Goal: Information Seeking & Learning: Check status

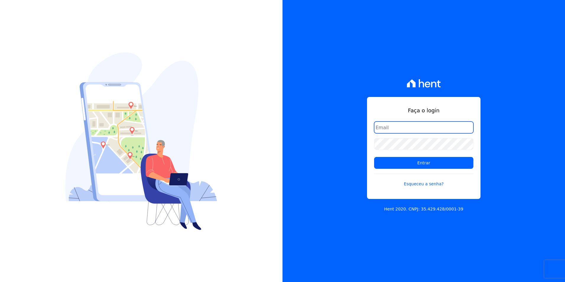
type input "kalil@apiceincorporadora.com.br"
click at [455, 169] on form "kalil@apiceincorporadora.com.br Entrar Esqueceu a senha?" at bounding box center [423, 157] width 99 height 73
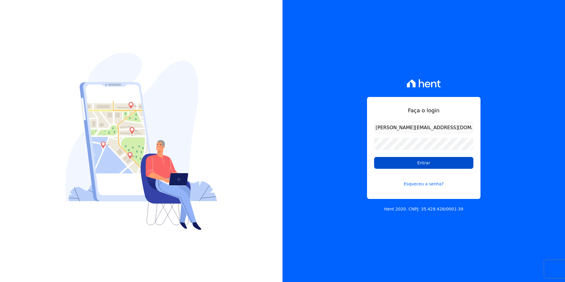
click at [448, 166] on input "Entrar" at bounding box center [423, 163] width 99 height 12
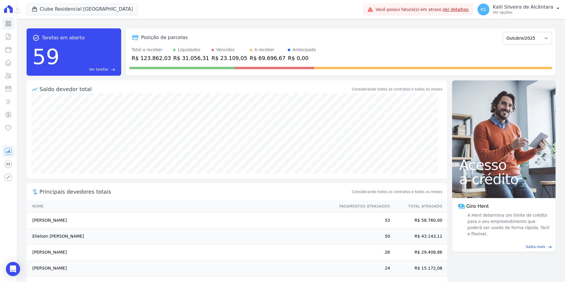
click at [56, 3] on div "Clube Residencial Saint Louis Apice Incorporadora Art Park - Juros de Obra Arty…" at bounding box center [194, 10] width 334 height 20
click at [60, 8] on button "Clube Residencial [GEOGRAPHIC_DATA]" at bounding box center [82, 9] width 111 height 11
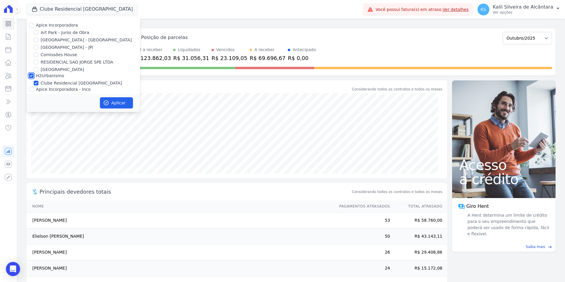
click at [31, 75] on input "H2Urbanismo" at bounding box center [31, 75] width 5 height 5
checkbox input "false"
click at [35, 56] on input "Comissões House" at bounding box center [36, 54] width 5 height 5
checkbox input "true"
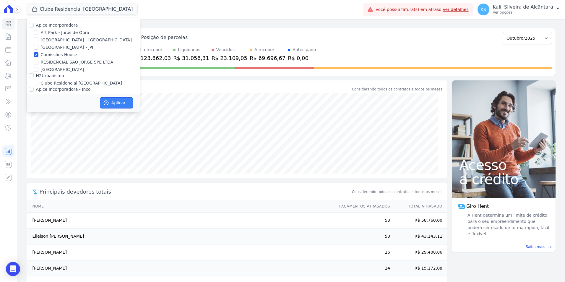
click at [115, 103] on button "Aplicar" at bounding box center [116, 102] width 33 height 11
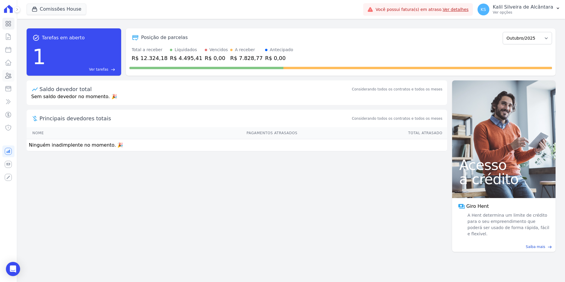
click at [9, 77] on icon at bounding box center [9, 75] width 6 height 5
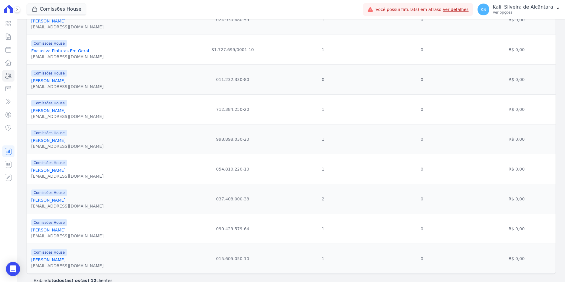
scroll to position [204, 0]
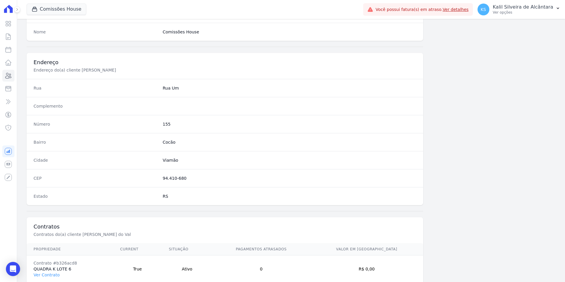
scroll to position [271, 0]
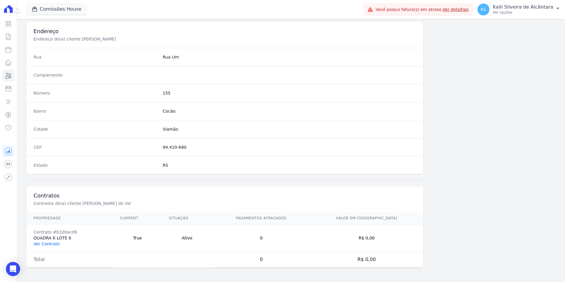
click at [51, 246] on link "Ver Contrato" at bounding box center [47, 243] width 26 height 5
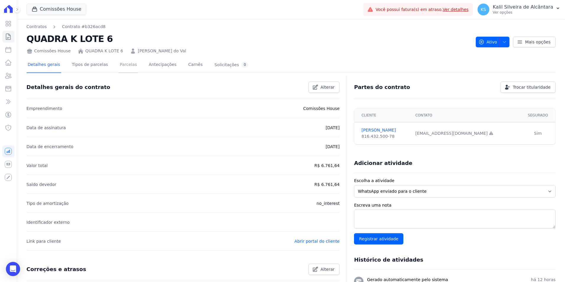
click at [118, 65] on link "Parcelas" at bounding box center [128, 65] width 20 height 16
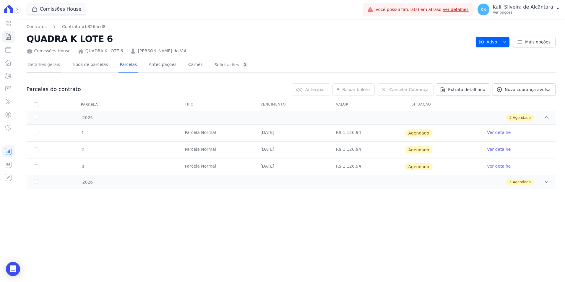
click at [40, 65] on link "Detalhes gerais" at bounding box center [44, 65] width 35 height 16
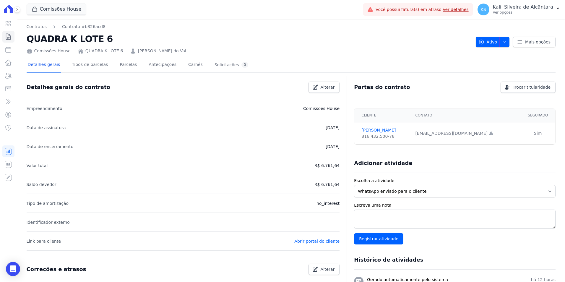
scroll to position [129, 0]
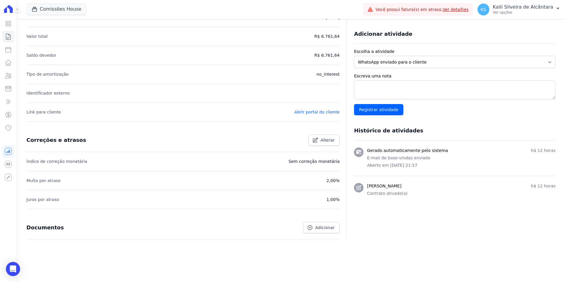
drag, startPoint x: 299, startPoint y: 161, endPoint x: 311, endPoint y: 161, distance: 12.4
click at [311, 161] on p "Sem correção monetária" at bounding box center [314, 161] width 51 height 7
drag, startPoint x: 311, startPoint y: 161, endPoint x: 197, endPoint y: 177, distance: 115.7
click at [197, 177] on li "Multa por atraso 2,00%" at bounding box center [183, 180] width 313 height 19
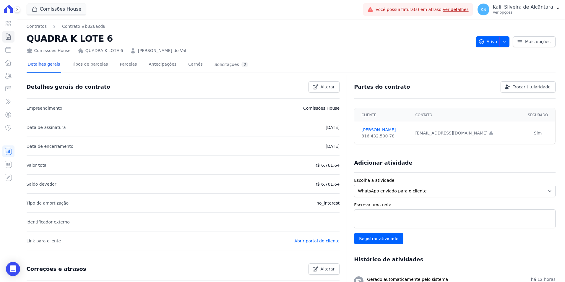
scroll to position [0, 0]
click at [119, 71] on link "Parcelas" at bounding box center [128, 65] width 20 height 16
click at [138, 50] on link "André Oliveira do Val" at bounding box center [162, 51] width 48 height 6
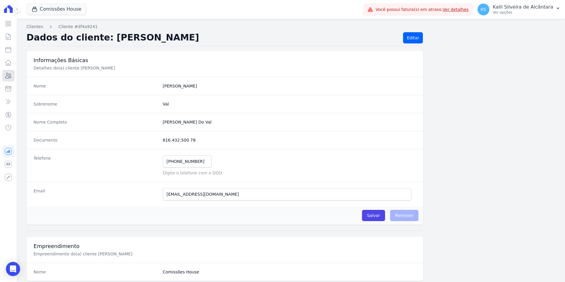
click at [10, 76] on icon at bounding box center [8, 75] width 7 height 7
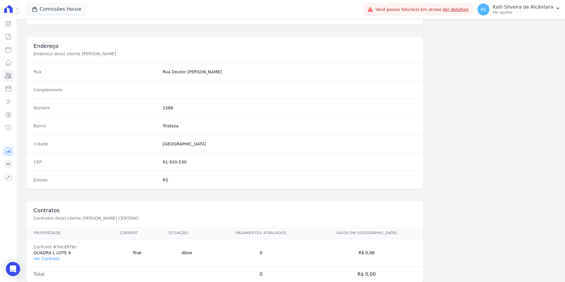
scroll to position [271, 0]
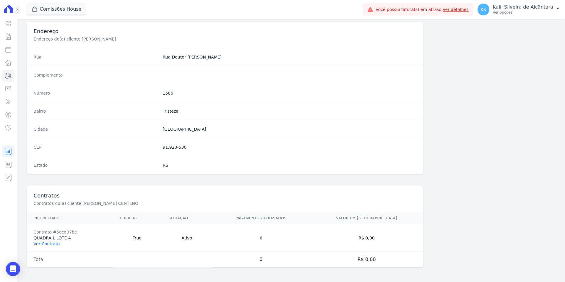
click at [41, 245] on link "Ver Contrato" at bounding box center [47, 243] width 26 height 5
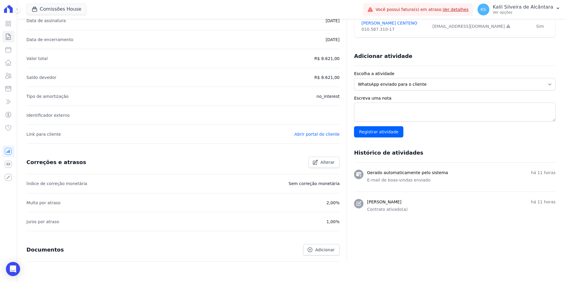
scroll to position [129, 0]
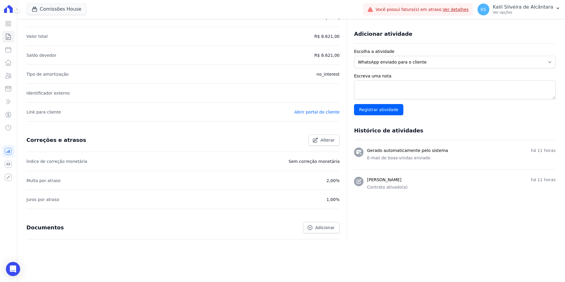
drag, startPoint x: 206, startPoint y: 155, endPoint x: 339, endPoint y: 170, distance: 133.6
click at [339, 170] on div "Detalhes gerais do contrato Alterar Empreendimento Comissões House Data de assi…" at bounding box center [291, 112] width 529 height 329
drag, startPoint x: 339, startPoint y: 170, endPoint x: 255, endPoint y: 182, distance: 84.5
click at [255, 182] on li "Multa por atraso 2,00%" at bounding box center [183, 180] width 313 height 19
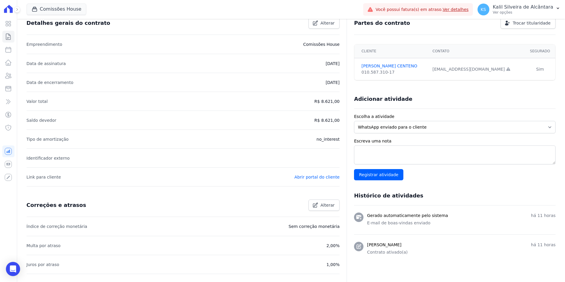
scroll to position [0, 0]
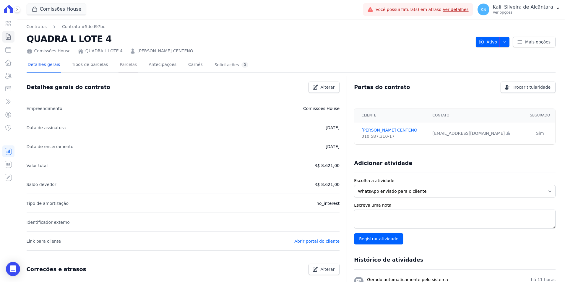
click at [121, 65] on link "Parcelas" at bounding box center [128, 65] width 20 height 16
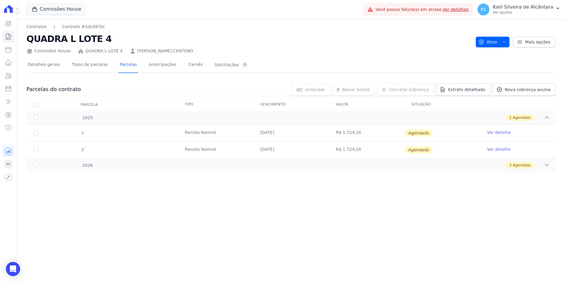
drag, startPoint x: 246, startPoint y: 131, endPoint x: 318, endPoint y: 131, distance: 71.5
click at [318, 131] on tr "1 Parcela Normal 10/11/2025 R$ 1.724,20 Agendado Ver detalhe" at bounding box center [291, 133] width 529 height 17
click at [163, 170] on div "2026 3 Agendado" at bounding box center [291, 165] width 529 height 14
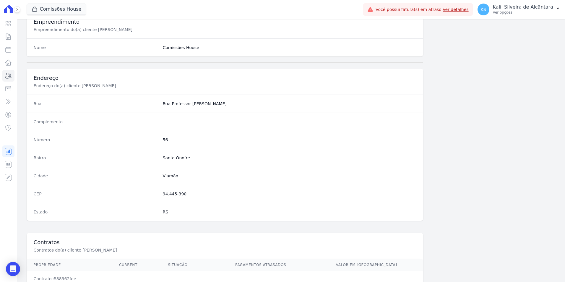
scroll to position [271, 0]
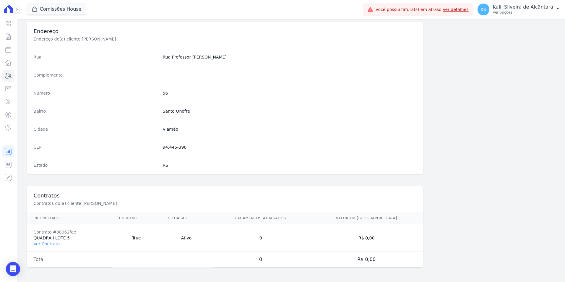
drag, startPoint x: 192, startPoint y: 238, endPoint x: 264, endPoint y: 244, distance: 72.4
click at [264, 244] on tr "Contrato #88962fee QUADRA I LOTE 5 Ver Contrato True Ativo 0 R$ 0,00" at bounding box center [225, 237] width 397 height 27
click at [48, 245] on link "Ver Contrato" at bounding box center [47, 243] width 26 height 5
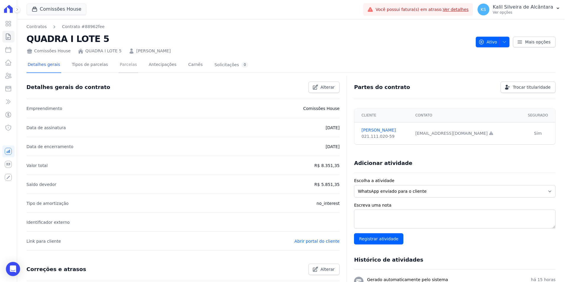
click at [118, 69] on link "Parcelas" at bounding box center [128, 65] width 20 height 16
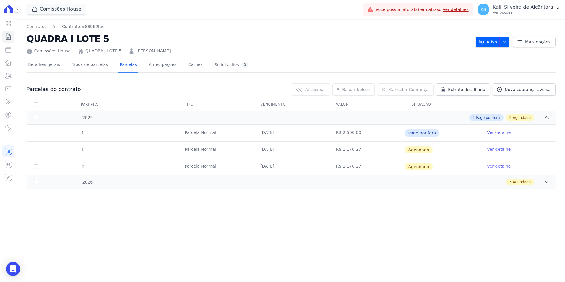
drag, startPoint x: 291, startPoint y: 152, endPoint x: 254, endPoint y: 152, distance: 37.5
click at [254, 152] on td "[DATE]" at bounding box center [291, 150] width 76 height 17
drag, startPoint x: 254, startPoint y: 152, endPoint x: 242, endPoint y: 151, distance: 12.2
click at [242, 151] on td "Parcela Normal" at bounding box center [216, 150] width 76 height 17
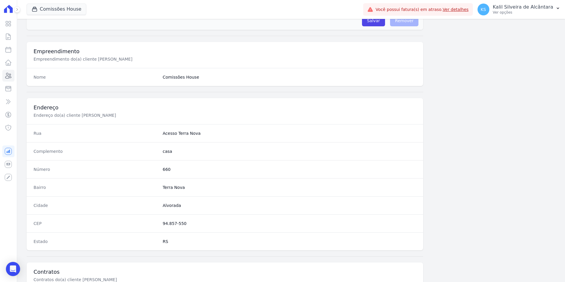
scroll to position [271, 0]
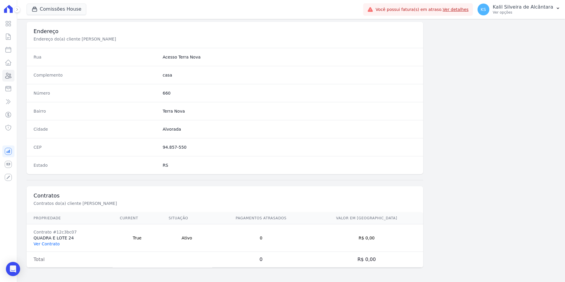
click at [44, 245] on link "Ver Contrato" at bounding box center [47, 243] width 26 height 5
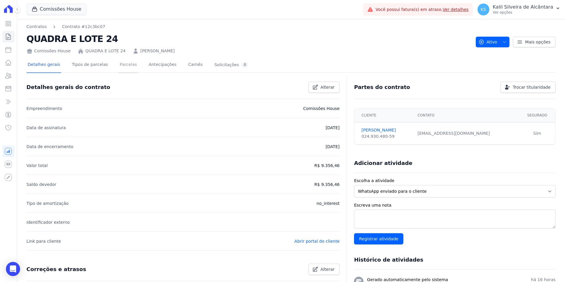
click at [118, 67] on link "Parcelas" at bounding box center [128, 65] width 20 height 16
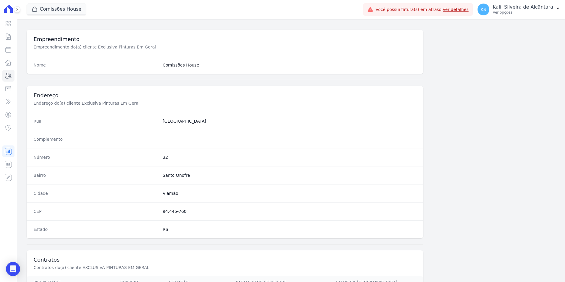
scroll to position [271, 0]
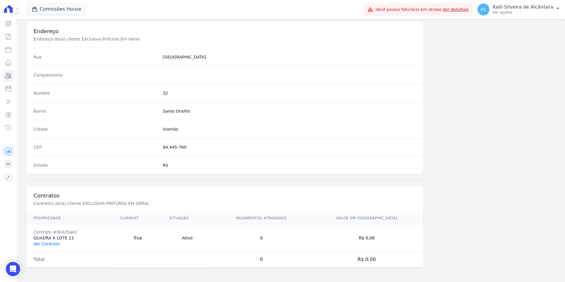
click at [53, 246] on link "Ver Contrato" at bounding box center [47, 243] width 26 height 5
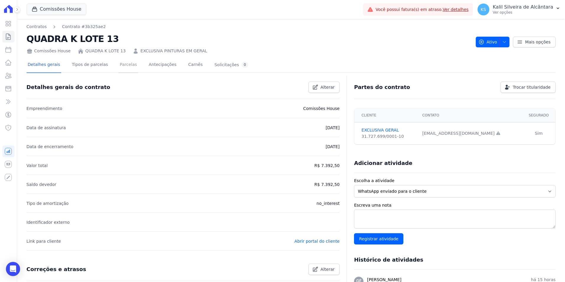
click at [121, 69] on link "Parcelas" at bounding box center [128, 65] width 20 height 16
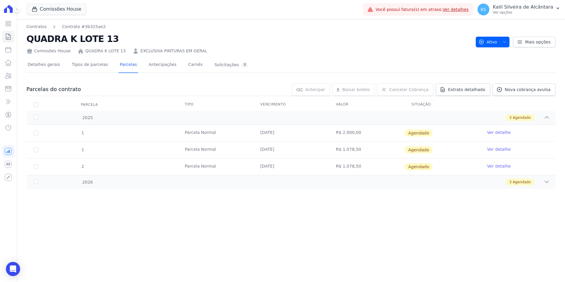
drag, startPoint x: 356, startPoint y: 139, endPoint x: 366, endPoint y: 138, distance: 10.7
click at [366, 138] on td "R$ 2.000,00" at bounding box center [367, 133] width 76 height 17
click at [502, 131] on link "Ver detalhe" at bounding box center [499, 132] width 24 height 6
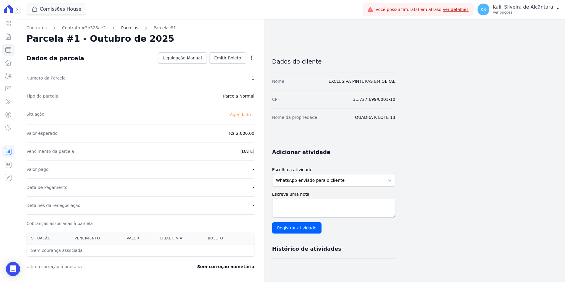
click at [124, 27] on link "Parcelas" at bounding box center [129, 28] width 17 height 6
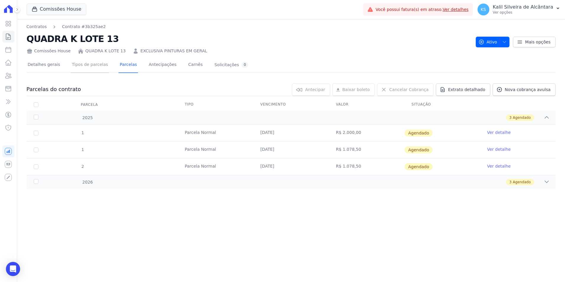
click at [87, 72] on link "Tipos de parcelas" at bounding box center [90, 65] width 38 height 16
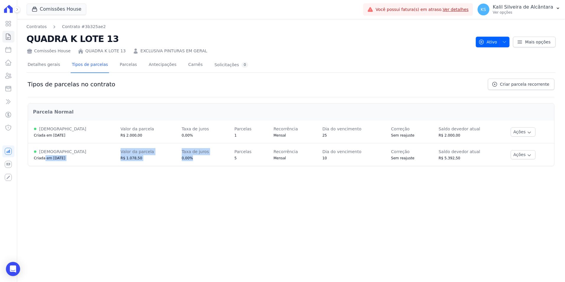
drag, startPoint x: 45, startPoint y: 157, endPoint x: 179, endPoint y: 159, distance: 134.7
click at [179, 159] on tr "Ativa Criada em 14/10/2025 Valor da parcela R$ 1.078,50 Taxa de juros 0,00% Par…" at bounding box center [291, 154] width 526 height 23
drag, startPoint x: 179, startPoint y: 159, endPoint x: 116, endPoint y: 185, distance: 68.1
click at [116, 185] on div "Contratos Contrato #3b325ae2 QUADRA K LOTE 13 Comissões House QUADRA K LOTE 13 …" at bounding box center [291, 150] width 548 height 263
drag, startPoint x: 118, startPoint y: 158, endPoint x: 147, endPoint y: 158, distance: 28.4
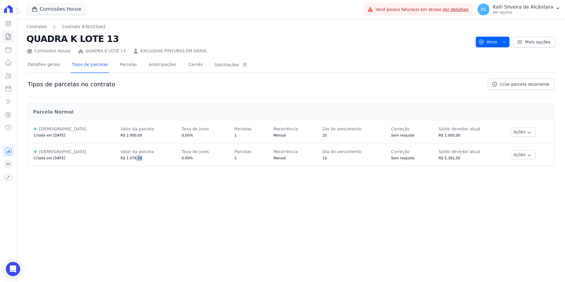
click at [147, 158] on div "R$ 1.078,50" at bounding box center [145, 158] width 49 height 6
drag, startPoint x: 274, startPoint y: 155, endPoint x: 301, endPoint y: 156, distance: 26.9
click at [301, 156] on div "Recorrência Mensal" at bounding box center [291, 154] width 37 height 13
drag, startPoint x: 301, startPoint y: 156, endPoint x: 341, endPoint y: 157, distance: 40.2
click at [337, 157] on div "10" at bounding box center [350, 158] width 57 height 6
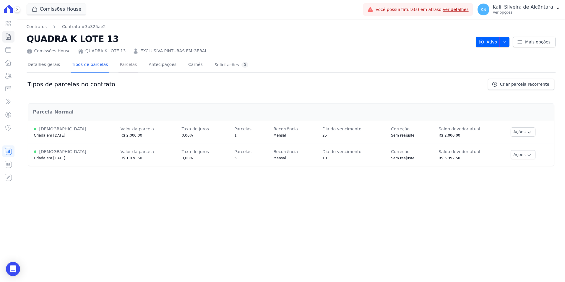
click at [120, 63] on link "Parcelas" at bounding box center [128, 65] width 20 height 16
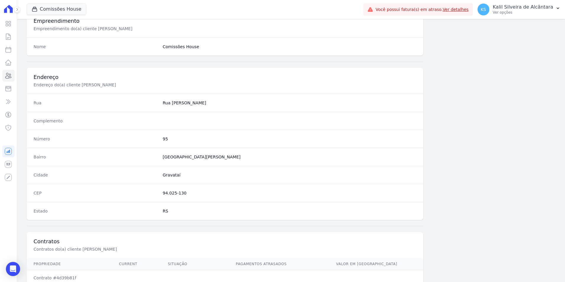
scroll to position [271, 0]
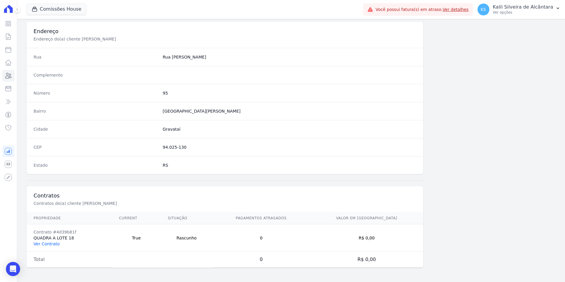
click at [53, 244] on link "Ver Contrato" at bounding box center [47, 243] width 26 height 5
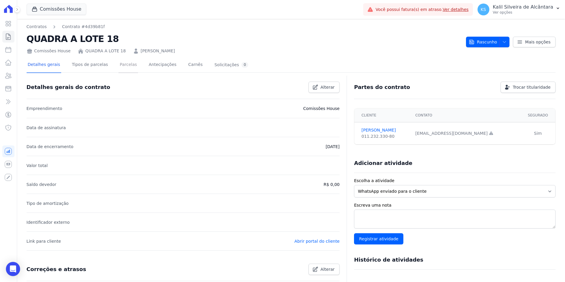
click at [126, 67] on link "Parcelas" at bounding box center [128, 65] width 20 height 16
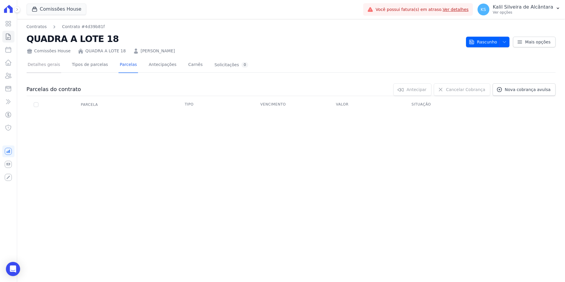
click at [50, 62] on link "Detalhes gerais" at bounding box center [44, 65] width 35 height 16
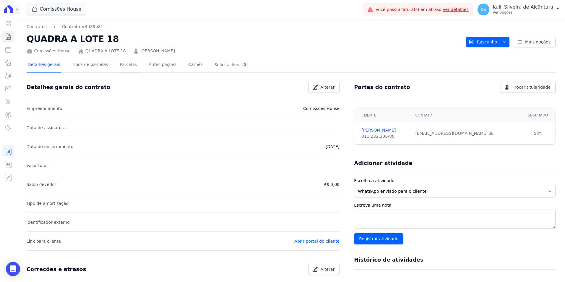
click at [120, 66] on link "Parcelas" at bounding box center [128, 65] width 20 height 16
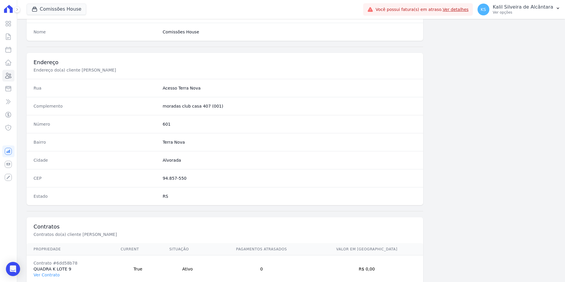
scroll to position [271, 0]
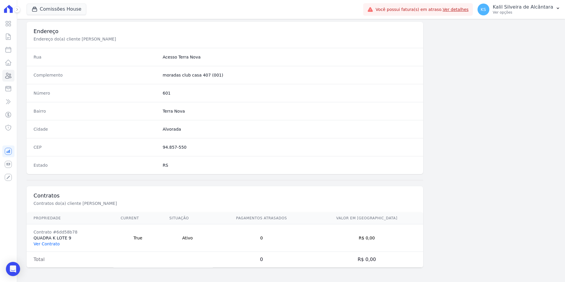
click at [53, 241] on link "Ver Contrato" at bounding box center [47, 243] width 26 height 5
click at [45, 244] on link "Ver Contrato" at bounding box center [47, 243] width 26 height 5
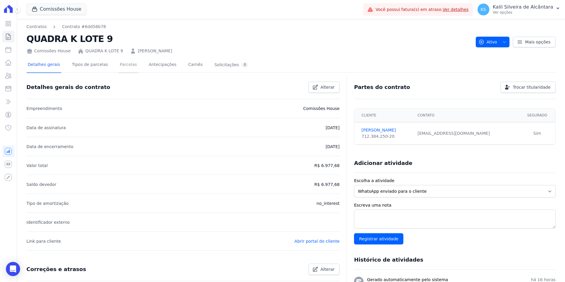
click at [118, 68] on link "Parcelas" at bounding box center [128, 65] width 20 height 16
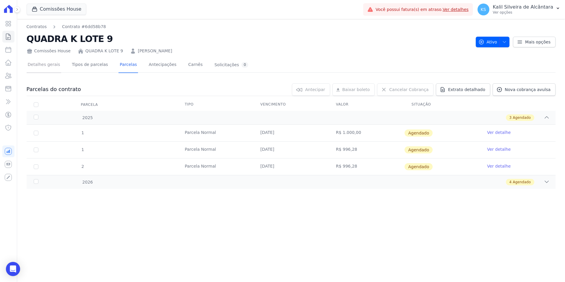
click at [37, 68] on link "Detalhes gerais" at bounding box center [44, 65] width 35 height 16
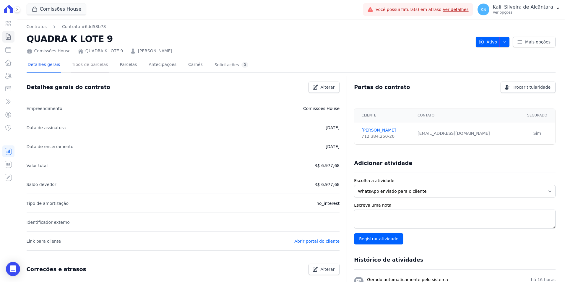
click at [94, 72] on link "Tipos de parcelas" at bounding box center [90, 65] width 38 height 16
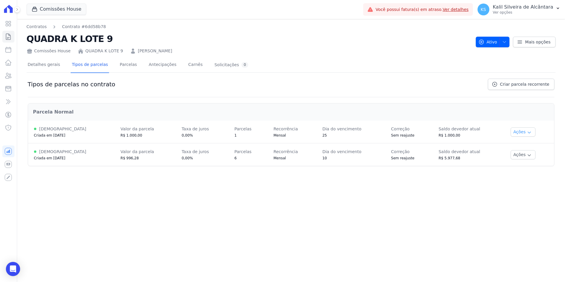
click at [516, 133] on button "Ações" at bounding box center [523, 131] width 25 height 9
click at [514, 144] on span "Ver detalhes" at bounding box center [523, 142] width 46 height 7
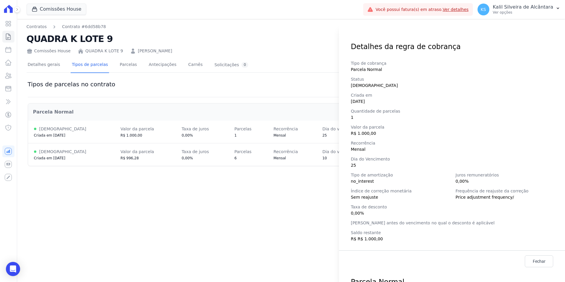
click at [370, 135] on span "R$ 1.000,00" at bounding box center [452, 133] width 202 height 6
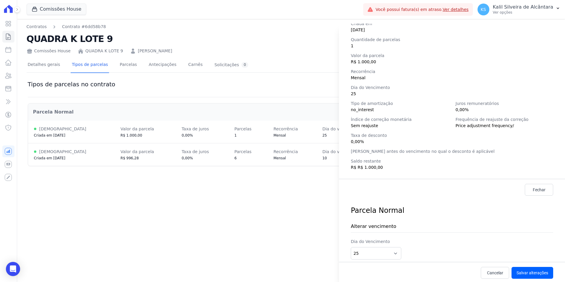
scroll to position [78, 0]
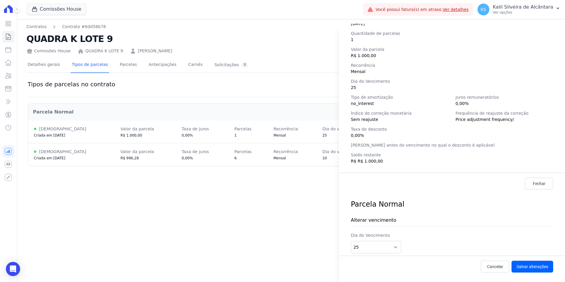
click at [260, 188] on div "Detalhes da regra de cobrança Tipo de cobrança Parcela Normal Status Ativa Cria…" at bounding box center [282, 141] width 565 height 282
click at [493, 269] on span "Cancelar" at bounding box center [495, 267] width 16 height 6
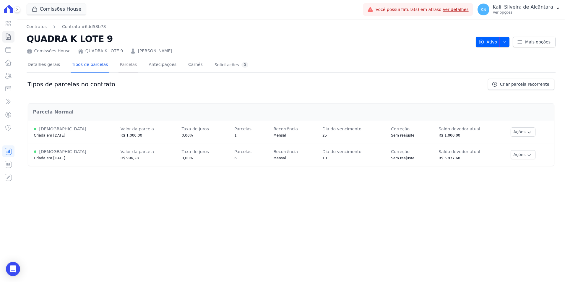
click at [124, 66] on link "Parcelas" at bounding box center [128, 65] width 20 height 16
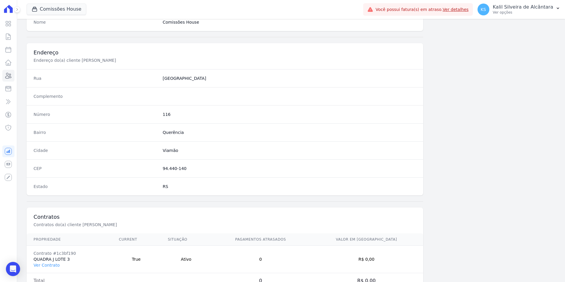
scroll to position [271, 0]
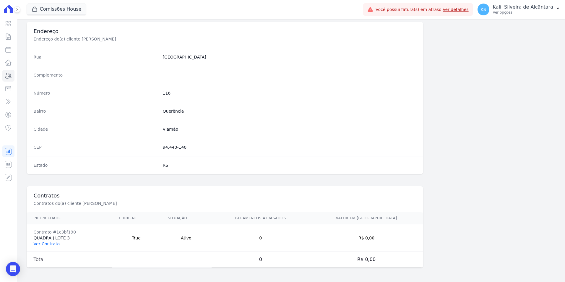
click at [39, 245] on link "Ver Contrato" at bounding box center [47, 243] width 26 height 5
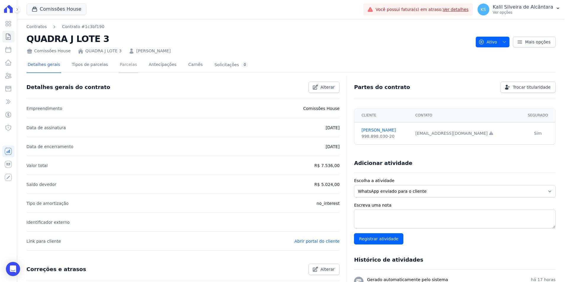
click at [118, 69] on link "Parcelas" at bounding box center [128, 65] width 20 height 16
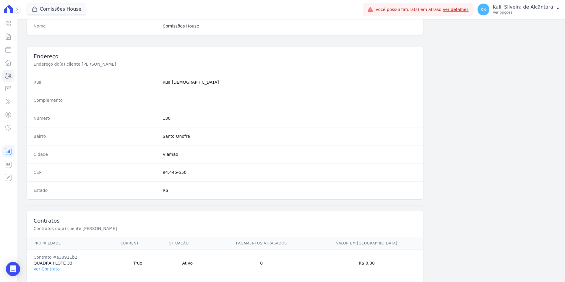
scroll to position [271, 0]
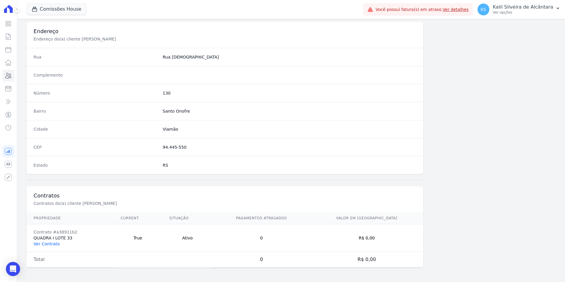
click at [40, 243] on link "Ver Contrato" at bounding box center [47, 243] width 26 height 5
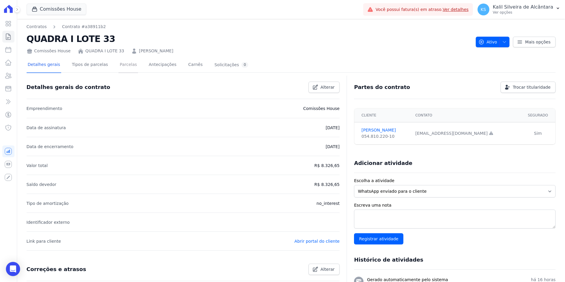
click at [122, 64] on link "Parcelas" at bounding box center [128, 65] width 20 height 16
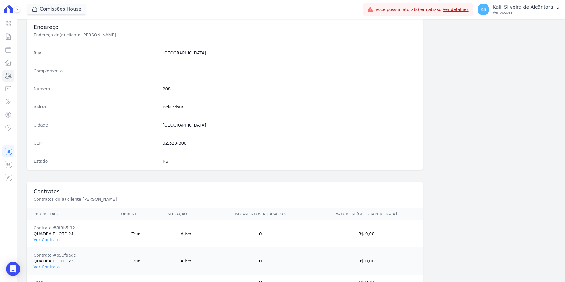
scroll to position [298, 0]
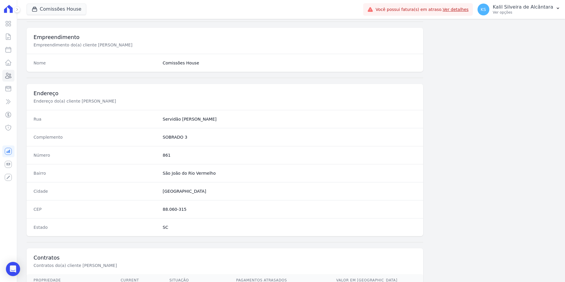
scroll to position [271, 0]
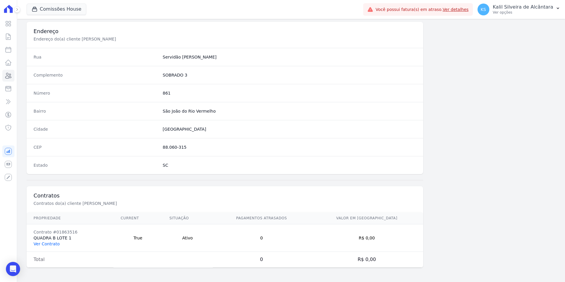
click at [54, 242] on link "Ver Contrato" at bounding box center [47, 243] width 26 height 5
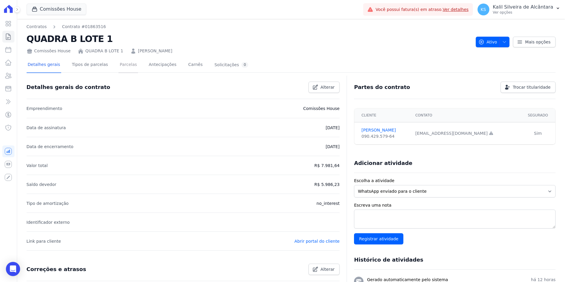
click at [121, 69] on link "Parcelas" at bounding box center [128, 65] width 20 height 16
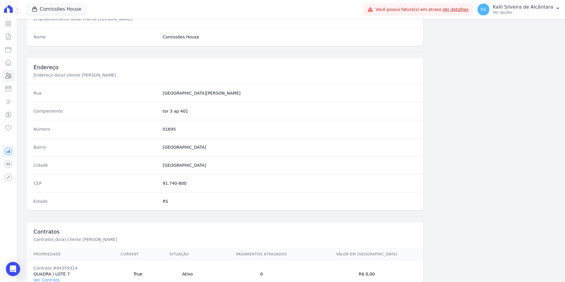
scroll to position [271, 0]
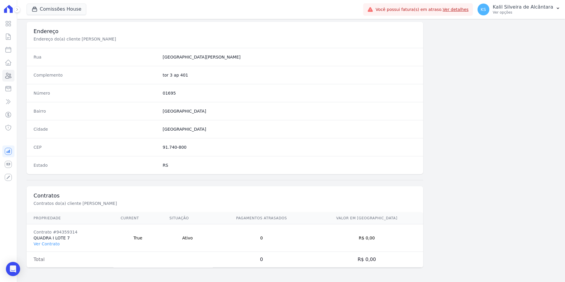
click at [50, 247] on td "Contrato #94359314 QUADRA I LOTE 7 Ver Contrato" at bounding box center [70, 237] width 87 height 27
click at [50, 244] on link "Ver Contrato" at bounding box center [47, 243] width 26 height 5
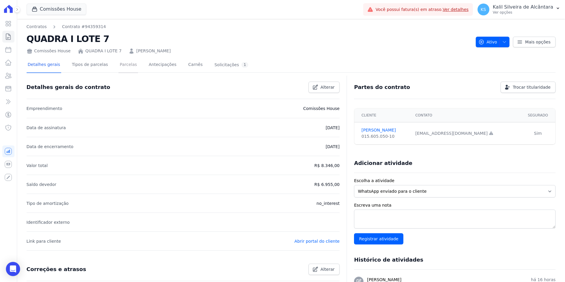
click at [127, 65] on link "Parcelas" at bounding box center [128, 65] width 20 height 16
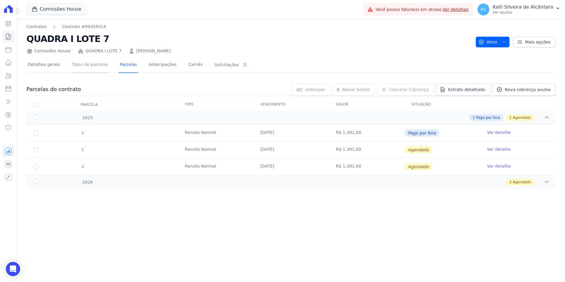
click at [86, 67] on link "Tipos de parcelas" at bounding box center [90, 65] width 38 height 16
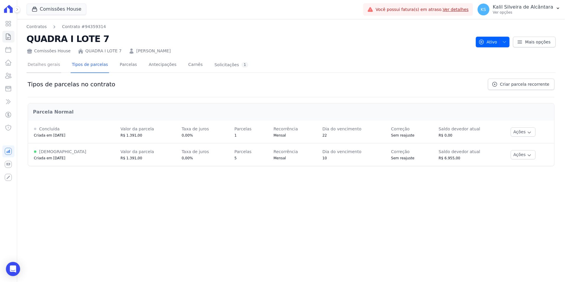
click at [40, 65] on link "Detalhes gerais" at bounding box center [44, 65] width 35 height 16
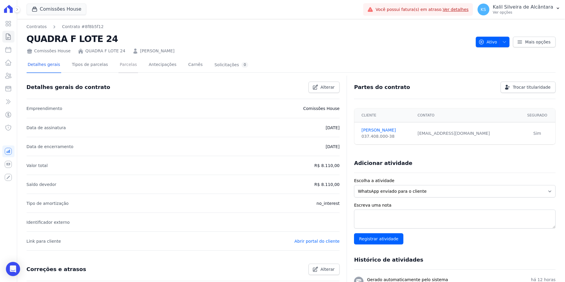
click at [120, 70] on link "Parcelas" at bounding box center [128, 65] width 20 height 16
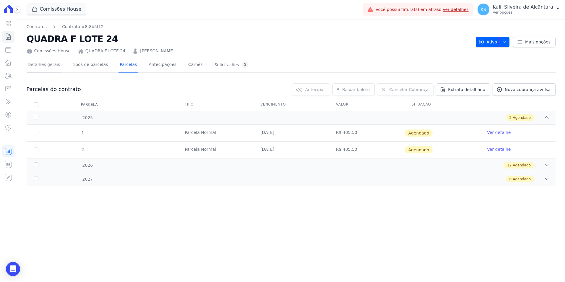
click at [55, 67] on link "Detalhes gerais" at bounding box center [44, 65] width 35 height 16
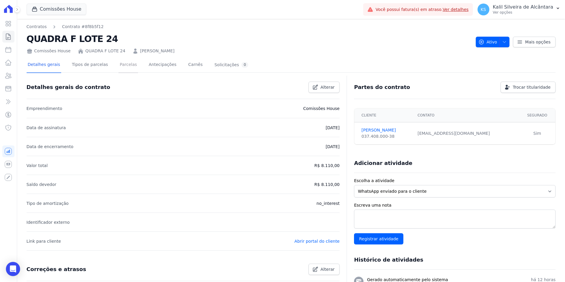
click at [119, 63] on link "Parcelas" at bounding box center [128, 65] width 20 height 16
click at [121, 69] on link "Parcelas" at bounding box center [128, 65] width 20 height 16
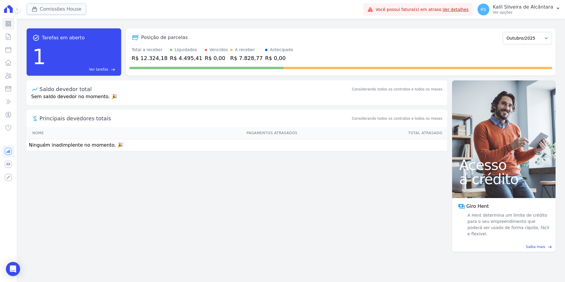
click at [51, 9] on button "Comissões House" at bounding box center [57, 9] width 60 height 11
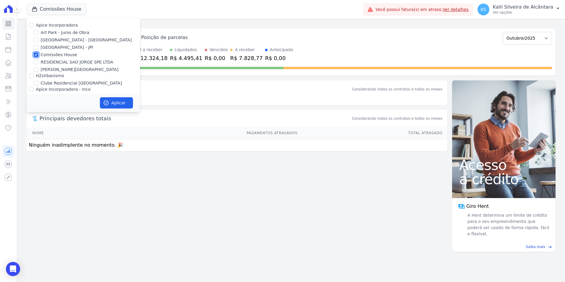
click at [36, 56] on input "Comissões House" at bounding box center [36, 54] width 5 height 5
checkbox input "false"
click at [37, 35] on input "Art Park - Juros de Obra" at bounding box center [36, 32] width 5 height 5
checkbox input "true"
click at [36, 39] on input "[GEOGRAPHIC_DATA] - [GEOGRAPHIC_DATA]" at bounding box center [36, 40] width 5 height 5
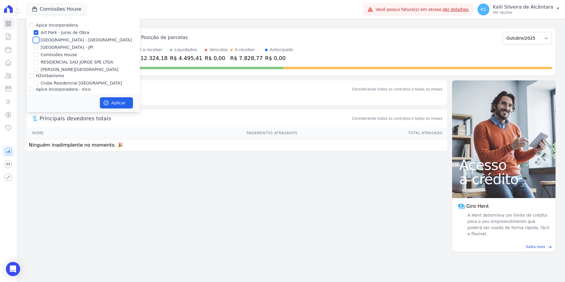
checkbox input "true"
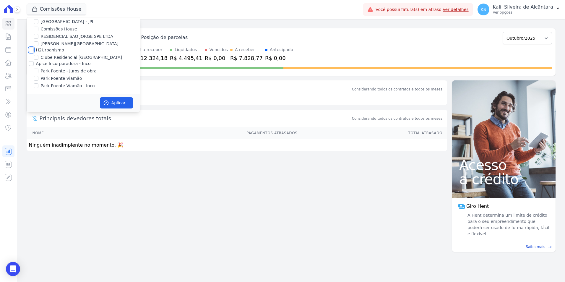
click at [31, 51] on input "H2Urbanismo" at bounding box center [31, 50] width 5 height 5
checkbox input "true"
click at [30, 65] on input "Apice Incorporadora - Inco" at bounding box center [31, 63] width 5 height 5
checkbox input "true"
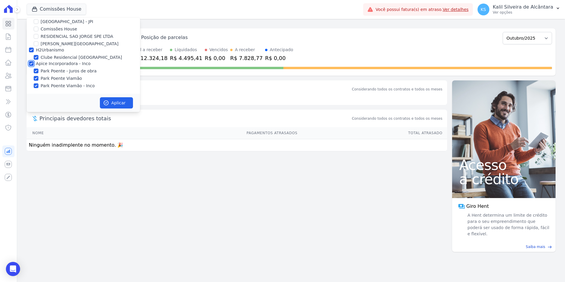
checkbox input "true"
click at [106, 99] on button "Aplicar" at bounding box center [116, 102] width 33 height 11
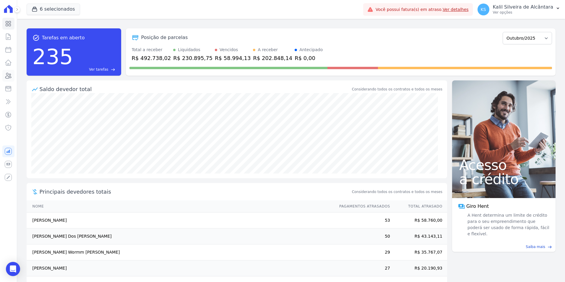
click at [9, 75] on icon at bounding box center [9, 75] width 6 height 5
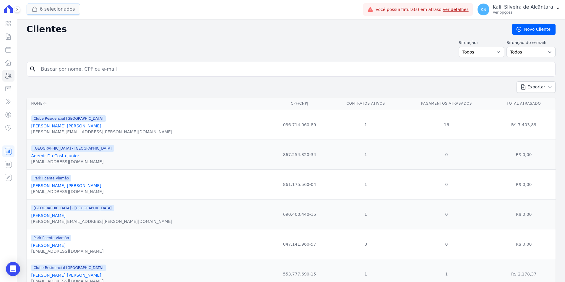
click at [51, 11] on button "6 selecionados" at bounding box center [53, 9] width 53 height 11
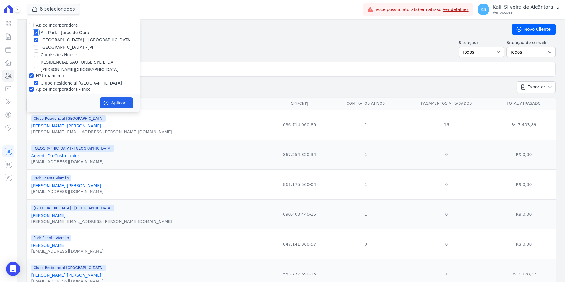
click at [36, 33] on input "Art Park - Juros de Obra" at bounding box center [36, 32] width 5 height 5
click at [35, 35] on div at bounding box center [36, 33] width 5 height 6
click at [36, 30] on div at bounding box center [36, 33] width 5 height 6
click at [35, 32] on input "Art Park - Juros de Obra" at bounding box center [36, 32] width 5 height 5
checkbox input "true"
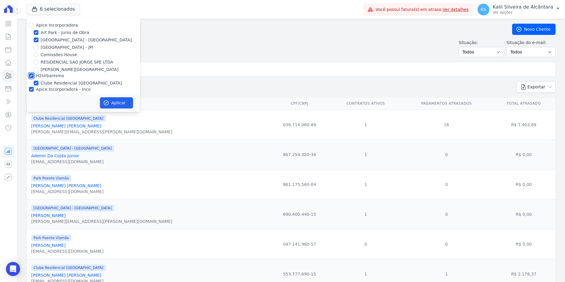
click at [30, 75] on input "H2Urbanismo" at bounding box center [31, 75] width 5 height 5
checkbox input "false"
click at [29, 89] on input "Apice Incorporadora - Inco" at bounding box center [31, 89] width 5 height 5
checkbox input "false"
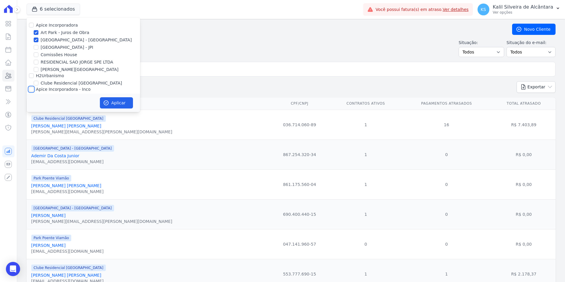
checkbox input "false"
click at [105, 106] on button "Aplicar" at bounding box center [116, 102] width 33 height 11
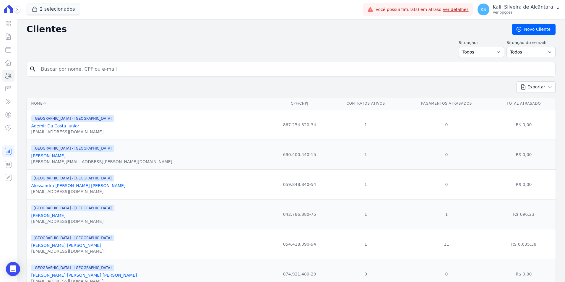
click at [58, 14] on span "2 selecionados" at bounding box center [53, 10] width 53 height 12
drag, startPoint x: 58, startPoint y: 14, endPoint x: 58, endPoint y: 12, distance: 3.0
click at [58, 13] on button "2 selecionados" at bounding box center [53, 9] width 53 height 11
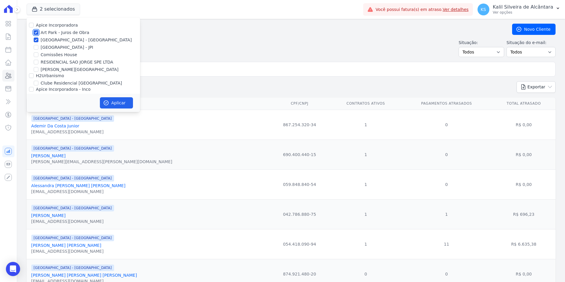
click at [35, 33] on input "Art Park - Juros de Obra" at bounding box center [36, 32] width 5 height 5
checkbox input "false"
click at [107, 100] on button "Aplicar" at bounding box center [116, 102] width 33 height 11
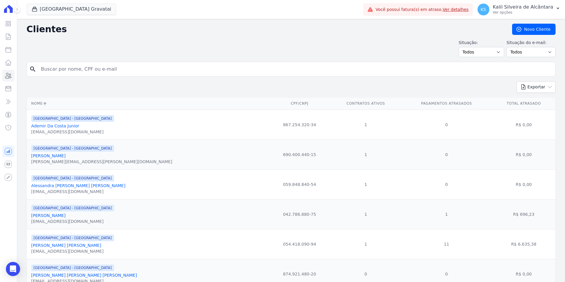
drag, startPoint x: 230, startPoint y: 126, endPoint x: 245, endPoint y: 126, distance: 15.1
click at [269, 126] on td "867.254.320-34" at bounding box center [300, 125] width 62 height 30
click at [460, 47] on div "Situação: Todos Adimplentes Inadimplentes Situação do e-mail: Todos Confirmado …" at bounding box center [291, 48] width 529 height 17
click at [470, 51] on select "Todos Adimplentes Inadimplentes" at bounding box center [482, 52] width 46 height 10
select select "overdue"
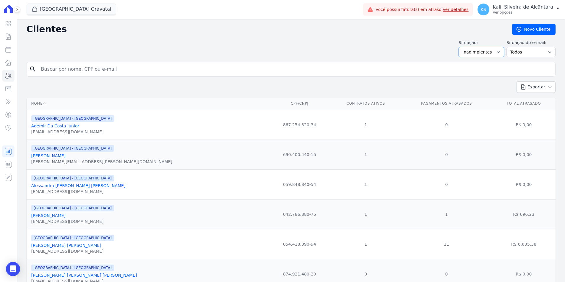
click at [461, 47] on select "Todos Adimplentes Inadimplentes" at bounding box center [482, 52] width 46 height 10
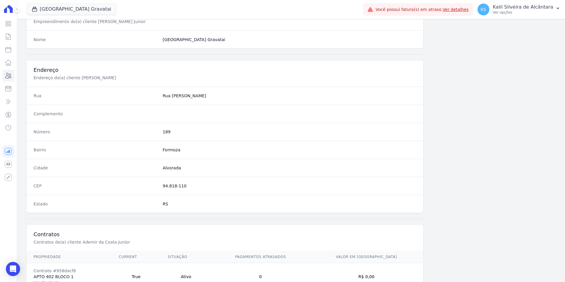
scroll to position [271, 0]
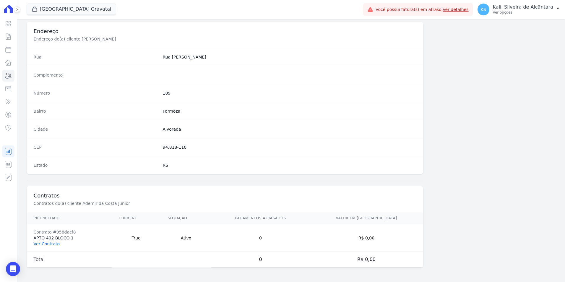
click at [44, 245] on link "Ver Contrato" at bounding box center [47, 243] width 26 height 5
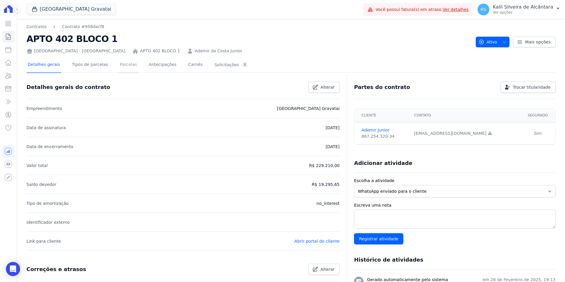
click at [118, 64] on link "Parcelas" at bounding box center [128, 65] width 20 height 16
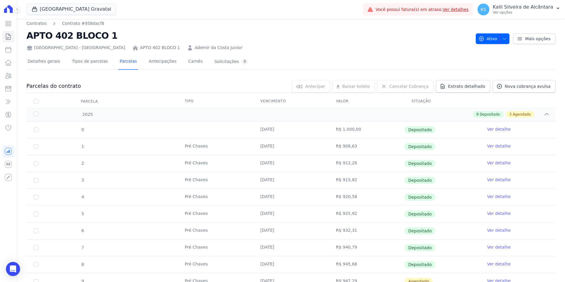
scroll to position [1, 0]
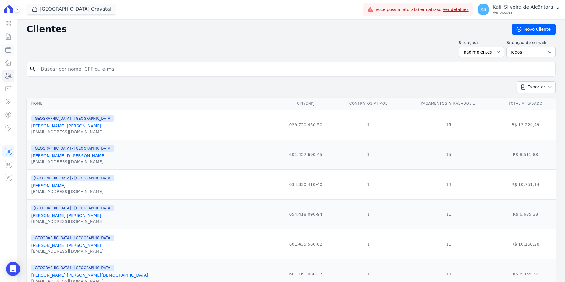
click at [11, 51] on icon at bounding box center [8, 49] width 5 height 5
select select
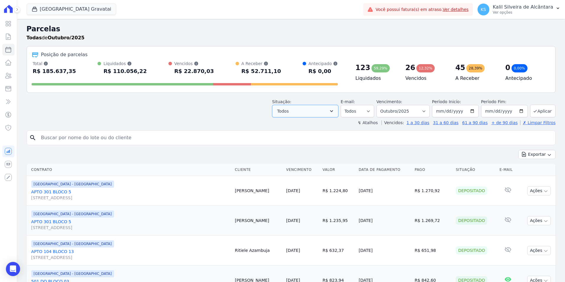
click at [316, 113] on button "Todos" at bounding box center [305, 111] width 66 height 12
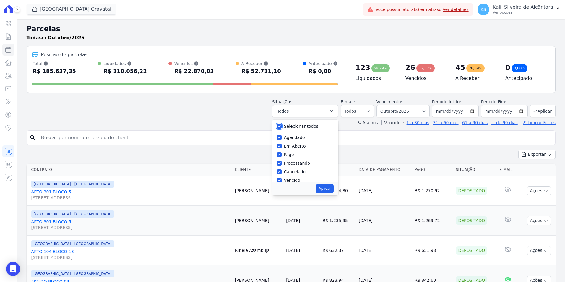
click at [282, 128] on input "Selecionar todos" at bounding box center [279, 126] width 5 height 5
checkbox input "false"
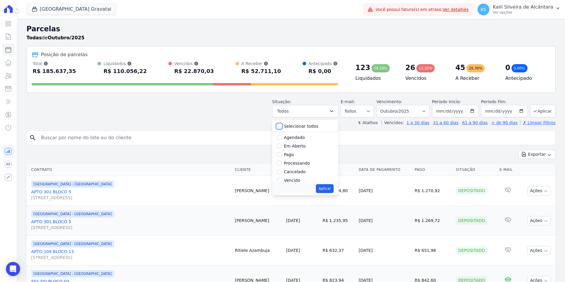
checkbox input "false"
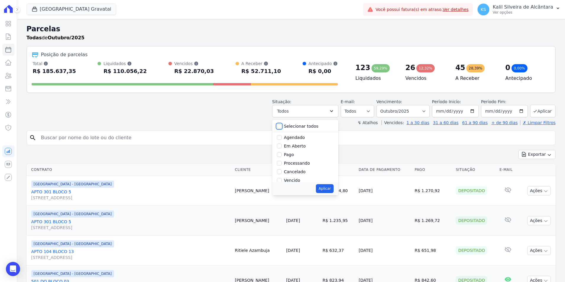
checkbox input "false"
click at [282, 143] on input "Vencido" at bounding box center [279, 140] width 5 height 5
checkbox input "true"
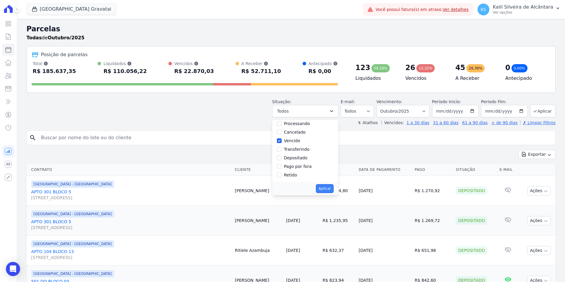
click at [331, 190] on button "Aplicar" at bounding box center [324, 188] width 17 height 9
select select "overdue"
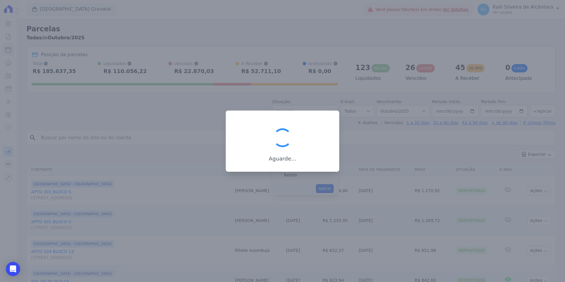
scroll to position [11, 0]
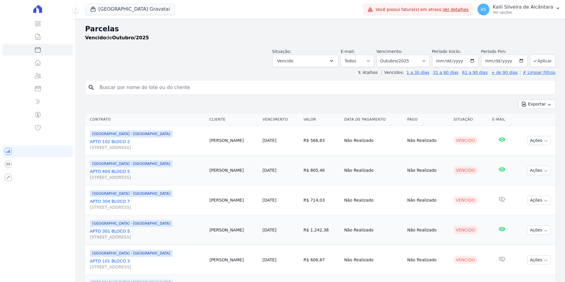
select select
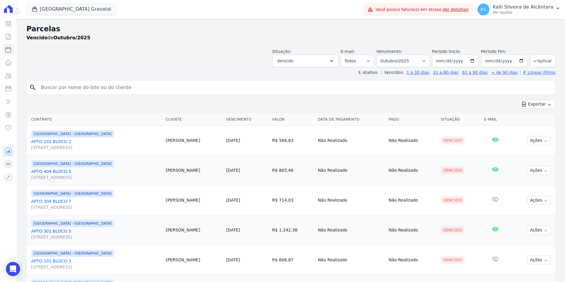
drag, startPoint x: 226, startPoint y: 171, endPoint x: 181, endPoint y: 170, distance: 44.6
click at [181, 170] on tr "[GEOGRAPHIC_DATA] - [GEOGRAPHIC_DATA] APTO 404 BLOCO [GEOGRAPHIC_DATA][STREET_A…" at bounding box center [291, 170] width 529 height 30
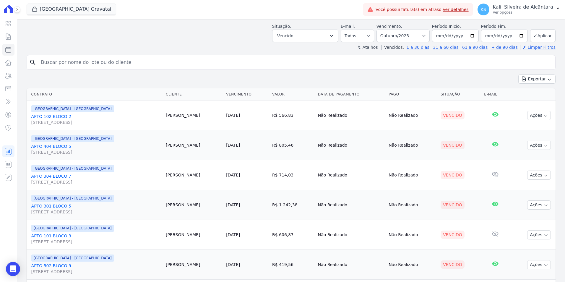
scroll to position [59, 0]
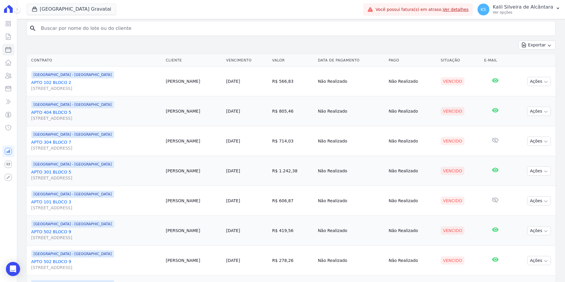
drag, startPoint x: 204, startPoint y: 143, endPoint x: 194, endPoint y: 144, distance: 9.8
click at [194, 144] on td "[PERSON_NAME]" at bounding box center [193, 141] width 60 height 30
drag, startPoint x: 209, startPoint y: 172, endPoint x: 231, endPoint y: 174, distance: 21.7
click at [224, 174] on td "[PERSON_NAME]" at bounding box center [193, 171] width 60 height 30
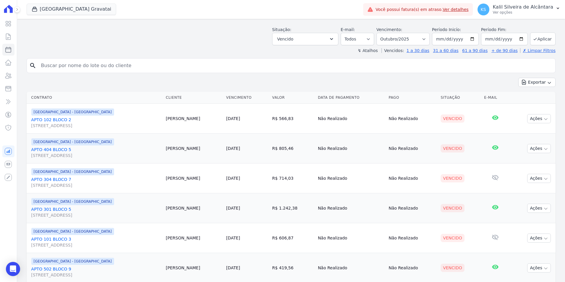
scroll to position [0, 0]
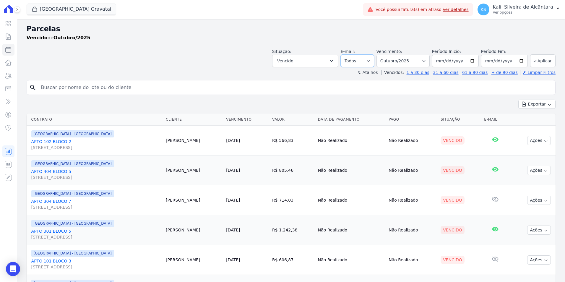
click at [368, 60] on select "Todos Lido Não-lido" at bounding box center [357, 61] width 33 height 12
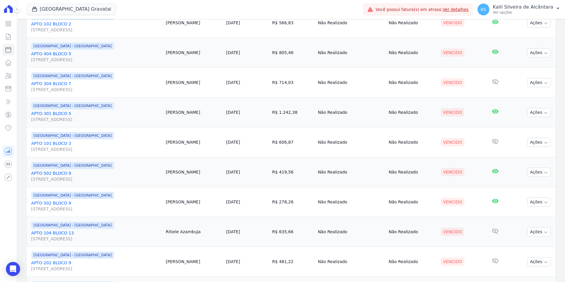
scroll to position [118, 0]
drag, startPoint x: 196, startPoint y: 141, endPoint x: 218, endPoint y: 141, distance: 21.9
click at [218, 141] on td "Anderson Teixeira" at bounding box center [193, 142] width 60 height 30
drag, startPoint x: 218, startPoint y: 174, endPoint x: 225, endPoint y: 173, distance: 7.4
click at [224, 173] on td "Thiago Machado" at bounding box center [193, 172] width 60 height 30
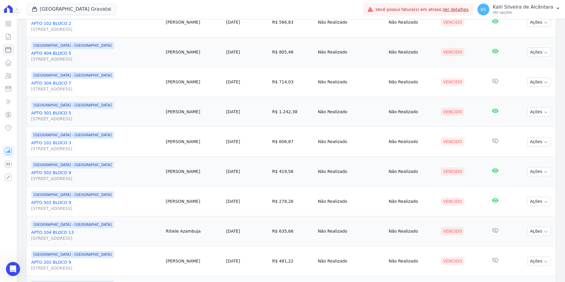
scroll to position [177, 0]
drag, startPoint x: 215, startPoint y: 174, endPoint x: 187, endPoint y: 174, distance: 27.8
click at [187, 174] on tr "Arty Park - Gravatai APTO 104 BLOCO 13 Rua Nova York, 120, Passo das Pedras Rit…" at bounding box center [291, 172] width 529 height 30
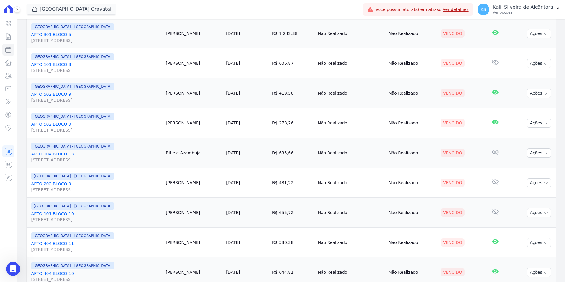
scroll to position [207, 0]
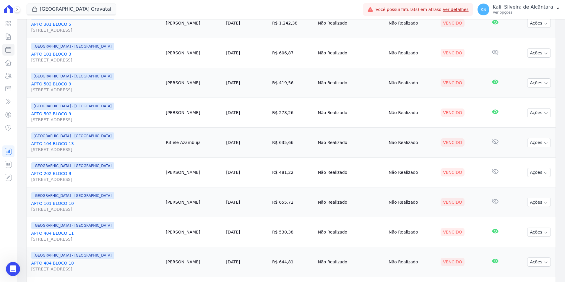
drag, startPoint x: 222, startPoint y: 175, endPoint x: 171, endPoint y: 174, distance: 51.4
click at [171, 174] on tr "Arty Park - Gravatai APTO 202 BLOCO 9 Rua Nova York, 120, Passo das Pedras Juan…" at bounding box center [291, 172] width 529 height 30
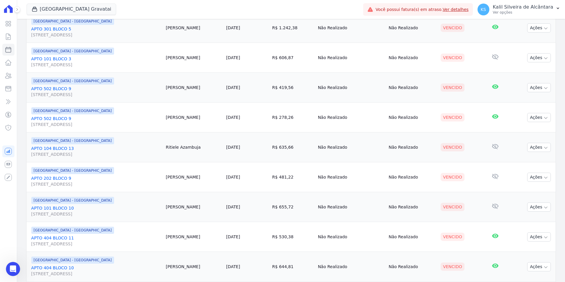
scroll to position [236, 0]
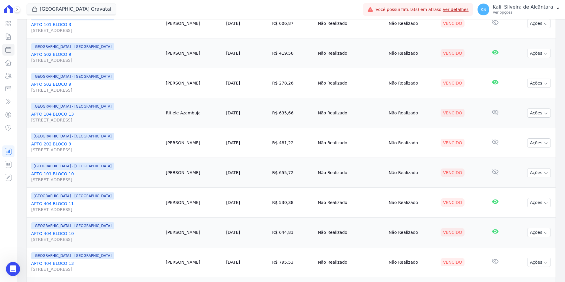
drag, startPoint x: 235, startPoint y: 176, endPoint x: 189, endPoint y: 176, distance: 46.1
click at [189, 176] on tr "Arty Park - Gravatai APTO 101 BLOCO 10 Rua Nova York, 120, Passo das Pedras Cam…" at bounding box center [291, 173] width 529 height 30
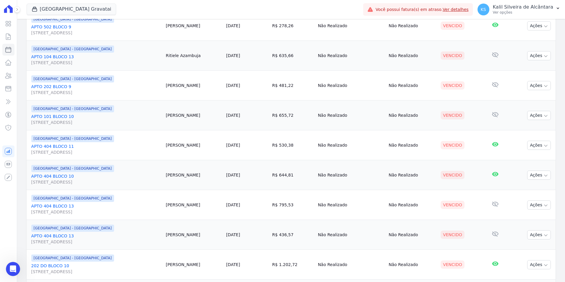
scroll to position [295, 0]
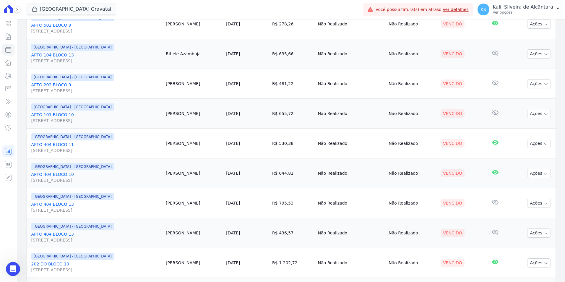
drag, startPoint x: 240, startPoint y: 148, endPoint x: 194, endPoint y: 146, distance: 46.2
click at [194, 146] on td "Amanda Gomes" at bounding box center [193, 144] width 60 height 30
drag, startPoint x: 225, startPoint y: 174, endPoint x: 113, endPoint y: 174, distance: 111.1
click at [113, 174] on tr "Arty Park - Gravatai APTO 404 BLOCO 10 Rua Nova York, 120, Passo das Pedras Igo…" at bounding box center [291, 173] width 529 height 30
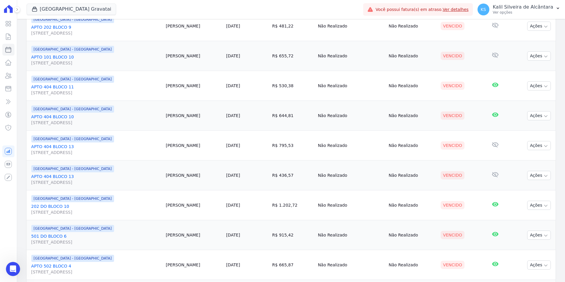
scroll to position [355, 0]
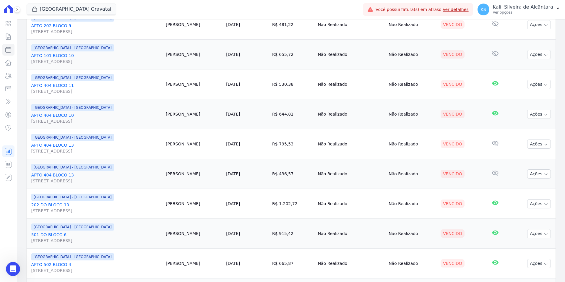
drag, startPoint x: 225, startPoint y: 153, endPoint x: 179, endPoint y: 149, distance: 46.0
click at [179, 149] on tr "Arty Park - Gravatai APTO 404 BLOCO 13 Rua Nova York, 120, Passo das Pedras Luc…" at bounding box center [291, 144] width 529 height 30
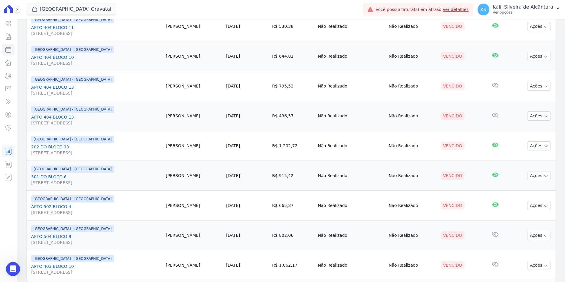
scroll to position [414, 0]
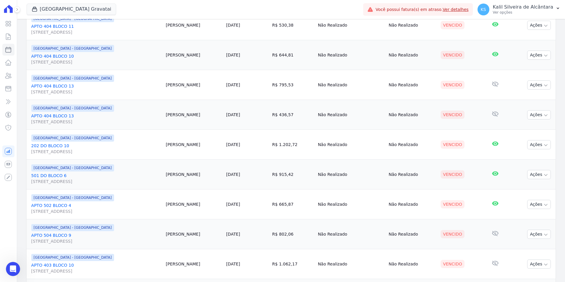
drag, startPoint x: 220, startPoint y: 147, endPoint x: 186, endPoint y: 147, distance: 33.4
click at [186, 147] on tr "Arty Park - Gravatai 202 DO BLOCO 10 Rua Nova York, 120, 202 DO BLOCO 10, Passo…" at bounding box center [291, 145] width 529 height 30
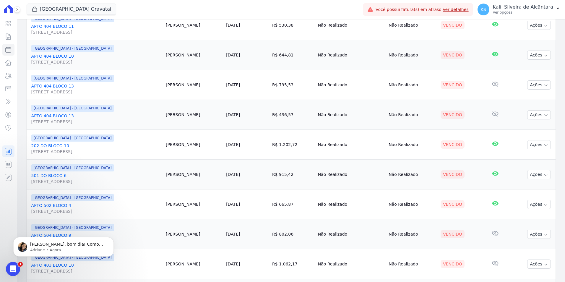
scroll to position [0, 0]
click at [161, 166] on div "[GEOGRAPHIC_DATA] - [GEOGRAPHIC_DATA]" at bounding box center [96, 167] width 130 height 7
drag, startPoint x: 228, startPoint y: 176, endPoint x: 174, endPoint y: 175, distance: 54.4
click at [174, 175] on tr "Arty Park - Gravatai 501 DO BLOCO 6 Rua Nova York, 120, AP 501 BL 6, Passo das …" at bounding box center [291, 175] width 529 height 30
click at [29, 250] on div "Olá Kalil, bom dia! Como vai? Kalil, o cliente enviou o comprovante de pagament…" at bounding box center [64, 247] width 92 height 12
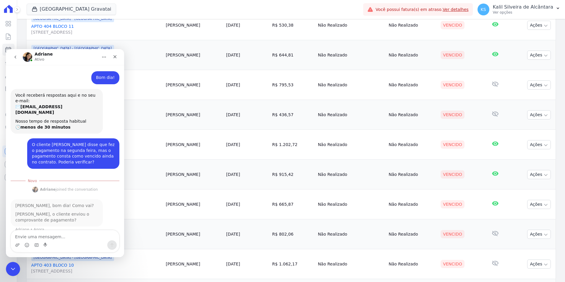
scroll to position [1, 0]
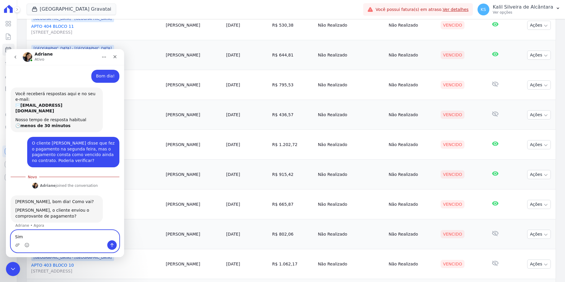
click at [42, 236] on textarea "Sim" at bounding box center [65, 235] width 108 height 10
drag, startPoint x: -17, startPoint y: 240, endPoint x: -20, endPoint y: 240, distance: 3.5
click at [6, 240] on html "Adriane Ativo Bom dia! Kalil • Há 15min Você receberá respostas aqui e no seu e…" at bounding box center [65, 153] width 118 height 208
type textarea "Ele encaminhou desta forma:"
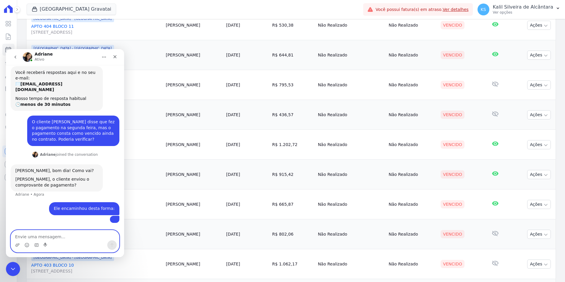
scroll to position [96, 0]
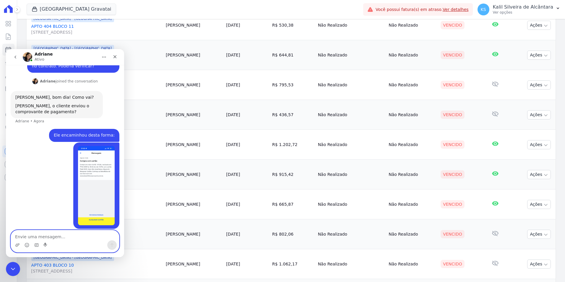
click at [49, 235] on textarea "Envie uma mensagem..." at bounding box center [65, 235] width 108 height 10
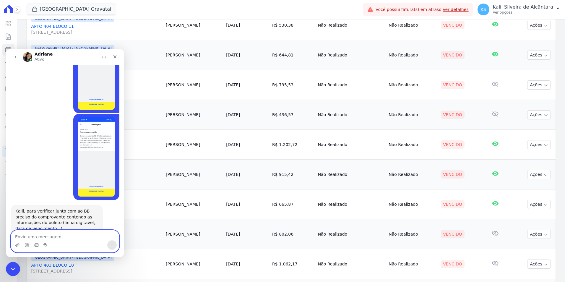
scroll to position [218, 0]
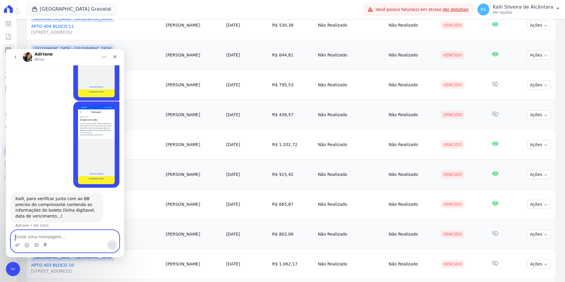
click at [42, 235] on textarea "Envie uma mensagem..." at bounding box center [65, 235] width 108 height 10
type textarea "Já lhe encaminho"
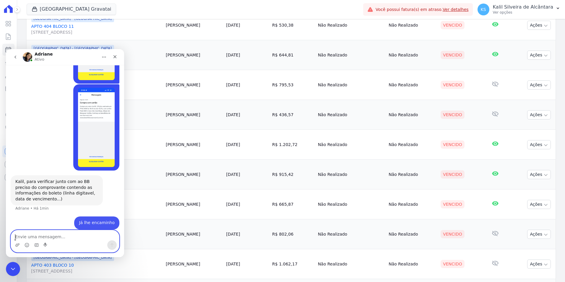
scroll to position [235, 0]
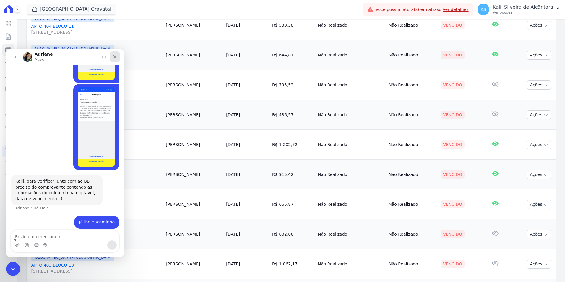
click at [120, 57] on div "Fechar" at bounding box center [115, 56] width 11 height 11
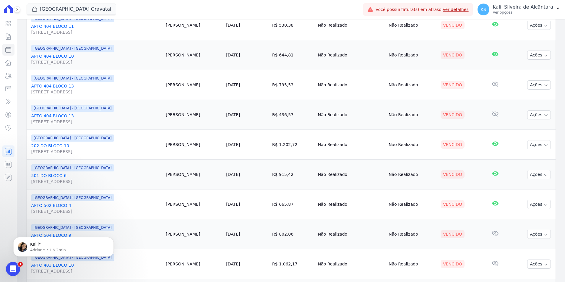
scroll to position [443, 0]
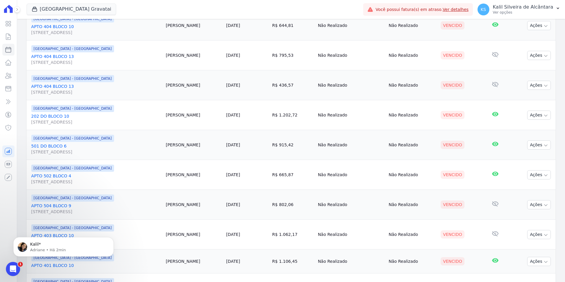
drag, startPoint x: 230, startPoint y: 171, endPoint x: 181, endPoint y: 172, distance: 49.3
click at [181, 172] on tr "Arty Park - Gravatai APTO 502 BLOCO 4 Rua Nova York, 120, Passo das Pedras Vlad…" at bounding box center [291, 175] width 529 height 30
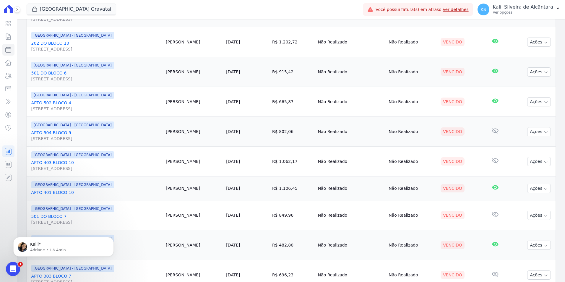
scroll to position [532, 0]
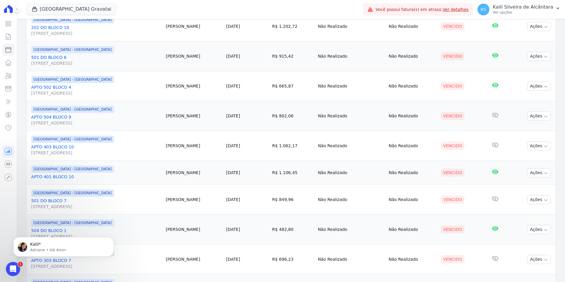
drag, startPoint x: 215, startPoint y: 115, endPoint x: 167, endPoint y: 116, distance: 47.9
click at [168, 116] on tr "Arty Park - Gravatai APTO 504 BLOCO 9 Rua Nova York, 120, Passo das Pedras Eber…" at bounding box center [291, 116] width 529 height 30
drag, startPoint x: 223, startPoint y: 142, endPoint x: 182, endPoint y: 147, distance: 41.0
click at [182, 147] on tr "Arty Park - Gravatai APTO 403 BLOCO 10 Rua Nova York, 120, Passo das Pedras Fra…" at bounding box center [291, 146] width 529 height 30
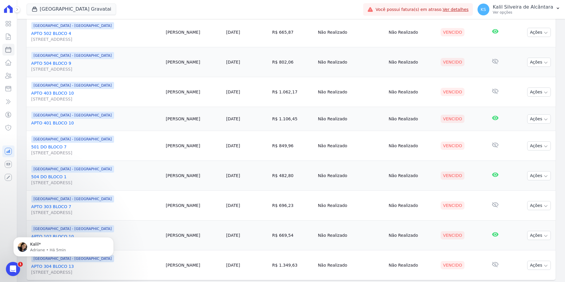
scroll to position [591, 0]
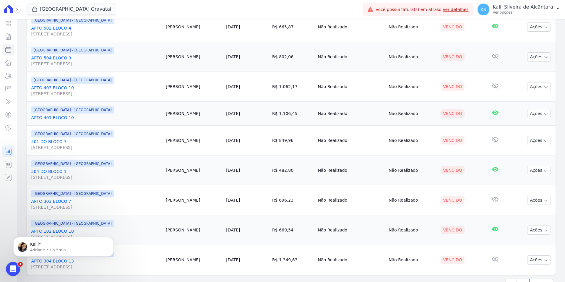
drag, startPoint x: 232, startPoint y: 113, endPoint x: 85, endPoint y: 114, distance: 146.8
click at [85, 114] on tr "Arty Park - Gravatai APTO 401 BLOCO 10 Nayara Borges 10/10/2025 R$ 1.106,45 Não…" at bounding box center [291, 114] width 529 height 24
drag, startPoint x: 85, startPoint y: 114, endPoint x: 64, endPoint y: 117, distance: 21.2
drag, startPoint x: 236, startPoint y: 140, endPoint x: 150, endPoint y: 141, distance: 85.7
click at [150, 141] on tr "Arty Park - Gravatai 501 DO BLOCO 7 Rua Nova York, 120, 501 DO BLOCO 7, Passo d…" at bounding box center [291, 141] width 529 height 30
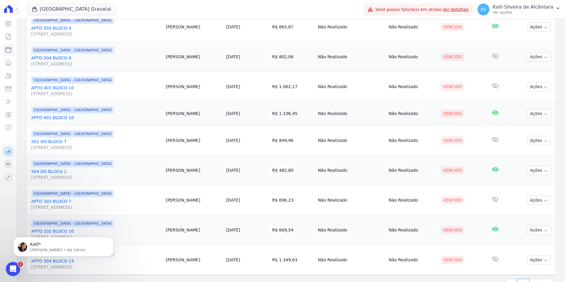
drag, startPoint x: 226, startPoint y: 167, endPoint x: 176, endPoint y: 171, distance: 49.5
click at [176, 171] on tr "Arty Park - Gravatai 504 DO BLOCO 1 Rua Nova York, 120, 504 DO BLOCO 1, Passo d…" at bounding box center [291, 170] width 529 height 30
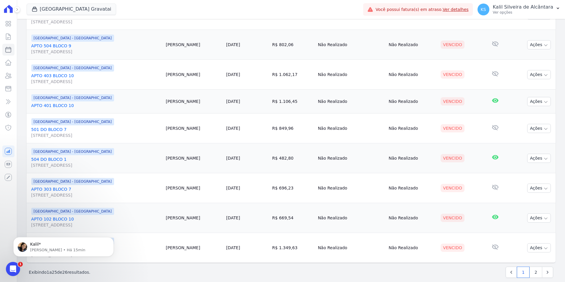
scroll to position [610, 0]
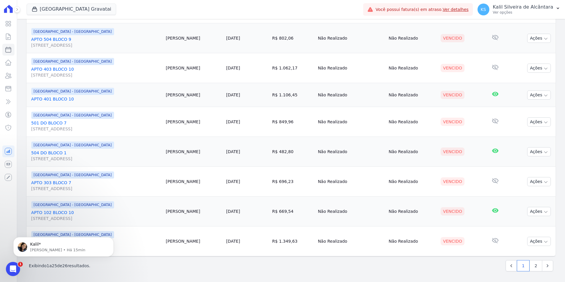
drag, startPoint x: 238, startPoint y: 183, endPoint x: 113, endPoint y: 186, distance: 125.6
click at [113, 186] on tr "Arty Park - Gravatai APTO 303 BLOCO 7 Rua Nova York, 120, Passo das Pedras Alex…" at bounding box center [291, 182] width 529 height 30
drag, startPoint x: 228, startPoint y: 213, endPoint x: 109, endPoint y: 213, distance: 118.2
click at [109, 213] on tr "Arty Park - Gravatai APTO 102 BLOCO 10 Rua Nova York, 120, Passo das Pedras Fel…" at bounding box center [291, 211] width 529 height 30
drag, startPoint x: 227, startPoint y: 239, endPoint x: 192, endPoint y: 241, distance: 34.6
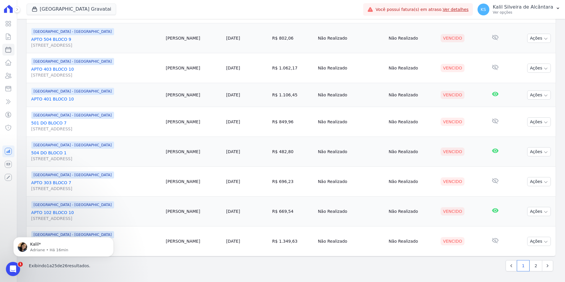
click at [192, 241] on td "[PERSON_NAME]" at bounding box center [193, 241] width 60 height 30
click at [111, 238] on icon "Dismiss notification" at bounding box center [112, 238] width 3 height 3
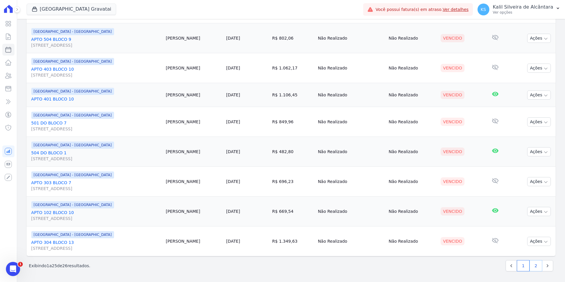
click at [534, 264] on link "2" at bounding box center [535, 265] width 13 height 11
select select
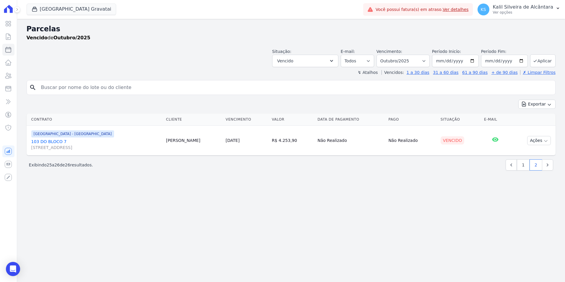
click at [72, 87] on input "search" at bounding box center [295, 88] width 515 height 12
click at [11, 76] on icon at bounding box center [8, 75] width 7 height 7
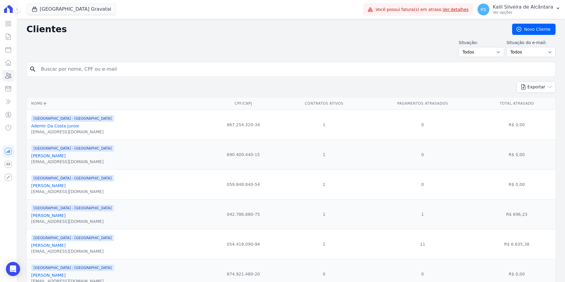
click at [77, 71] on input "search" at bounding box center [295, 69] width 515 height 12
type input "junior juares"
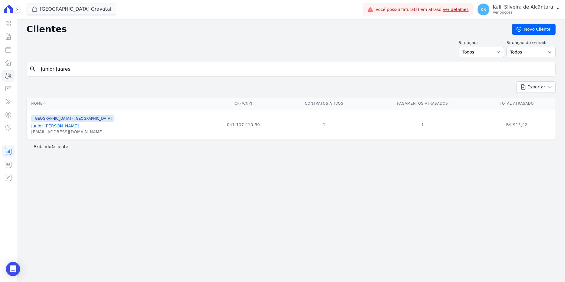
click at [63, 126] on link "Junior Juares Jacques" at bounding box center [55, 126] width 48 height 5
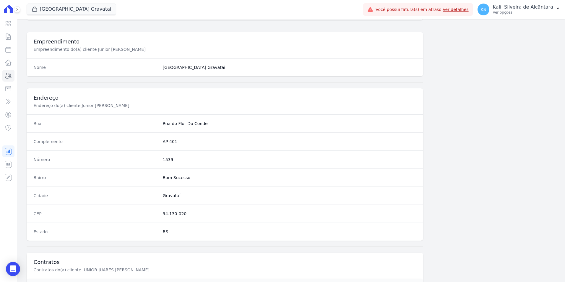
scroll to position [325, 0]
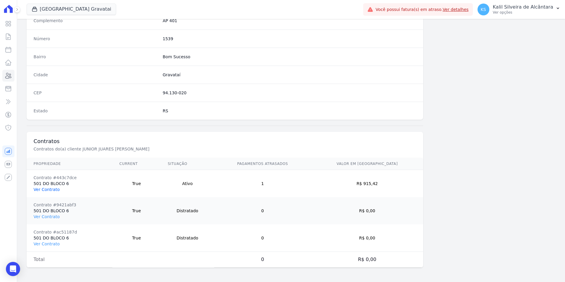
click at [49, 190] on link "Ver Contrato" at bounding box center [47, 189] width 26 height 5
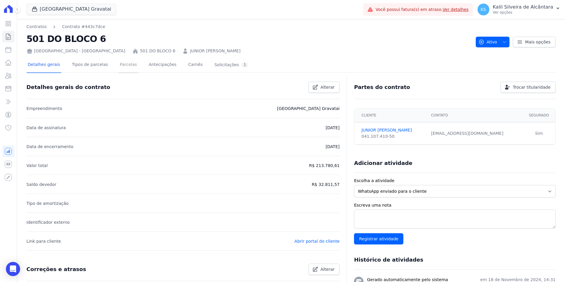
click at [125, 68] on link "Parcelas" at bounding box center [128, 65] width 20 height 16
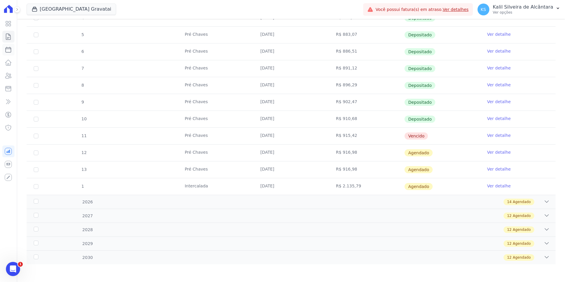
click at [10, 48] on icon at bounding box center [8, 49] width 7 height 7
click at [9, 50] on icon at bounding box center [8, 49] width 7 height 7
select select
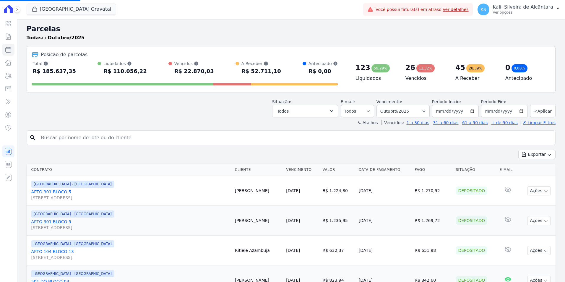
select select
click at [306, 110] on button "Todos" at bounding box center [305, 111] width 66 height 12
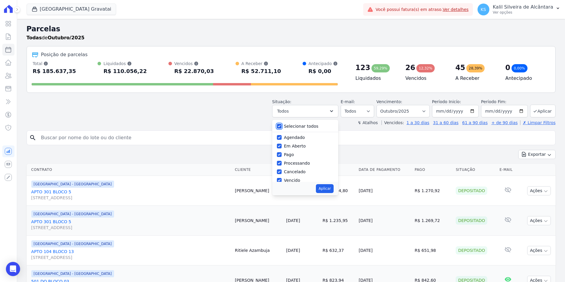
click at [282, 126] on input "Selecionar todos" at bounding box center [279, 126] width 5 height 5
checkbox input "false"
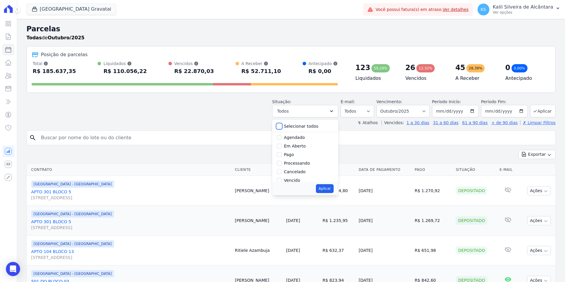
checkbox input "false"
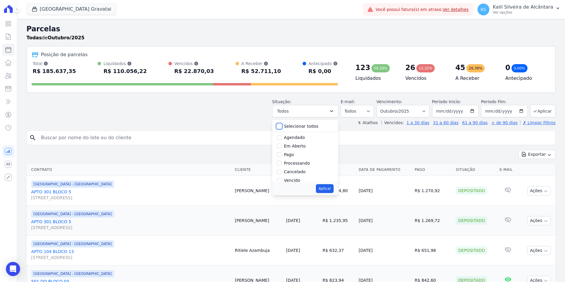
checkbox input "false"
click at [282, 144] on div "Vencido" at bounding box center [305, 141] width 57 height 9
click at [282, 142] on input "Vencido" at bounding box center [279, 140] width 5 height 5
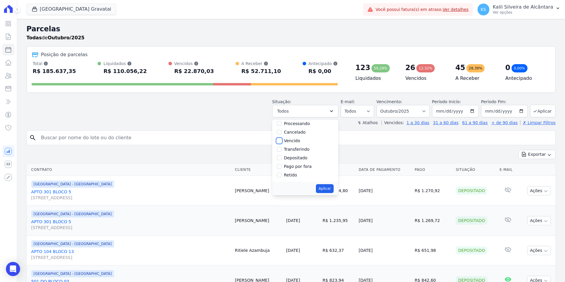
checkbox input "true"
click at [333, 185] on button "Aplicar" at bounding box center [324, 188] width 17 height 9
select select "overdue"
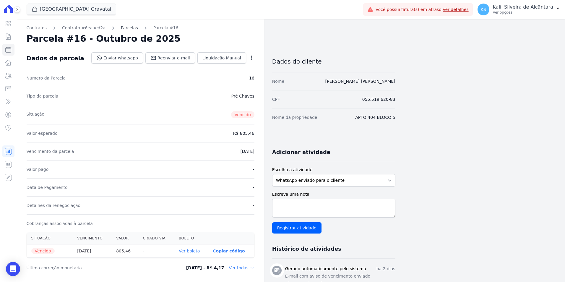
click at [126, 25] on link "Parcelas" at bounding box center [129, 28] width 17 height 6
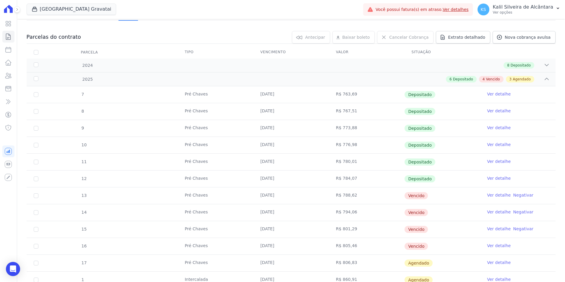
scroll to position [148, 0]
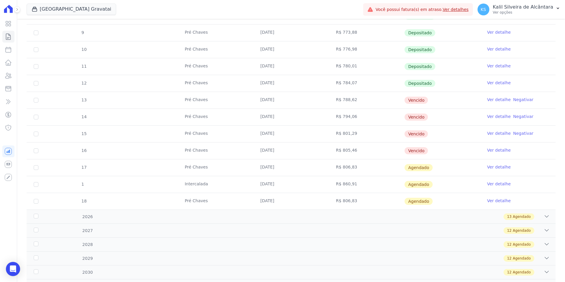
drag, startPoint x: 290, startPoint y: 95, endPoint x: 155, endPoint y: 95, distance: 134.4
click at [155, 95] on tr "13 Pré [PERSON_NAME] [DATE] R$ 788,62 [GEOGRAPHIC_DATA] Ver detalhe Negativar" at bounding box center [291, 100] width 529 height 17
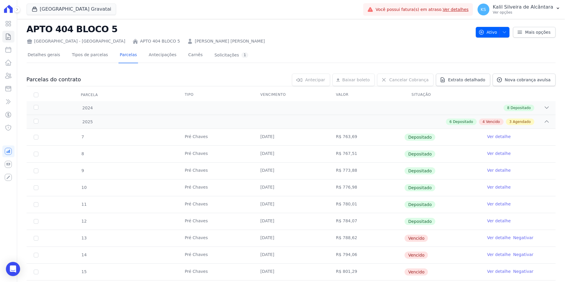
scroll to position [0, 0]
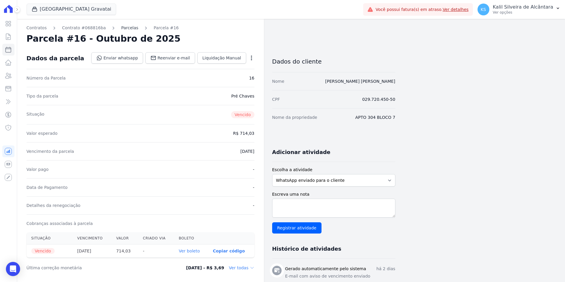
click at [128, 30] on link "Parcelas" at bounding box center [129, 28] width 17 height 6
click at [121, 27] on link "Parcelas" at bounding box center [129, 28] width 17 height 6
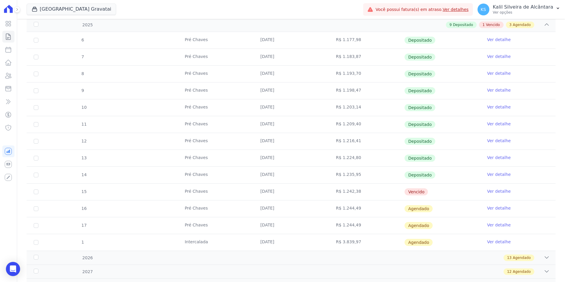
scroll to position [118, 0]
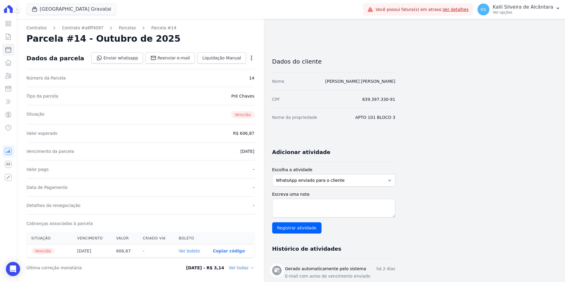
click at [122, 23] on div "Contratos Contrato #a8ff4097 [GEOGRAPHIC_DATA] Parcela #14 [GEOGRAPHIC_DATA] #1…" at bounding box center [140, 223] width 247 height 409
click at [124, 28] on link "Parcelas" at bounding box center [127, 28] width 17 height 6
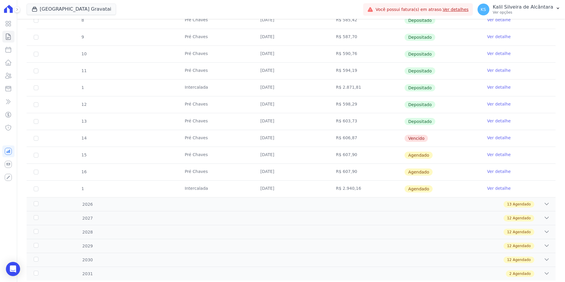
scroll to position [177, 0]
drag, startPoint x: 264, startPoint y: 131, endPoint x: 224, endPoint y: 134, distance: 40.9
click at [224, 134] on tr "14 Pré Chaves 10/10/2025 R$ 606,87 Vencido Ver detalhe" at bounding box center [291, 137] width 529 height 17
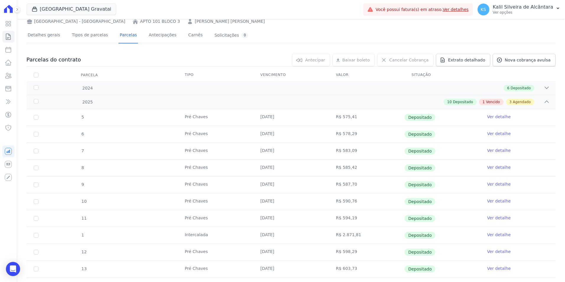
scroll to position [0, 0]
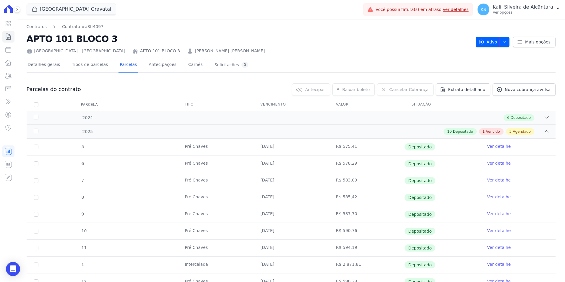
click at [195, 50] on link "ANDERSON MARCELO TRINDADE TEIXEIRA" at bounding box center [230, 51] width 70 height 6
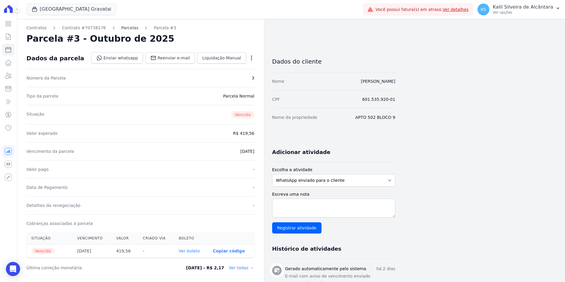
click at [121, 28] on link "Parcelas" at bounding box center [129, 28] width 17 height 6
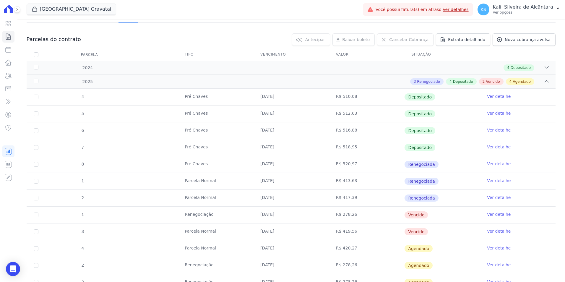
scroll to position [135, 0]
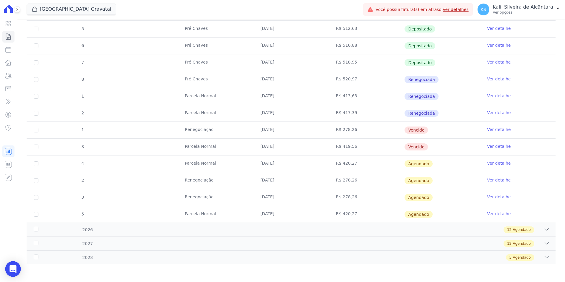
click at [18, 270] on div "Open Intercom Messenger" at bounding box center [13, 269] width 16 height 16
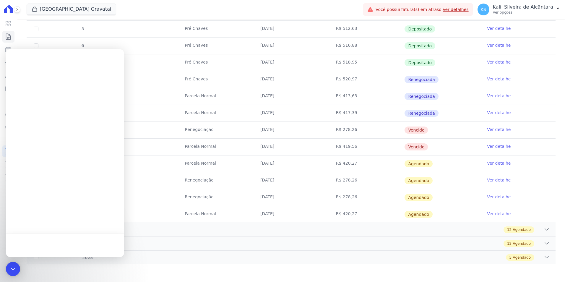
scroll to position [0, 0]
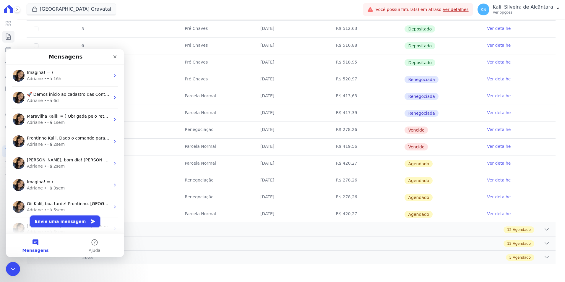
click at [65, 222] on button "Envie uma mensagem" at bounding box center [65, 221] width 70 height 12
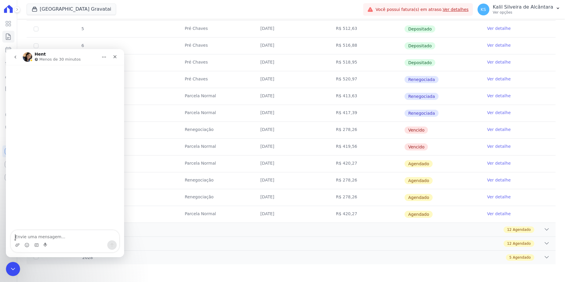
click at [48, 237] on textarea "Envie uma mensagem..." at bounding box center [65, 235] width 108 height 10
type textarea "Bom dia!"
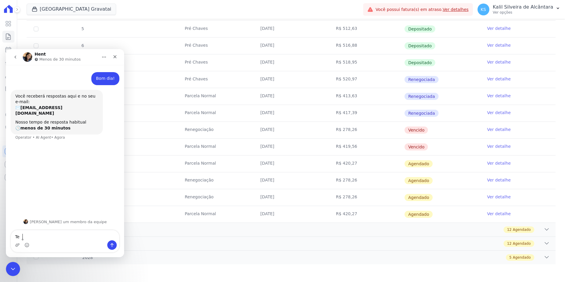
type textarea "T"
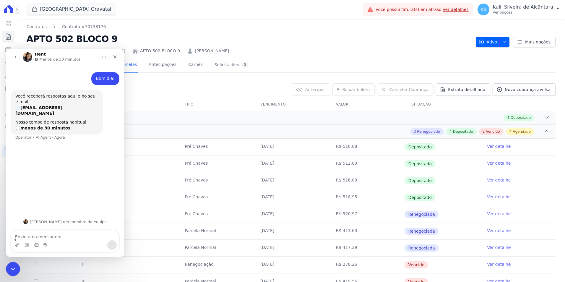
click at [195, 50] on link "THIAGO MANOEL DA LUZ MACHADO" at bounding box center [212, 51] width 34 height 6
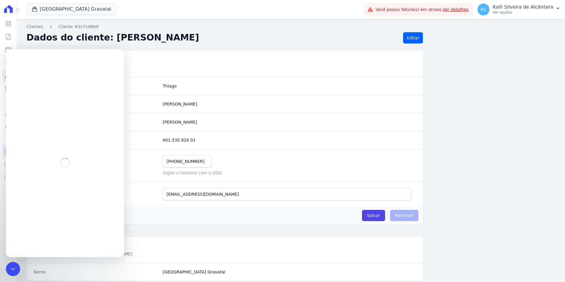
drag, startPoint x: 229, startPoint y: 119, endPoint x: 160, endPoint y: 122, distance: 69.2
click at [160, 122] on div "Nome Completo Thiago Manoel Da Luz Machado" at bounding box center [225, 122] width 397 height 18
copy completo "Thiago Manoel Da Luz Machado"
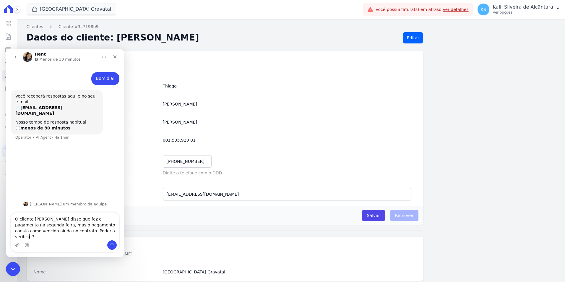
type textarea "O cliente Thiago Manoel Da Luz Machado disse que fez o pagamento na segunda fei…"
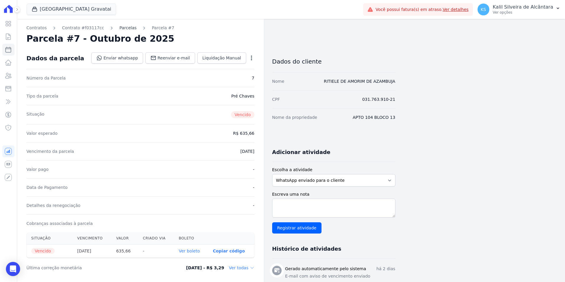
click at [119, 27] on link "Parcelas" at bounding box center [127, 28] width 17 height 6
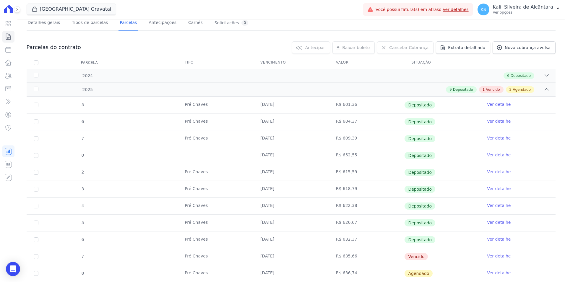
scroll to position [104, 0]
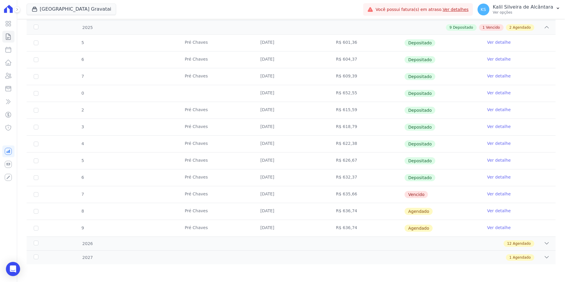
drag, startPoint x: 446, startPoint y: 196, endPoint x: 232, endPoint y: 195, distance: 213.9
click at [232, 195] on tr "7 Pré [PERSON_NAME] [DATE] R$ 635,66 [GEOGRAPHIC_DATA] Ver detalhe" at bounding box center [291, 194] width 529 height 17
drag, startPoint x: 232, startPoint y: 195, endPoint x: 217, endPoint y: 197, distance: 15.2
click at [217, 197] on td "Pré Chaves" at bounding box center [216, 194] width 76 height 17
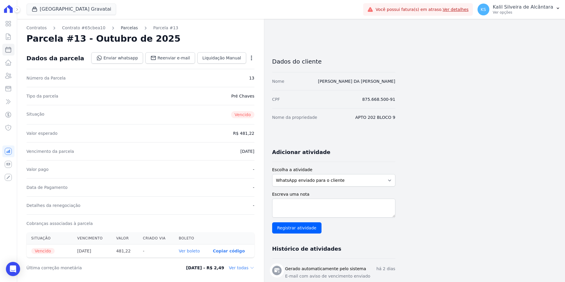
click at [121, 29] on link "Parcelas" at bounding box center [129, 28] width 17 height 6
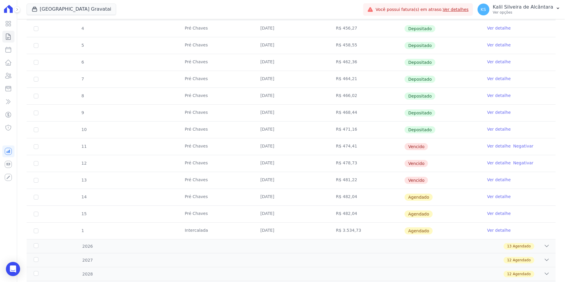
drag, startPoint x: 416, startPoint y: 172, endPoint x: 106, endPoint y: 117, distance: 315.2
click at [106, 117] on tbody "4 Pré Chaves 10/01/2025 R$ 456,27 Depositado Ver detalhe 5 Pré Chaves 10/02/202…" at bounding box center [291, 129] width 529 height 219
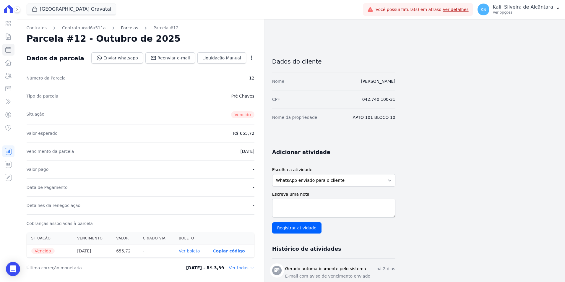
click at [121, 29] on link "Parcelas" at bounding box center [129, 28] width 17 height 6
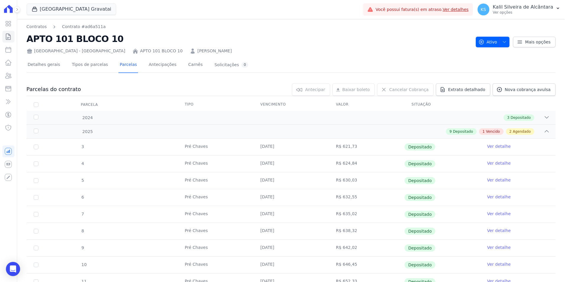
click at [197, 50] on link "[PERSON_NAME]" at bounding box center [214, 51] width 34 height 6
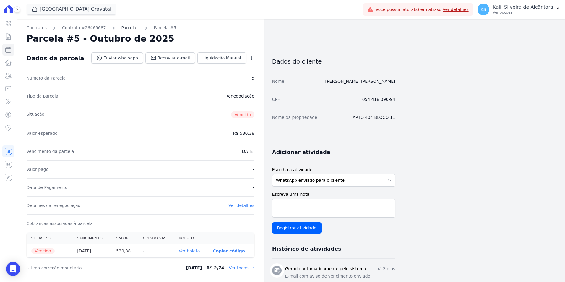
click at [121, 27] on link "Parcelas" at bounding box center [129, 28] width 17 height 6
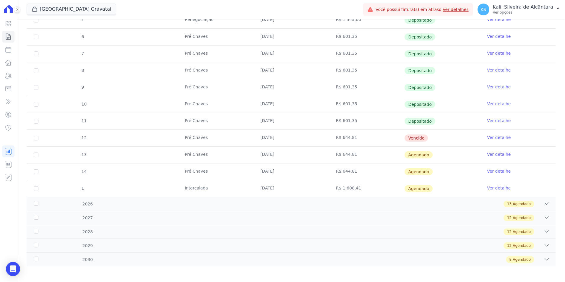
drag, startPoint x: 429, startPoint y: 142, endPoint x: 302, endPoint y: 137, distance: 126.8
click at [302, 137] on tr "12 Pré [PERSON_NAME] [DATE] R$ 644,81 [GEOGRAPHIC_DATA] Ver detalhe" at bounding box center [291, 137] width 529 height 17
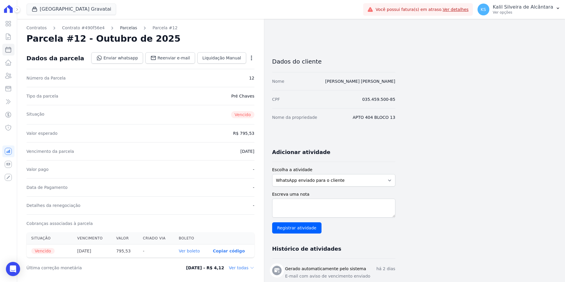
click at [121, 29] on link "Parcelas" at bounding box center [128, 28] width 17 height 6
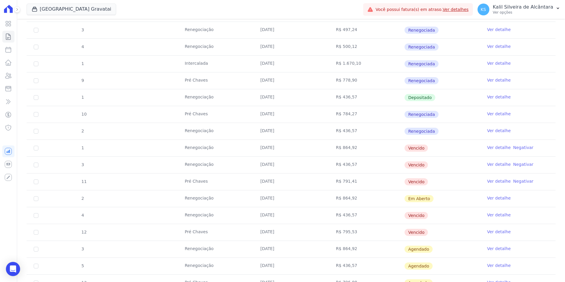
scroll to position [325, 0]
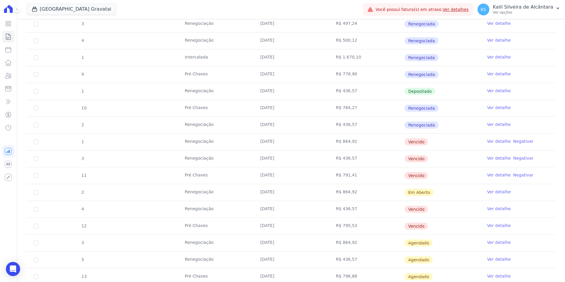
drag, startPoint x: 368, startPoint y: 148, endPoint x: 180, endPoint y: 136, distance: 188.0
click at [180, 136] on tr "1 Renegociação [DATE] R$ 864,92 [GEOGRAPHIC_DATA] Ver detalhe Negativar" at bounding box center [291, 141] width 529 height 17
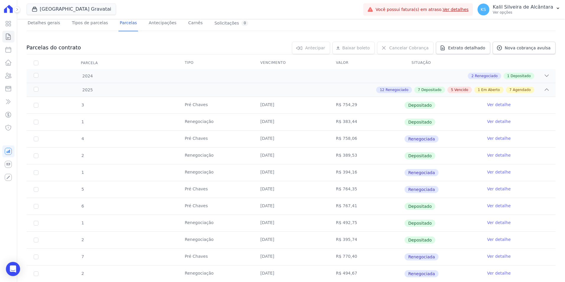
scroll to position [0, 0]
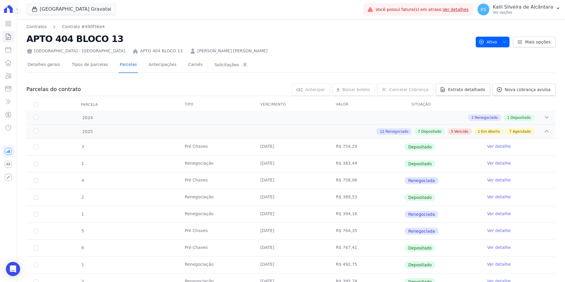
click at [197, 52] on link "[PERSON_NAME] [PERSON_NAME]" at bounding box center [232, 51] width 70 height 6
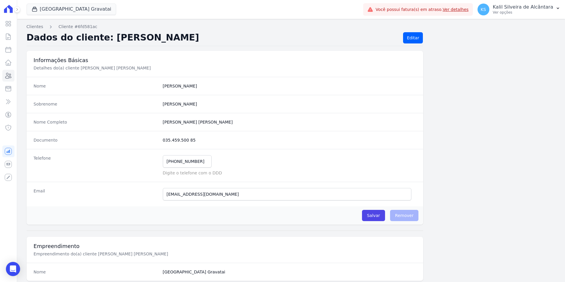
drag, startPoint x: 193, startPoint y: 139, endPoint x: 146, endPoint y: 139, distance: 46.4
click at [146, 139] on div "Documento 035.459.500 85" at bounding box center [225, 140] width 397 height 18
copy div "035.459.500 85"
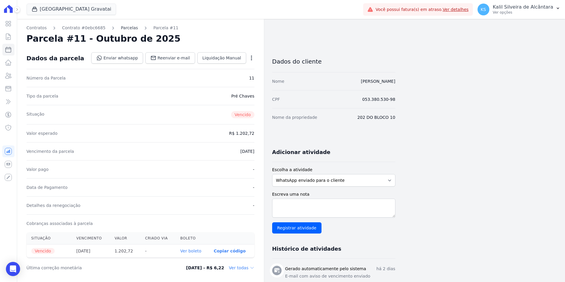
click at [124, 30] on link "Parcelas" at bounding box center [129, 28] width 17 height 6
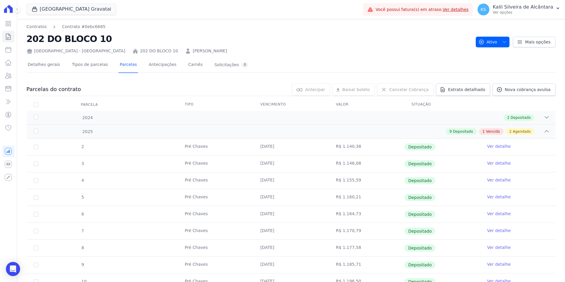
click at [161, 48] on div "[GEOGRAPHIC_DATA] - [GEOGRAPHIC_DATA] 202 DO BLOCO 10 [PERSON_NAME]" at bounding box center [249, 50] width 444 height 9
click at [193, 49] on link "[PERSON_NAME]" at bounding box center [210, 51] width 34 height 6
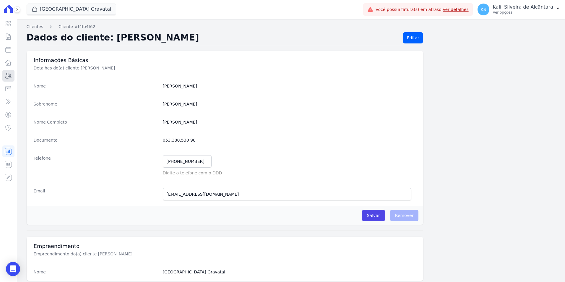
click at [11, 75] on icon at bounding box center [9, 75] width 6 height 5
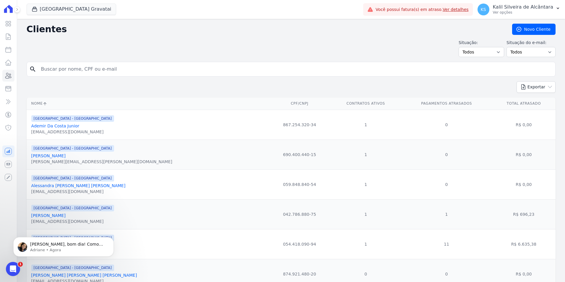
click at [106, 72] on input "search" at bounding box center [295, 69] width 515 height 12
type input "[PERSON_NAME]"
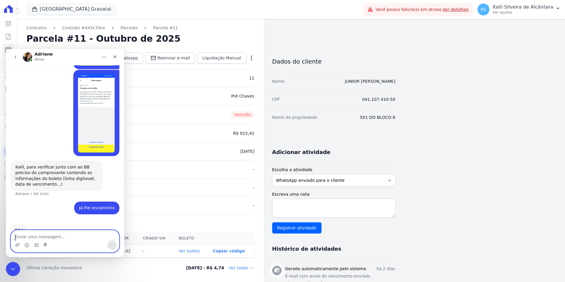
scroll to position [258, 0]
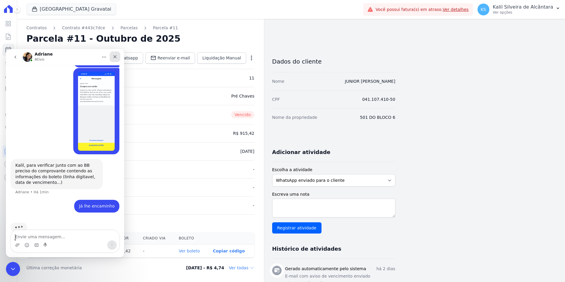
click at [117, 59] on icon "Fechar" at bounding box center [115, 56] width 5 height 5
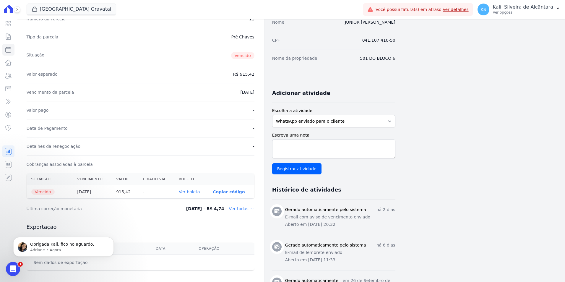
scroll to position [253, 0]
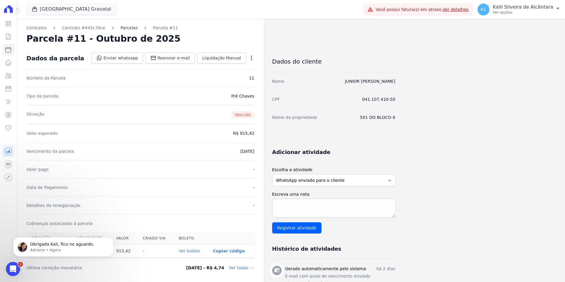
click at [128, 28] on link "Parcelas" at bounding box center [129, 28] width 17 height 6
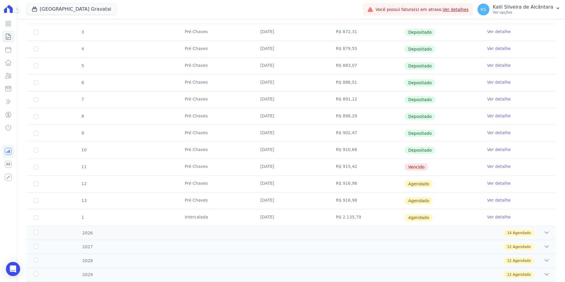
scroll to position [163, 0]
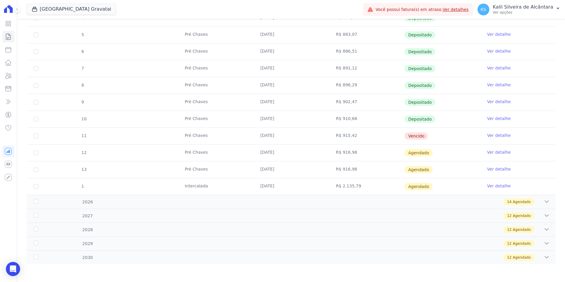
click at [186, 139] on tr "11 Pré Chaves 10/10/2025 R$ 915,42 Vencido Ver detalhe" at bounding box center [291, 135] width 529 height 17
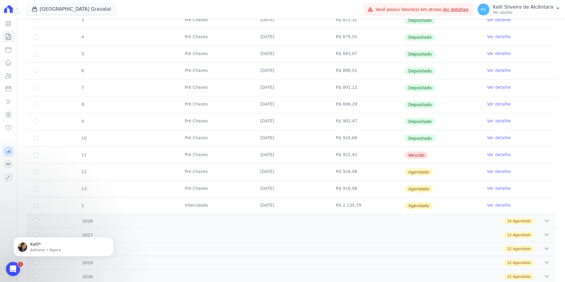
scroll to position [133, 0]
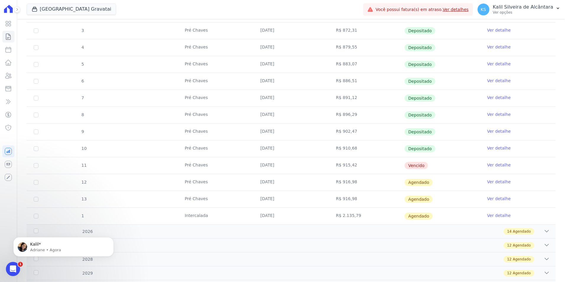
click at [287, 161] on td "[DATE]" at bounding box center [291, 165] width 76 height 17
drag, startPoint x: 368, startPoint y: 172, endPoint x: 243, endPoint y: 185, distance: 125.3
click at [243, 185] on tbody "2 Pré Chaves 10/01/2025 R$ 867,97 Depositado Ver detalhe 3 Pré Chaves 10/02/202…" at bounding box center [291, 115] width 529 height 219
drag, startPoint x: 243, startPoint y: 185, endPoint x: 307, endPoint y: 184, distance: 63.2
click at [307, 184] on td "10/11/2025" at bounding box center [291, 182] width 76 height 17
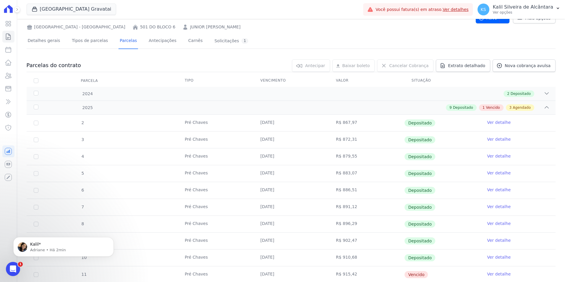
scroll to position [0, 0]
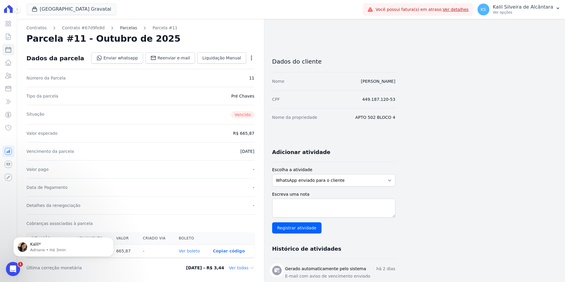
click at [124, 26] on link "Parcelas" at bounding box center [128, 28] width 17 height 6
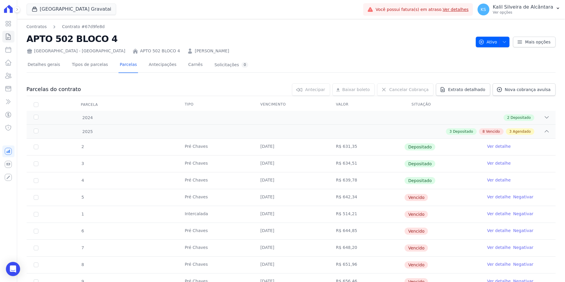
click at [448, 196] on td "Vencido" at bounding box center [442, 197] width 76 height 17
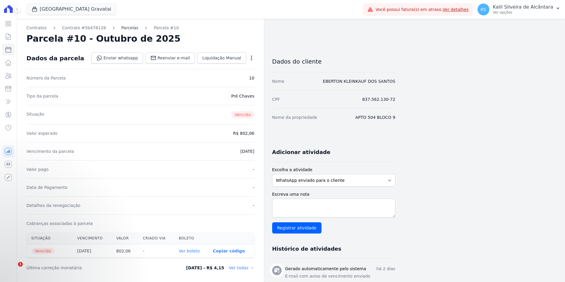
click at [121, 28] on link "Parcelas" at bounding box center [129, 28] width 17 height 6
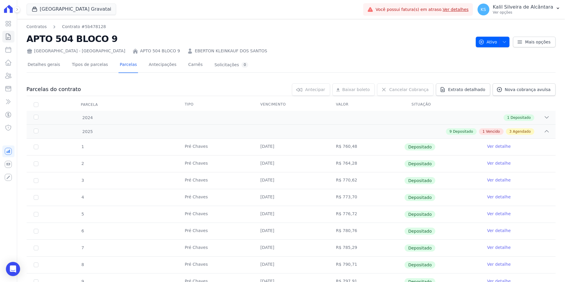
click at [195, 50] on link "EBERTON KLEINKAUF DOS SANTOS" at bounding box center [231, 51] width 72 height 6
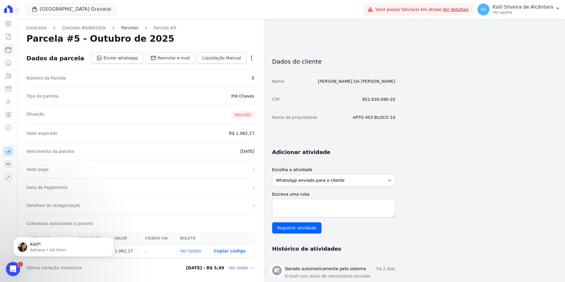
click at [121, 27] on link "Parcelas" at bounding box center [129, 28] width 17 height 6
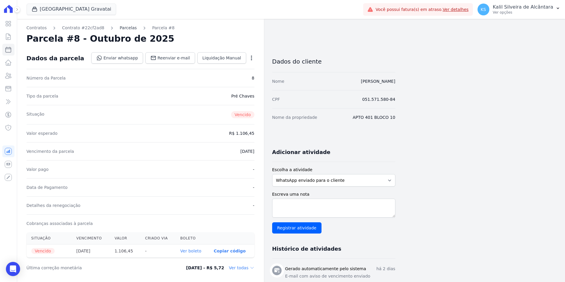
click at [120, 28] on link "Parcelas" at bounding box center [128, 28] width 17 height 6
click at [124, 27] on link "Parcelas" at bounding box center [127, 28] width 17 height 6
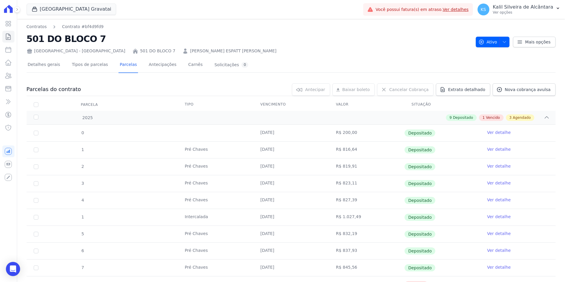
click at [190, 52] on link "[PERSON_NAME] ESPATT [PERSON_NAME]" at bounding box center [233, 51] width 86 height 6
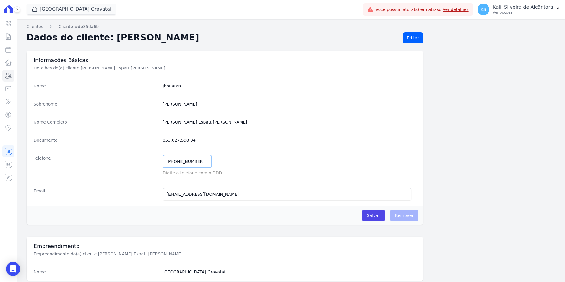
drag, startPoint x: 197, startPoint y: 160, endPoint x: 148, endPoint y: 163, distance: 49.7
click at [148, 163] on div "Telefone [PHONE_NUMBER] Mensagem de SMS ainda não enviada.. Mensagem de [PERSON…" at bounding box center [225, 165] width 397 height 33
click at [193, 147] on div "Documento 853.027.590 04" at bounding box center [225, 140] width 397 height 18
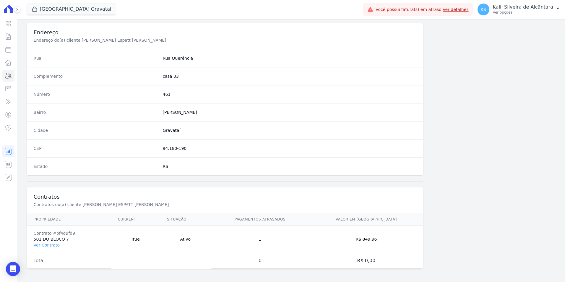
scroll to position [271, 0]
click at [43, 243] on link "Ver Contrato" at bounding box center [47, 243] width 26 height 5
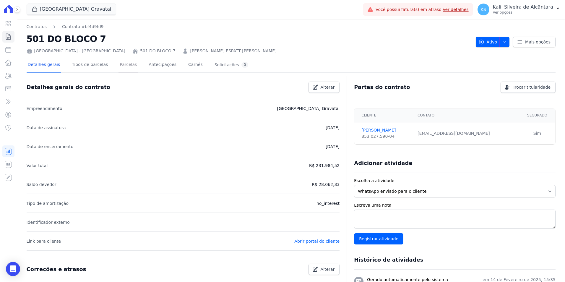
click at [124, 61] on link "Parcelas" at bounding box center [128, 65] width 20 height 16
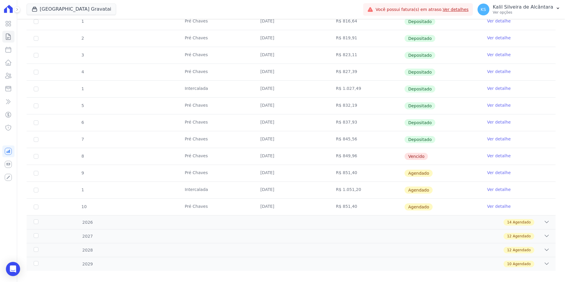
scroll to position [135, 0]
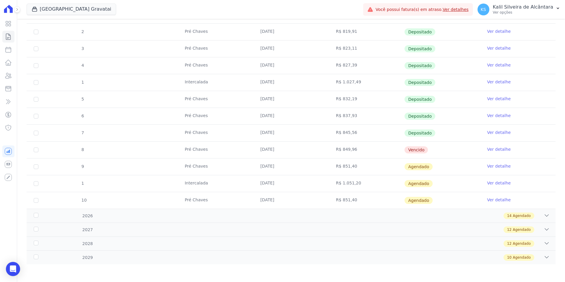
click at [487, 133] on link "Ver detalhe" at bounding box center [499, 132] width 24 height 6
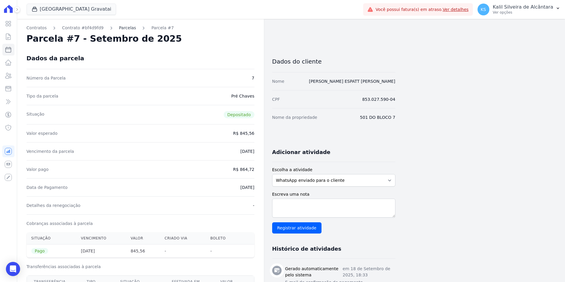
click at [119, 25] on link "Parcelas" at bounding box center [127, 28] width 17 height 6
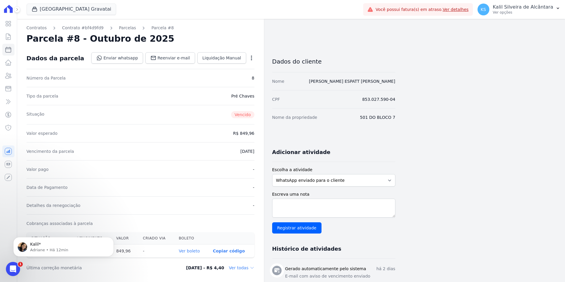
drag, startPoint x: 233, startPoint y: 112, endPoint x: 295, endPoint y: 124, distance: 63.6
click at [295, 124] on div "Contratos Contrato #bf4d9fd9 [GEOGRAPHIC_DATA] Parcela #8 [GEOGRAPHIC_DATA] #8 …" at bounding box center [206, 209] width 378 height 381
drag, startPoint x: 295, startPoint y: 124, endPoint x: 372, endPoint y: 154, distance: 82.4
click at [372, 154] on div "Adicionar atividade" at bounding box center [331, 150] width 128 height 12
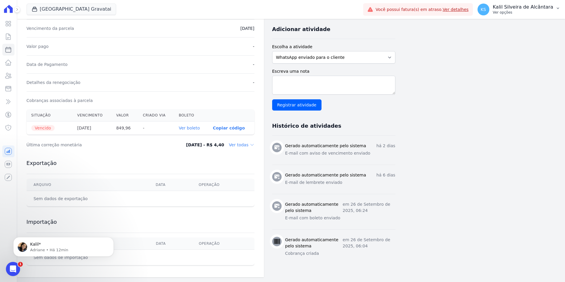
click at [533, 13] on p "Ver opções" at bounding box center [523, 12] width 60 height 5
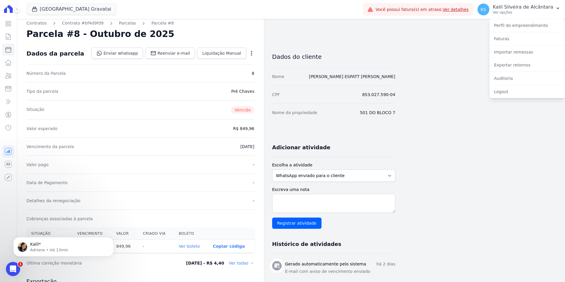
scroll to position [0, 0]
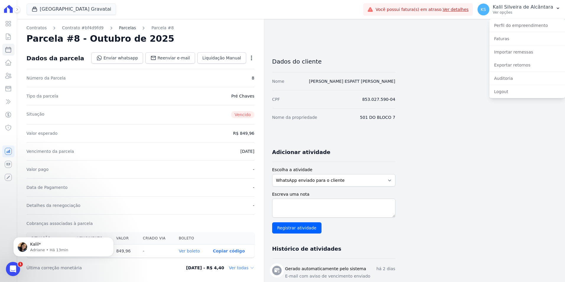
click at [126, 30] on link "Parcelas" at bounding box center [127, 28] width 17 height 6
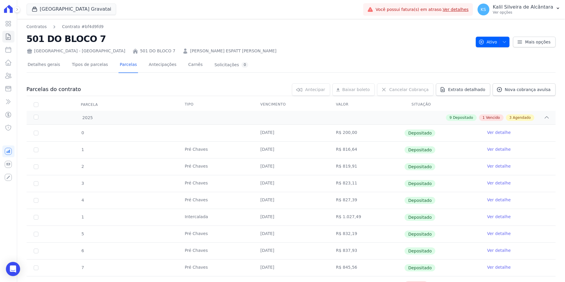
click at [190, 51] on link "[PERSON_NAME] ESPATT [PERSON_NAME]" at bounding box center [233, 51] width 86 height 6
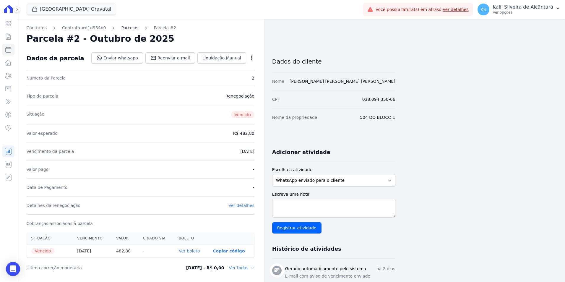
click at [128, 27] on link "Parcelas" at bounding box center [129, 28] width 17 height 6
click at [118, 28] on link "Parcelas" at bounding box center [126, 28] width 17 height 6
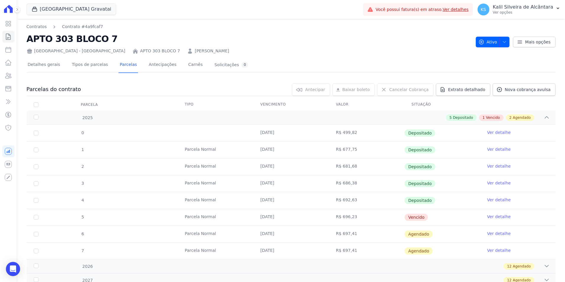
click at [195, 53] on link "[PERSON_NAME]" at bounding box center [212, 51] width 34 height 6
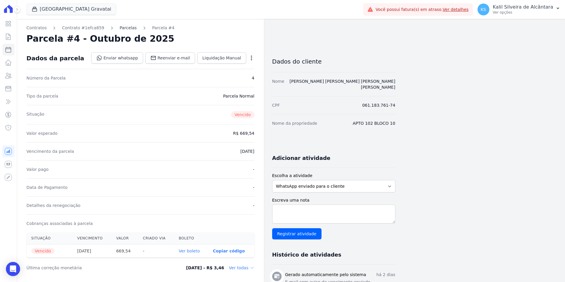
click at [121, 28] on link "Parcelas" at bounding box center [128, 28] width 17 height 6
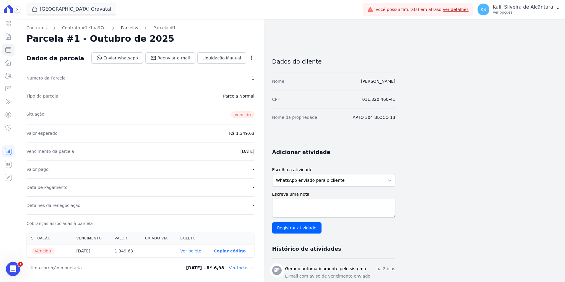
click at [121, 27] on link "Parcelas" at bounding box center [129, 28] width 17 height 6
click at [121, 32] on div "Contratos Contrato #7bcdf656 [GEOGRAPHIC_DATA] Parcela #0 Parcela #0 - Outubro …" at bounding box center [140, 229] width 247 height 421
click at [122, 29] on link "Parcelas" at bounding box center [128, 28] width 17 height 6
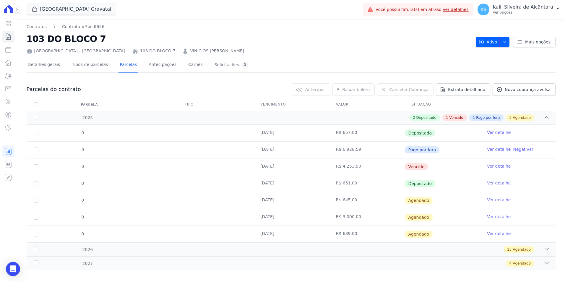
drag, startPoint x: 408, startPoint y: 170, endPoint x: 338, endPoint y: 169, distance: 70.0
click at [338, 169] on tr "0 [DATE] R$ 4.253,90 [GEOGRAPHIC_DATA] Ver detalhe" at bounding box center [291, 166] width 529 height 17
click at [307, 172] on td "[DATE]" at bounding box center [291, 166] width 76 height 17
click at [190, 51] on link "VINICIOS FERGUTZ RAPHAELLI" at bounding box center [217, 51] width 54 height 6
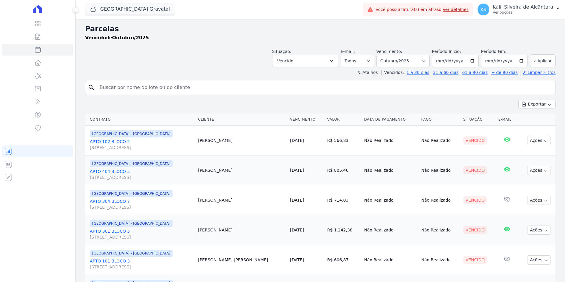
select select
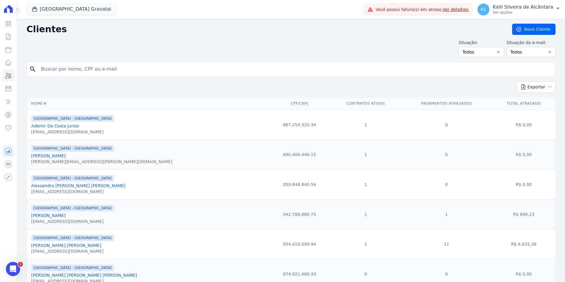
click at [199, 65] on input "search" at bounding box center [295, 69] width 515 height 12
paste input "[PERSON_NAME] Dos [PERSON_NAME]"
type input "[PERSON_NAME] Dos [PERSON_NAME]"
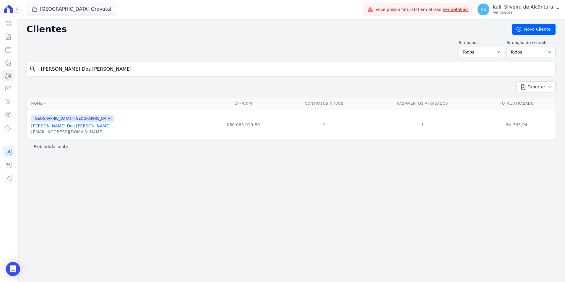
click at [67, 128] on link "[PERSON_NAME] Dos [PERSON_NAME]" at bounding box center [70, 126] width 79 height 5
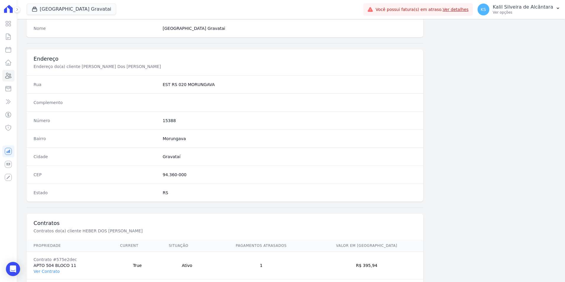
scroll to position [271, 0]
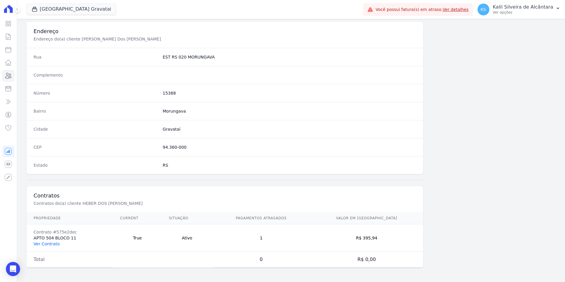
click at [43, 243] on link "Ver Contrato" at bounding box center [47, 243] width 26 height 5
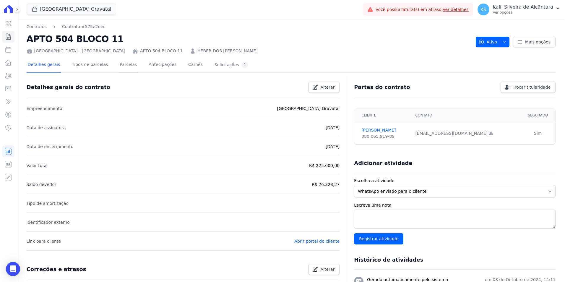
click at [118, 66] on link "Parcelas" at bounding box center [128, 65] width 20 height 16
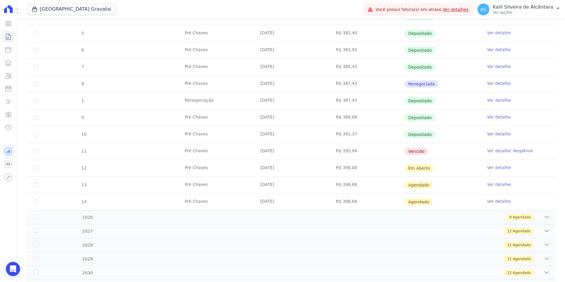
scroll to position [148, 0]
drag, startPoint x: 258, startPoint y: 150, endPoint x: 435, endPoint y: 154, distance: 176.4
click at [435, 154] on tr "11 Pré [PERSON_NAME] [DATE] R$ 395,94 [GEOGRAPHIC_DATA] Ver detalhe Negativar" at bounding box center [291, 150] width 529 height 17
drag, startPoint x: 435, startPoint y: 154, endPoint x: 306, endPoint y: 162, distance: 128.8
click at [306, 162] on td "[DATE]" at bounding box center [291, 167] width 76 height 17
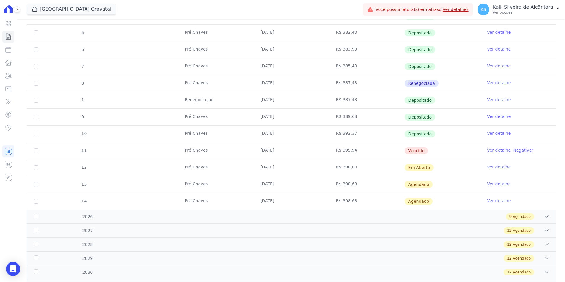
scroll to position [0, 0]
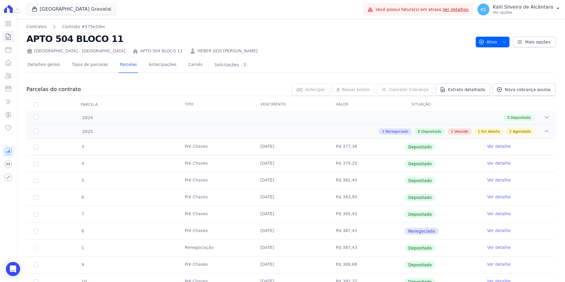
click at [197, 48] on link "HEBER DOS SANTOS MADRUGA" at bounding box center [227, 51] width 60 height 6
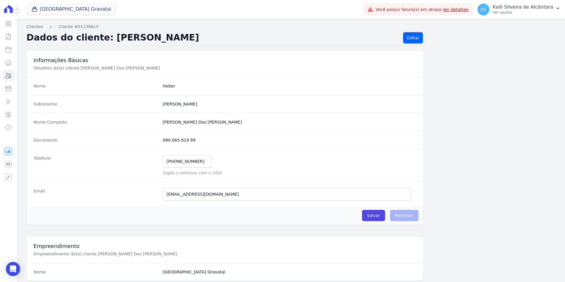
drag, startPoint x: 191, startPoint y: 140, endPoint x: 163, endPoint y: 141, distance: 28.1
click at [163, 141] on dd "080.065.919 89" at bounding box center [290, 140] width 254 height 6
copy dd "080.065.919 89"
drag, startPoint x: 197, startPoint y: 161, endPoint x: 127, endPoint y: 164, distance: 70.7
click at [127, 164] on div "Telefone (51) 98268-2584 Mensagem de SMS ainda não enviada.. Mensagem de Whatsa…" at bounding box center [225, 165] width 397 height 33
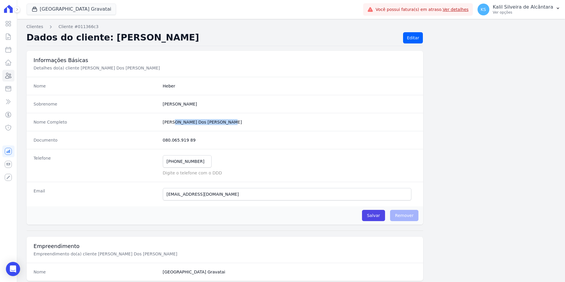
drag, startPoint x: 212, startPoint y: 123, endPoint x: 160, endPoint y: 122, distance: 51.7
click at [160, 122] on div "Nome Completo Heber Dos Santos Madruga" at bounding box center [225, 122] width 397 height 18
copy completo "Heber Dos Santos Madruga"
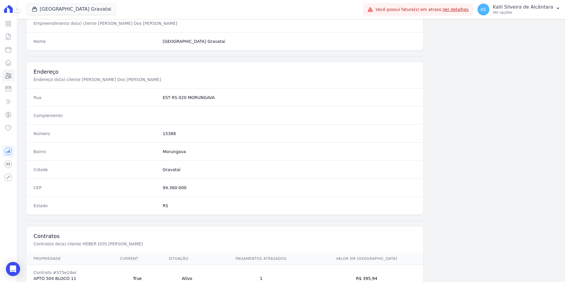
scroll to position [266, 0]
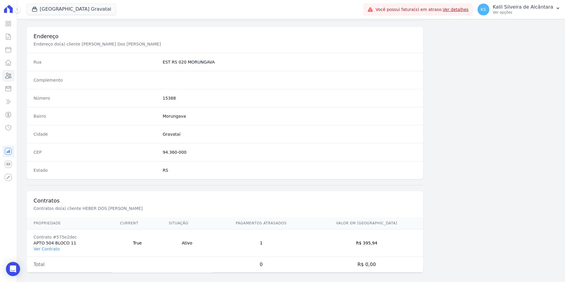
click at [183, 157] on div "CEP 94.360-000" at bounding box center [225, 152] width 397 height 18
drag, startPoint x: 185, startPoint y: 155, endPoint x: 155, endPoint y: 153, distance: 30.8
click at [155, 153] on div "CEP 94.360-000" at bounding box center [225, 152] width 397 height 18
copy div "94.360-000"
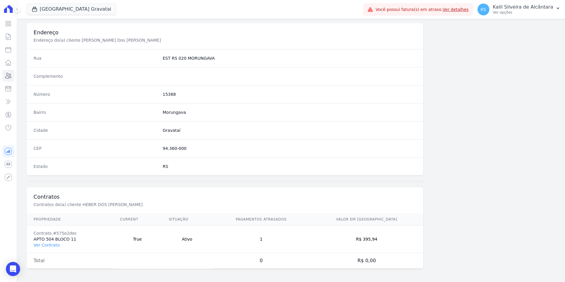
scroll to position [271, 0]
drag, startPoint x: 406, startPoint y: 238, endPoint x: 374, endPoint y: 240, distance: 32.0
click at [374, 240] on td "R$ 395,94" at bounding box center [366, 237] width 113 height 27
copy td "395,94"
drag, startPoint x: 222, startPoint y: 51, endPoint x: 146, endPoint y: 62, distance: 77.7
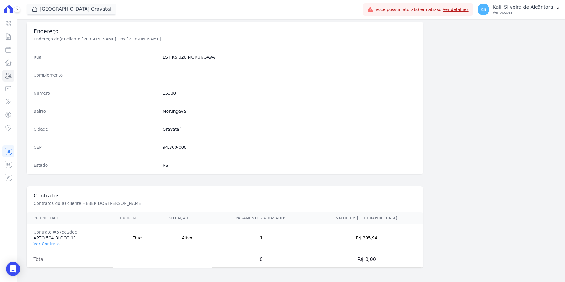
click at [146, 62] on div "Rua EST RS 020 MORUNGAVA" at bounding box center [225, 57] width 397 height 18
copy div "EST RS 020 MORUNGAVA"
click at [169, 92] on dd "15388" at bounding box center [290, 93] width 254 height 6
copy dd "15388"
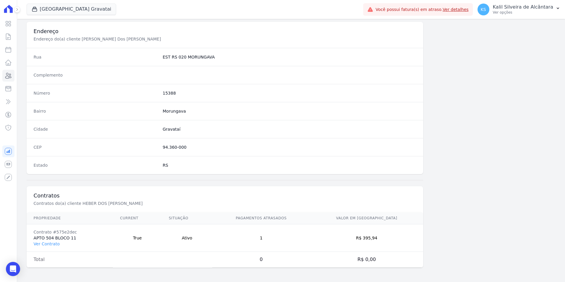
click at [169, 107] on div "Bairro Morungava" at bounding box center [225, 111] width 397 height 18
click at [169, 108] on div "Bairro Morungava" at bounding box center [225, 111] width 397 height 18
copy dd "Morungava"
click at [14, 77] on div "Visão Geral Contratos Parcelas Lotes Clientes Minha Carteira Transferências Cré…" at bounding box center [8, 141] width 17 height 282
click at [11, 76] on icon at bounding box center [8, 75] width 7 height 7
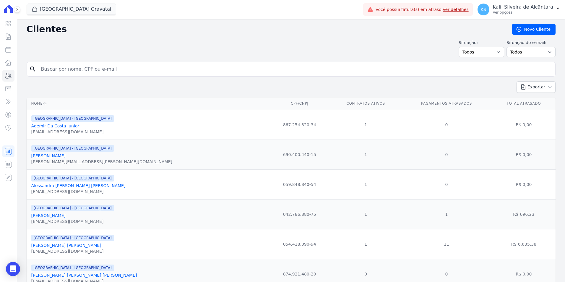
drag, startPoint x: 115, startPoint y: 71, endPoint x: 72, endPoint y: 73, distance: 43.2
click at [72, 73] on input "search" at bounding box center [295, 69] width 515 height 12
paste input "Maira Simões Rodrigues"
type input "Maira Simões Rodrigues"
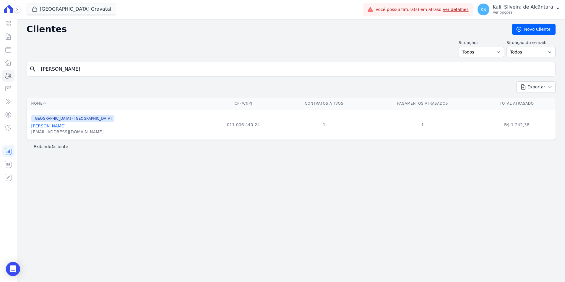
click at [58, 124] on link "Maira Simões Rodrigues" at bounding box center [48, 126] width 34 height 5
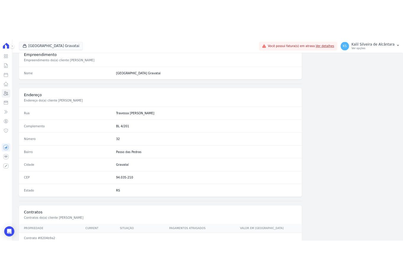
scroll to position [298, 0]
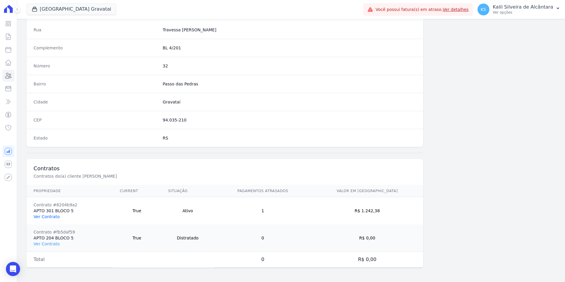
click at [46, 217] on link "Ver Contrato" at bounding box center [47, 216] width 26 height 5
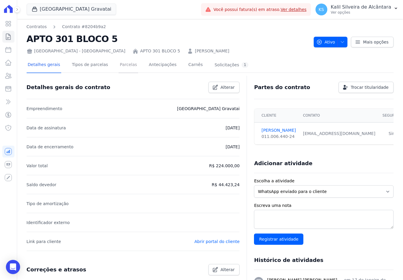
click at [118, 69] on link "Parcelas" at bounding box center [128, 65] width 20 height 16
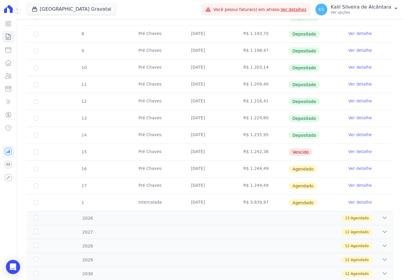
scroll to position [148, 0]
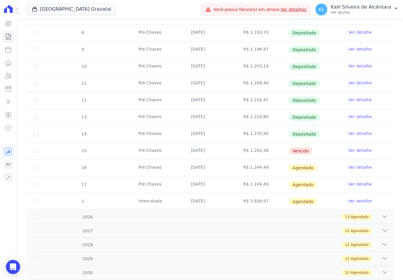
drag, startPoint x: 313, startPoint y: 150, endPoint x: 160, endPoint y: 146, distance: 153.7
click at [160, 146] on tr "15 Pré Chaves 10/10/2025 R$ 1.242,38 Vencido Ver detalhe" at bounding box center [210, 150] width 367 height 17
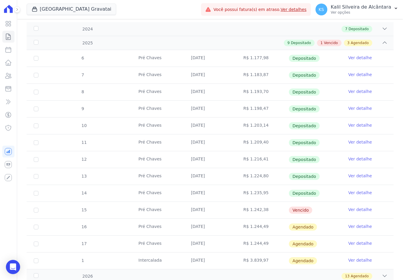
scroll to position [0, 0]
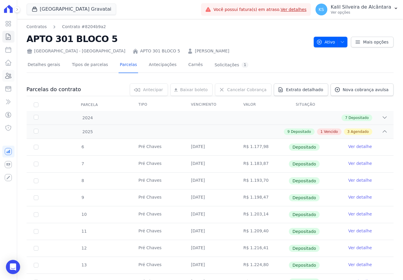
click at [8, 79] on icon at bounding box center [8, 75] width 7 height 7
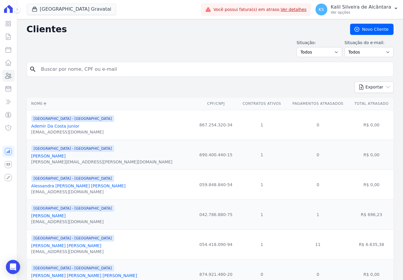
click at [90, 67] on input "search" at bounding box center [214, 69] width 353 height 12
paste input "Fabiane Tasso Silva"
type input "Fabiane Tasso Silva"
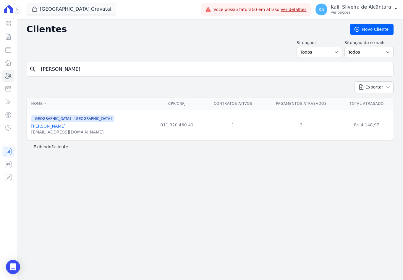
click at [58, 128] on link "Fabiane Tasso Silva" at bounding box center [48, 126] width 34 height 5
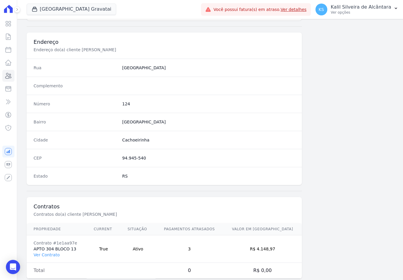
scroll to position [273, 0]
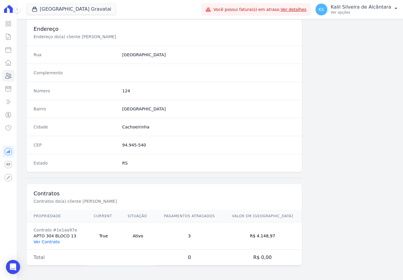
click at [44, 241] on link "Ver Contrato" at bounding box center [47, 241] width 26 height 5
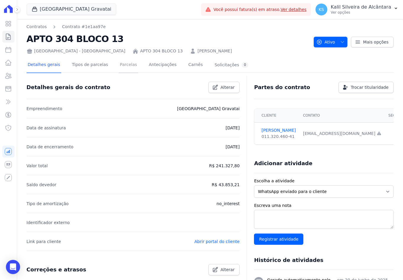
click at [125, 66] on link "Parcelas" at bounding box center [128, 65] width 20 height 16
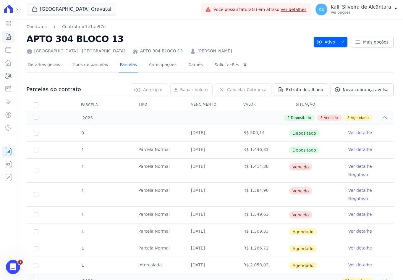
click at [8, 71] on link "Clientes" at bounding box center [8, 76] width 12 height 12
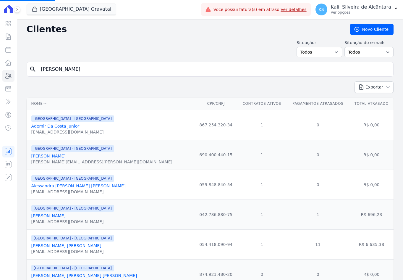
drag, startPoint x: 112, startPoint y: 68, endPoint x: 33, endPoint y: 74, distance: 79.4
click at [38, 74] on input "Fabiane Tasso Silva" at bounding box center [214, 69] width 353 height 12
paste input "Thiago Manoel Da Luz Machado"
type input "Thiago Manoel Da Luz Machado"
drag, startPoint x: 53, startPoint y: 77, endPoint x: 56, endPoint y: 74, distance: 4.2
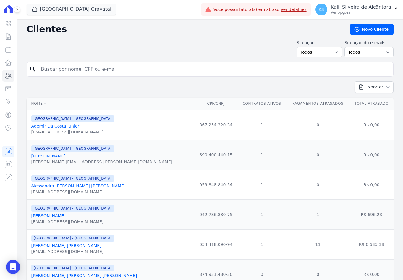
click at [54, 76] on form "search" at bounding box center [210, 72] width 367 height 20
click at [56, 74] on input "search" at bounding box center [214, 69] width 353 height 12
paste input "Thiago Manoel Da Luz Machado"
type input "Thiago Manoel Da Luz Machado"
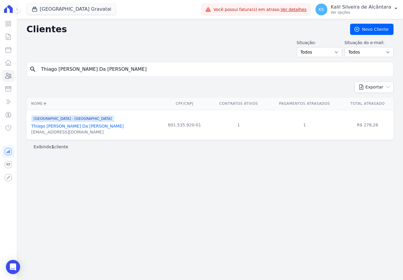
click at [75, 125] on link "Thiago Manoel Da Luz Machado" at bounding box center [77, 126] width 92 height 5
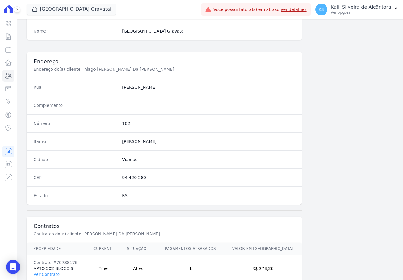
scroll to position [300, 0]
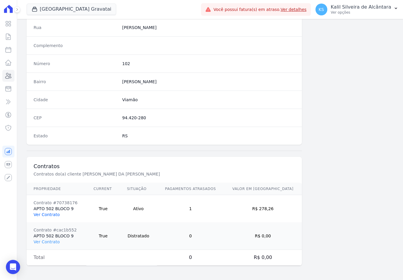
click at [56, 212] on link "Ver Contrato" at bounding box center [47, 214] width 26 height 5
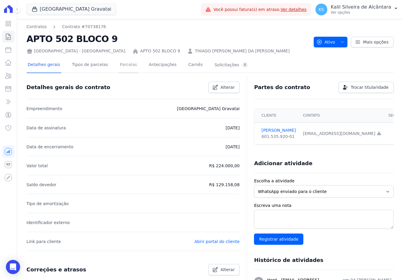
click at [122, 67] on link "Parcelas" at bounding box center [128, 65] width 20 height 16
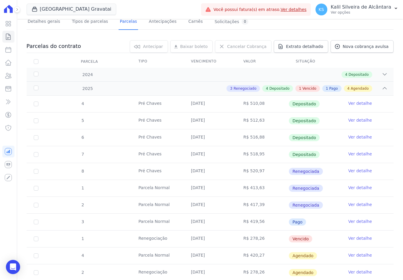
scroll to position [137, 0]
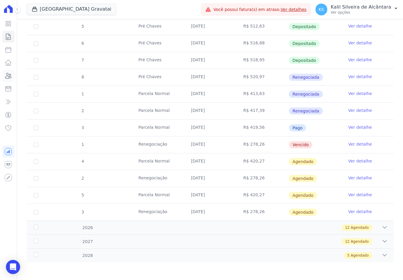
click at [12, 80] on link "Clientes" at bounding box center [8, 76] width 12 height 12
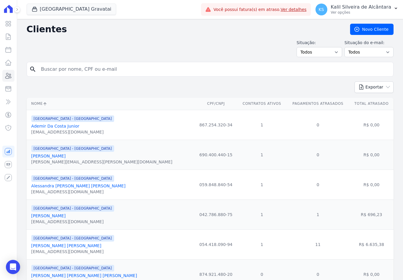
click at [114, 72] on input "search" at bounding box center [214, 69] width 353 height 12
paste input "Heber Dos Santos Madruga"
type input "Heber Dos Santos Madruga"
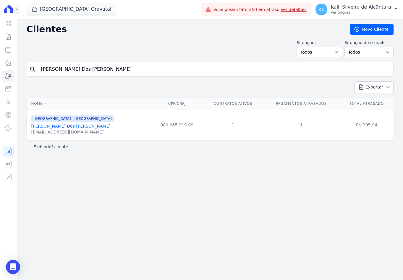
click at [58, 127] on link "Heber Dos Santos Madruga" at bounding box center [70, 126] width 79 height 5
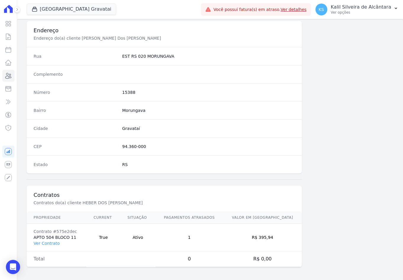
scroll to position [273, 0]
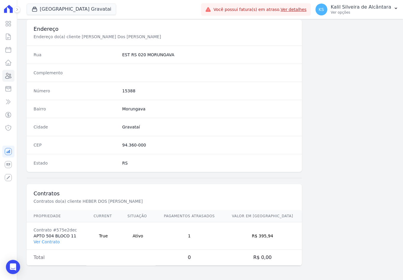
drag, startPoint x: 48, startPoint y: 241, endPoint x: 0, endPoint y: 143, distance: 109.0
click at [48, 241] on link "Ver Contrato" at bounding box center [47, 241] width 26 height 5
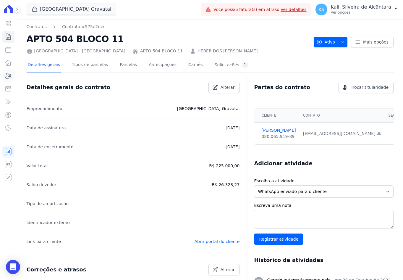
click at [12, 70] on link "Clientes" at bounding box center [8, 76] width 12 height 12
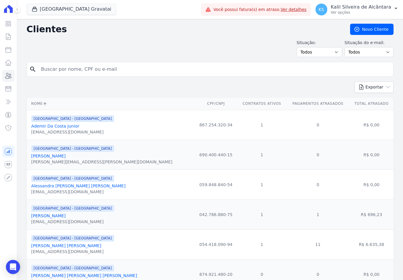
click at [74, 71] on input "search" at bounding box center [214, 69] width 353 height 12
paste input "Flavia Marques Antunes"
type input "Flavia Marques Antunes"
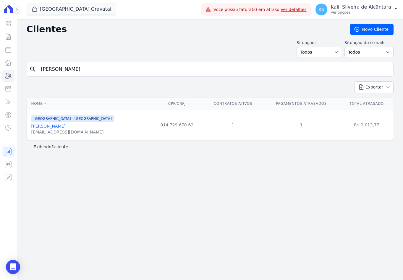
click at [64, 126] on link "Flavia Marques Antunes" at bounding box center [48, 126] width 34 height 5
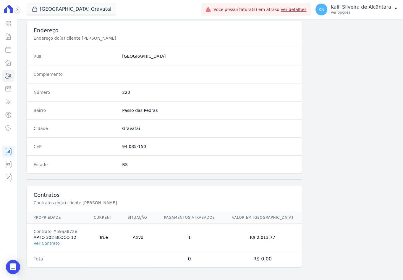
scroll to position [273, 0]
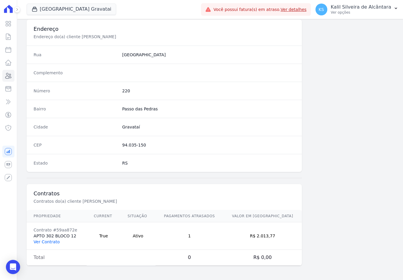
click at [44, 241] on link "Ver Contrato" at bounding box center [47, 241] width 26 height 5
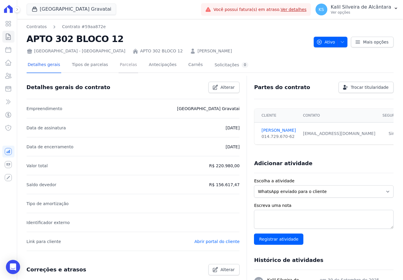
click at [124, 71] on link "Parcelas" at bounding box center [128, 65] width 20 height 16
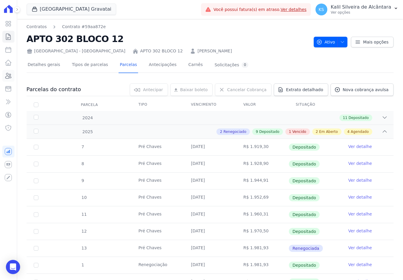
click at [10, 77] on icon at bounding box center [9, 75] width 6 height 5
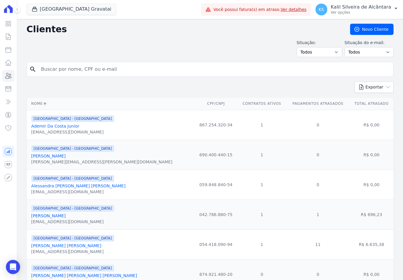
click at [56, 74] on div "search" at bounding box center [210, 69] width 367 height 15
click at [59, 70] on input "search" at bounding box center [214, 69] width 353 height 12
paste input "Débora Ferreira Da Conceição"
type input "Débora Ferreira Da Conceição"
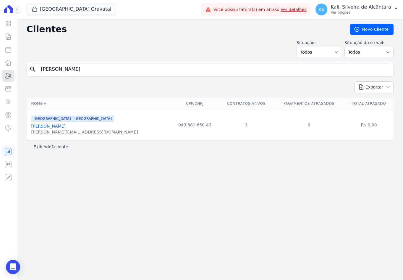
click at [7, 75] on icon at bounding box center [8, 75] width 7 height 7
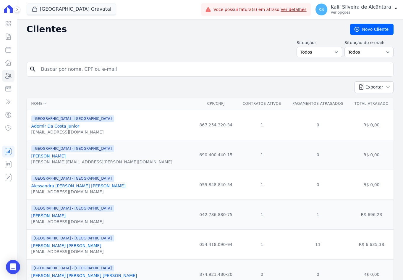
click at [157, 66] on input "search" at bounding box center [214, 69] width 353 height 12
paste input "[PERSON_NAME]"
type input "[PERSON_NAME]"
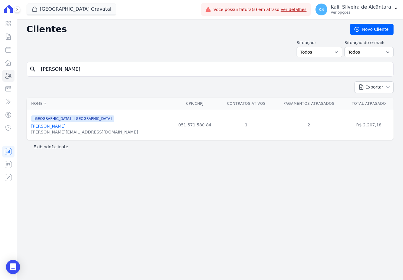
drag, startPoint x: 100, startPoint y: 67, endPoint x: -8, endPoint y: 72, distance: 107.6
click at [0, 72] on html "Visão Geral Contratos [GEOGRAPHIC_DATA] Lotes Clientes Minha Carteira Transferê…" at bounding box center [201, 140] width 403 height 280
paste input "Deise Lindajara Da Silva"
type input "Deise Lindajara Da Silva"
drag, startPoint x: 109, startPoint y: 67, endPoint x: -10, endPoint y: 83, distance: 120.4
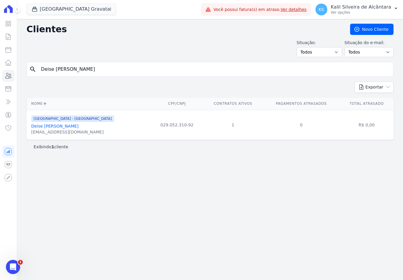
click at [0, 83] on html "Visão Geral Contratos [GEOGRAPHIC_DATA] Lotes Clientes Minha Carteira Transferê…" at bounding box center [201, 140] width 403 height 280
paste input "Ritiele De Amorim De Azambuj"
type input "Ritiele De Amorim De Azambuja"
click at [56, 127] on link "Ritiele De Amorim De Azambuja" at bounding box center [73, 126] width 85 height 5
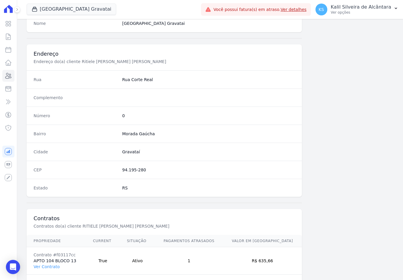
scroll to position [273, 0]
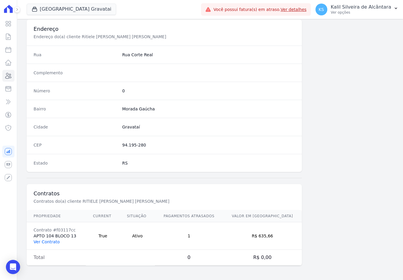
click at [45, 243] on link "Ver Contrato" at bounding box center [47, 241] width 26 height 5
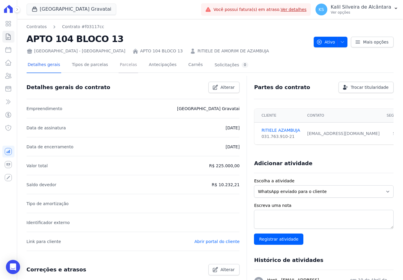
click at [118, 66] on link "Parcelas" at bounding box center [128, 65] width 20 height 16
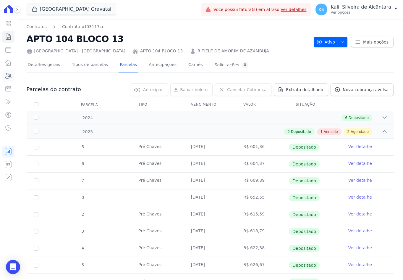
click at [6, 81] on link "Clientes" at bounding box center [8, 76] width 12 height 12
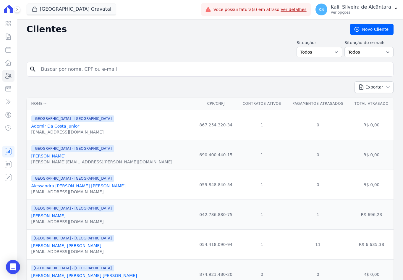
click at [119, 62] on div "search" at bounding box center [210, 69] width 367 height 15
paste input "Jose Luis De Oliveira Cardoso"
click at [120, 67] on input "Jose Luis De Oliveira Cardoso" at bounding box center [214, 69] width 353 height 12
type input "Jose Luis De Oliveira Cardoso"
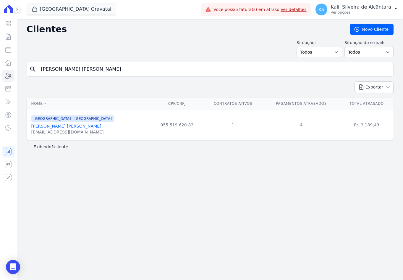
drag, startPoint x: 111, startPoint y: 67, endPoint x: 45, endPoint y: 74, distance: 65.6
click at [62, 72] on input "Jose Luis De Oliveira Cardoso" at bounding box center [214, 69] width 353 height 12
click at [108, 69] on input "Jose Luis De Oliveira Cardoso" at bounding box center [214, 69] width 353 height 12
drag, startPoint x: 16, startPoint y: 71, endPoint x: 10, endPoint y: 73, distance: 6.8
click at [10, 73] on div "Visão Geral Contratos Parcelas Lotes Clientes Minha Carteira Transferências Cré…" at bounding box center [201, 140] width 403 height 280
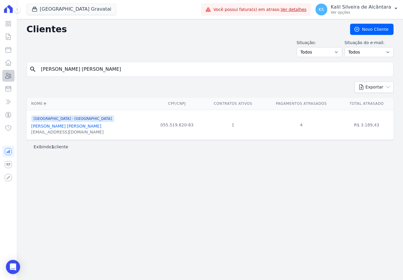
paste input "uan Jaques Da Silva Goulart"
type input "[PERSON_NAME] Da [PERSON_NAME]"
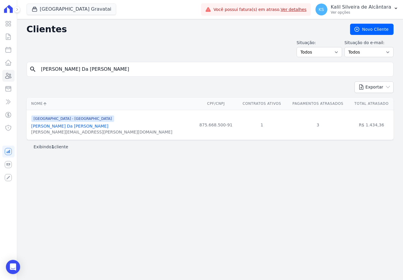
drag, startPoint x: -18, startPoint y: 80, endPoint x: -110, endPoint y: 82, distance: 92.5
click at [0, 82] on html "Visão Geral Contratos [GEOGRAPHIC_DATA] Lotes Clientes Minha Carteira Transferê…" at bounding box center [201, 140] width 403 height 280
paste input "Franciele Oliveira Da Luz"
type input "Franciele Oliveira Da Luz"
drag, startPoint x: 40, startPoint y: 75, endPoint x: 13, endPoint y: 82, distance: 28.1
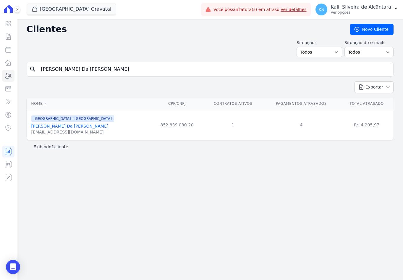
click at [13, 82] on div "Visão Geral Contratos Parcelas Lotes Clientes Minha Carteira Transferências Cré…" at bounding box center [201, 140] width 403 height 280
click at [6, 48] on icon at bounding box center [8, 49] width 7 height 7
select select
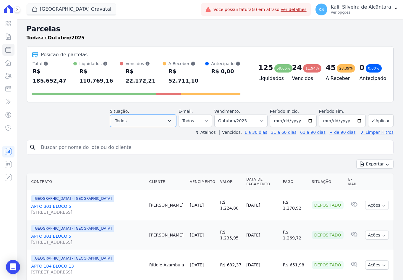
click at [156, 114] on button "Todos" at bounding box center [143, 120] width 66 height 12
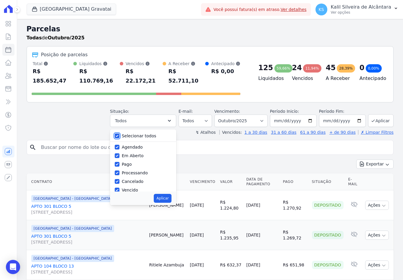
click at [119, 133] on input "Selecionar todos" at bounding box center [117, 135] width 5 height 5
checkbox input "false"
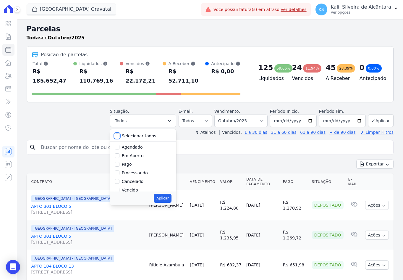
checkbox input "false"
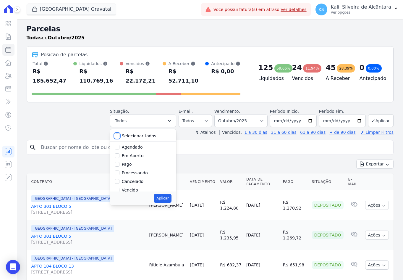
checkbox input "false"
click at [119, 148] on input "Vencido" at bounding box center [117, 150] width 5 height 5
checkbox input "true"
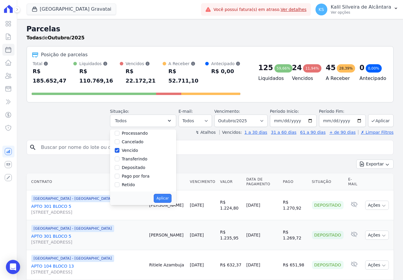
click at [169, 194] on button "Aplicar" at bounding box center [162, 198] width 17 height 9
select select "overdue"
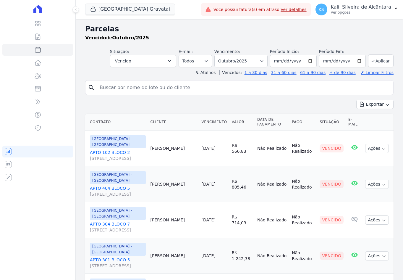
select select
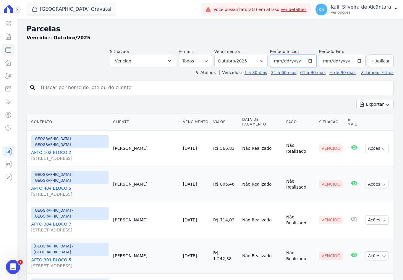
click at [311, 59] on input "[DATE]" at bounding box center [293, 61] width 47 height 12
type input "[DATE]"
click at [358, 60] on input "[DATE]" at bounding box center [342, 61] width 47 height 12
type input "[DATE]"
click at [376, 59] on button "Aplicar" at bounding box center [380, 60] width 25 height 13
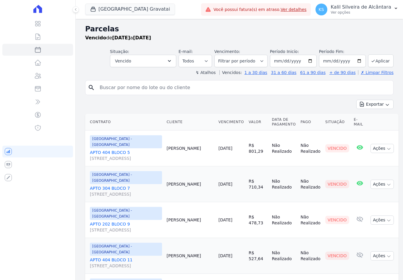
select select
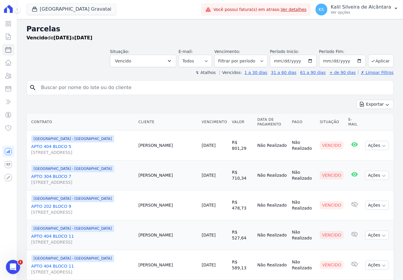
drag, startPoint x: 251, startPoint y: 144, endPoint x: 125, endPoint y: 143, distance: 125.9
click at [125, 143] on tr "[GEOGRAPHIC_DATA] - [GEOGRAPHIC_DATA] APTO 404 BLOCO [GEOGRAPHIC_DATA][STREET_A…" at bounding box center [210, 145] width 367 height 30
drag, startPoint x: 176, startPoint y: 173, endPoint x: 138, endPoint y: 178, distance: 38.4
click at [138, 178] on tr "Arty Park - Gravatai APTO 304 BLOCO 7 Rua Nova York, 120, Passo das Pedras Juli…" at bounding box center [210, 175] width 367 height 30
drag, startPoint x: 171, startPoint y: 206, endPoint x: 156, endPoint y: 205, distance: 15.1
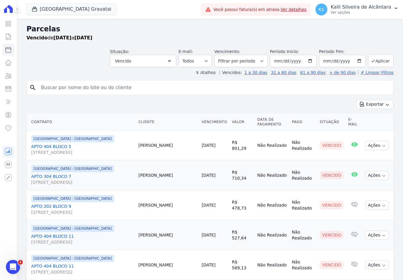
click at [156, 205] on td "Juan Goulart" at bounding box center [167, 205] width 63 height 30
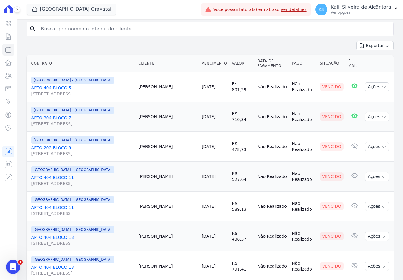
scroll to position [89, 0]
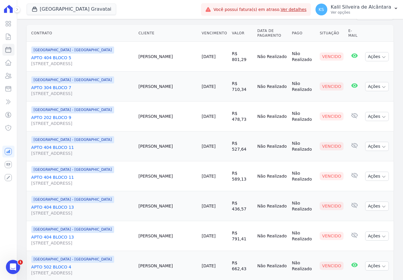
drag, startPoint x: 189, startPoint y: 147, endPoint x: 156, endPoint y: 147, distance: 33.7
click at [156, 147] on td "Amanda Gomes" at bounding box center [167, 146] width 63 height 30
drag, startPoint x: 152, startPoint y: 207, endPoint x: 149, endPoint y: 207, distance: 3.3
click at [149, 207] on tr "Arty Park - Gravatai APTO 404 BLOCO 13 Rua Nova York, 120, Passo das Pedras Luc…" at bounding box center [210, 206] width 367 height 30
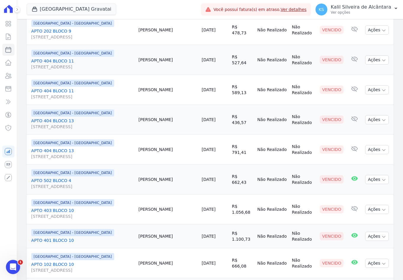
scroll to position [177, 0]
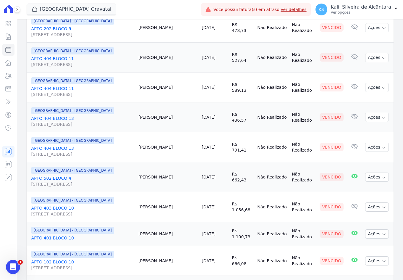
drag, startPoint x: 157, startPoint y: 146, endPoint x: 176, endPoint y: 148, distance: 19.0
click at [176, 148] on td "Lucas Alves" at bounding box center [167, 147] width 63 height 30
drag, startPoint x: 176, startPoint y: 148, endPoint x: 210, endPoint y: 176, distance: 44.0
click at [210, 176] on tr "Arty Park - Gravatai APTO 502 BLOCO 4 Rua Nova York, 120, Passo das Pedras Vlad…" at bounding box center [210, 177] width 367 height 30
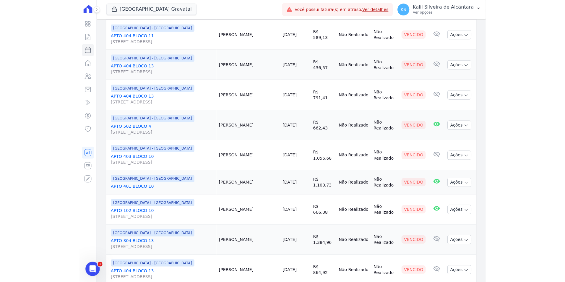
scroll to position [236, 0]
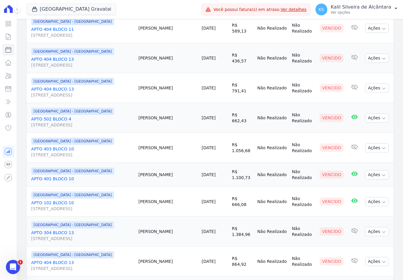
drag, startPoint x: 157, startPoint y: 150, endPoint x: 186, endPoint y: 147, distance: 28.6
click at [186, 147] on td "Franciele Luz" at bounding box center [167, 148] width 63 height 30
drag, startPoint x: 163, startPoint y: 172, endPoint x: 122, endPoint y: 173, distance: 41.4
click at [122, 173] on tr "Arty Park - Gravatai APTO 401 BLOCO 10 Nayara Borges 10/09/2025 R$ 1.100,73 Não…" at bounding box center [210, 175] width 367 height 24
drag, startPoint x: 165, startPoint y: 175, endPoint x: 137, endPoint y: 175, distance: 27.2
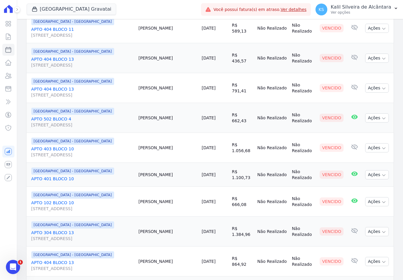
click at [137, 175] on tr "Arty Park - Gravatai APTO 401 BLOCO 10 Nayara Borges 10/09/2025 R$ 1.100,73 Não…" at bounding box center [210, 175] width 367 height 24
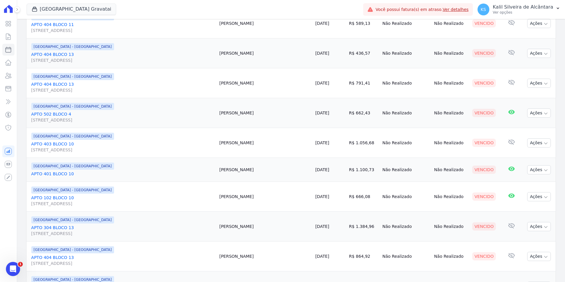
drag, startPoint x: 298, startPoint y: 169, endPoint x: 219, endPoint y: 165, distance: 79.6
click at [219, 165] on tr "Arty Park - Gravatai APTO 401 BLOCO 10 Nayara Borges 10/09/2025 R$ 1.100,73 Não…" at bounding box center [291, 170] width 529 height 24
drag, startPoint x: 252, startPoint y: 196, endPoint x: 214, endPoint y: 199, distance: 38.5
click at [214, 199] on tr "Arty Park - Gravatai APTO 102 BLOCO 10 Rua Nova York, 120, Passo das Pedras Fel…" at bounding box center [291, 197] width 529 height 30
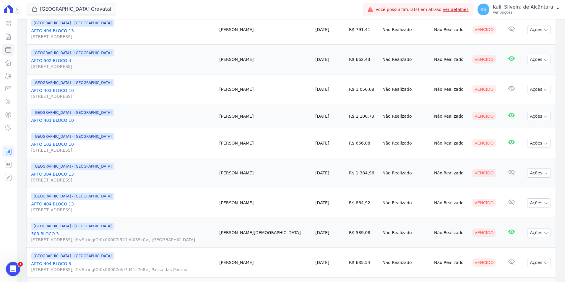
scroll to position [295, 0]
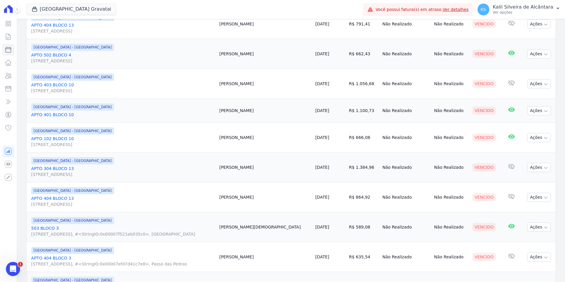
drag, startPoint x: 251, startPoint y: 171, endPoint x: 209, endPoint y: 168, distance: 42.7
click at [209, 168] on tr "Arty Park - Gravatai APTO 304 BLOCO 13 Rua Nova York, 120, Passo das Pedras Fab…" at bounding box center [291, 167] width 529 height 30
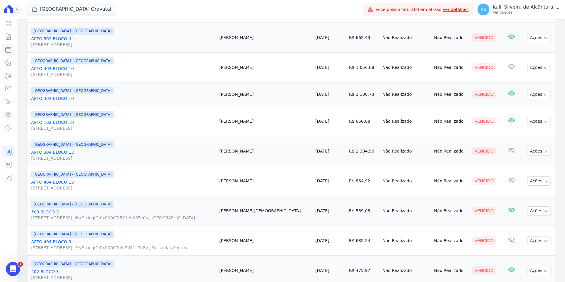
scroll to position [325, 0]
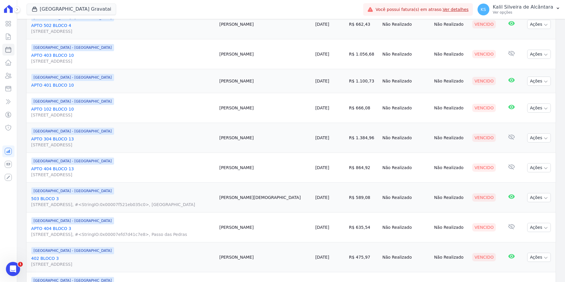
drag, startPoint x: 254, startPoint y: 167, endPoint x: 234, endPoint y: 167, distance: 19.5
click at [234, 167] on td "Lucas Alves" at bounding box center [265, 168] width 96 height 30
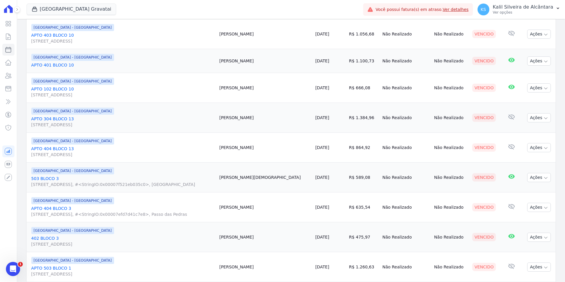
scroll to position [384, 0]
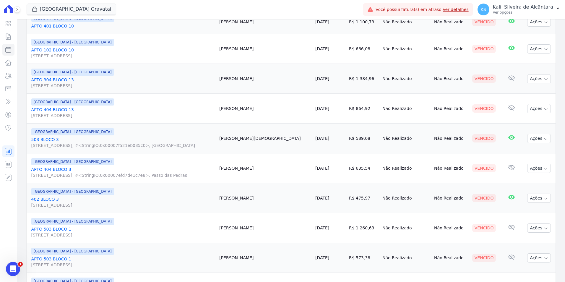
drag, startPoint x: 260, startPoint y: 134, endPoint x: 221, endPoint y: 138, distance: 39.2
click at [221, 138] on td "Pablo Saturnino" at bounding box center [265, 139] width 96 height 30
drag, startPoint x: 253, startPoint y: 165, endPoint x: 193, endPoint y: 168, distance: 60.4
click at [193, 168] on tr "Arty Park - Gravatai APTO 404 BLOCO 3 Rua Nova York, 120, #<StringIO:0x00007efd…" at bounding box center [291, 168] width 529 height 30
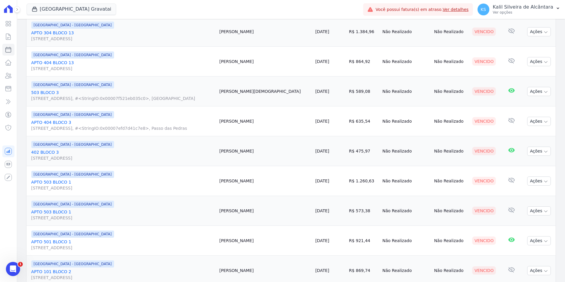
scroll to position [443, 0]
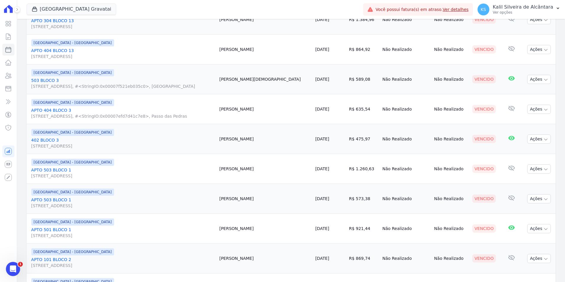
drag, startPoint x: 259, startPoint y: 142, endPoint x: 177, endPoint y: 132, distance: 83.0
click at [177, 132] on tr "Arty Park - Gravatai 402 BLOCO 3 Rua Nova York, 120, Passo das Pedras Mateus Ca…" at bounding box center [291, 139] width 529 height 30
drag, startPoint x: 259, startPoint y: 168, endPoint x: 208, endPoint y: 171, distance: 50.3
click at [208, 171] on tr "Arty Park - Gravatai APTO 503 BLOCO 1 Rua Nova York, 120, Passo das Pedras Mari…" at bounding box center [291, 169] width 529 height 30
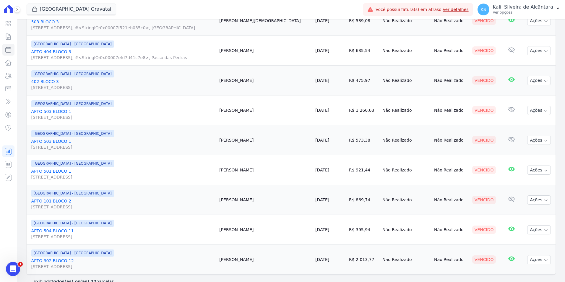
scroll to position [502, 0]
drag, startPoint x: 245, startPoint y: 174, endPoint x: 168, endPoint y: 174, distance: 76.5
click at [168, 174] on tr "Arty Park - Gravatai APTO 501 BLOCO 1 Rua Nova York, 120, Passo das Pedras Brun…" at bounding box center [291, 170] width 529 height 30
drag, startPoint x: 259, startPoint y: 199, endPoint x: 161, endPoint y: 202, distance: 97.8
click at [161, 202] on tr "Arty Park - Gravatai APTO 101 BLOCO 2 Rua Nova York, 120, Passo das Pedras Edua…" at bounding box center [291, 199] width 529 height 30
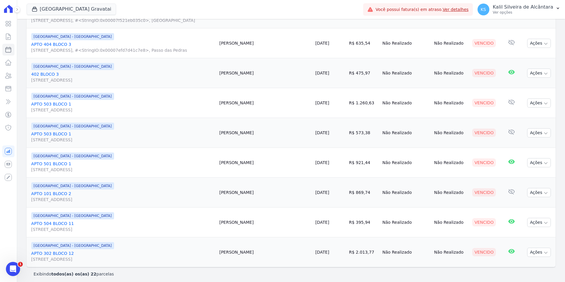
scroll to position [512, 0]
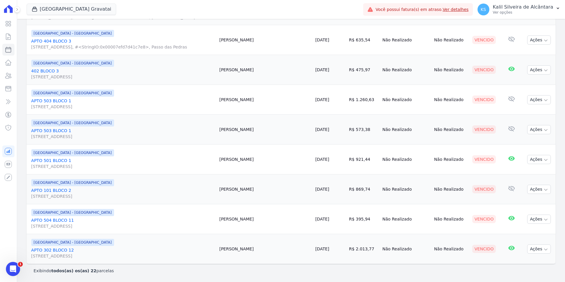
drag, startPoint x: 259, startPoint y: 220, endPoint x: 213, endPoint y: 217, distance: 46.4
click at [213, 217] on tr "Arty Park - Gravatai APTO 504 BLOCO 11 Rua Nova York, 120, Passo das Pedras Heb…" at bounding box center [291, 219] width 529 height 30
drag, startPoint x: 249, startPoint y: 248, endPoint x: 208, endPoint y: 248, distance: 40.8
click at [208, 248] on tr "Arty Park - Gravatai APTO 302 BLOCO 12 Rua Nova York, 120, Passo das Pedras Fla…" at bounding box center [291, 249] width 529 height 30
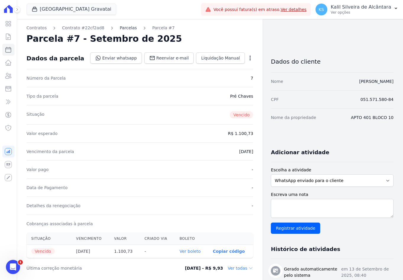
click at [123, 27] on link "Parcelas" at bounding box center [128, 28] width 17 height 6
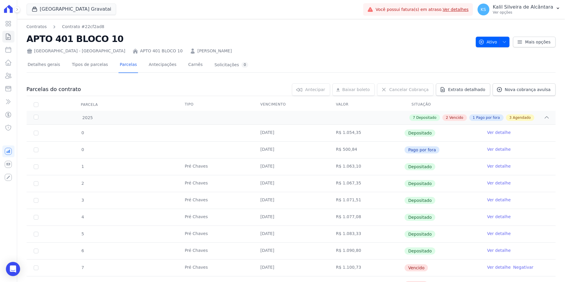
drag, startPoint x: 157, startPoint y: 49, endPoint x: 196, endPoint y: 48, distance: 39.6
click at [197, 49] on link "[PERSON_NAME]" at bounding box center [214, 51] width 34 height 6
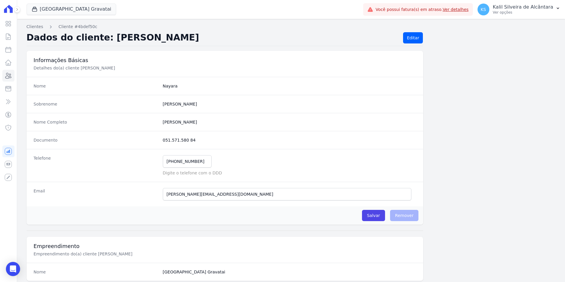
drag, startPoint x: 202, startPoint y: 124, endPoint x: 152, endPoint y: 123, distance: 49.4
click at [152, 123] on div "Nome Completo Nayara Ramos Borges" at bounding box center [225, 122] width 397 height 18
copy div "Nayara Ramos Borges"
drag, startPoint x: 194, startPoint y: 143, endPoint x: 162, endPoint y: 141, distance: 32.5
click at [163, 141] on dd "051.571.580 84" at bounding box center [290, 140] width 254 height 6
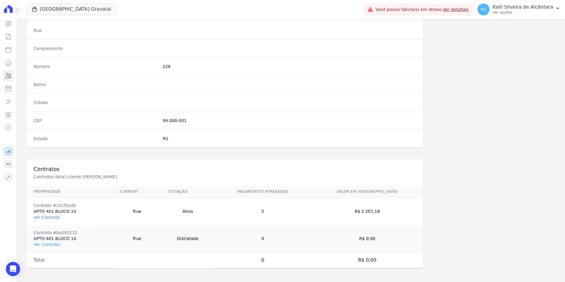
scroll to position [298, 0]
drag, startPoint x: 391, startPoint y: 206, endPoint x: 377, endPoint y: 210, distance: 15.2
click at [377, 210] on td "R$ 2.207,18" at bounding box center [367, 210] width 112 height 27
drag, startPoint x: 377, startPoint y: 210, endPoint x: 394, endPoint y: 210, distance: 16.6
click at [394, 210] on td "R$ 2.207,18" at bounding box center [367, 210] width 112 height 27
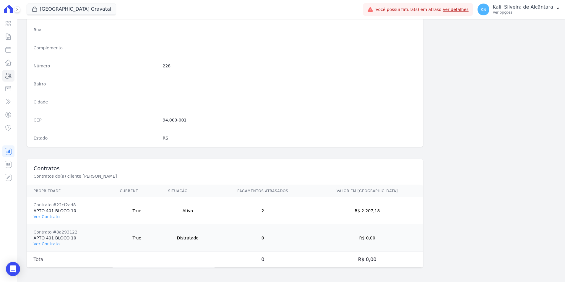
drag, startPoint x: 390, startPoint y: 212, endPoint x: 373, endPoint y: 211, distance: 16.3
click at [373, 211] on td "R$ 2.207,18" at bounding box center [367, 210] width 112 height 27
copy td "2.207,18"
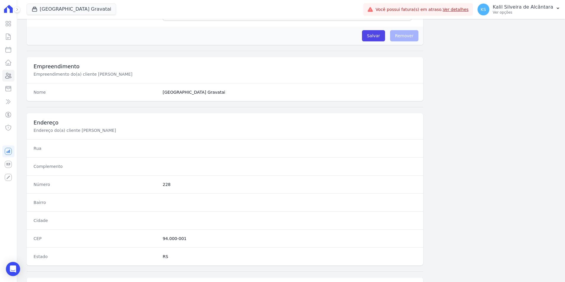
scroll to position [91, 0]
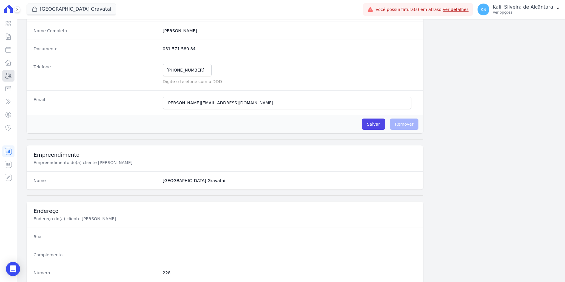
click at [11, 75] on icon at bounding box center [8, 75] width 7 height 7
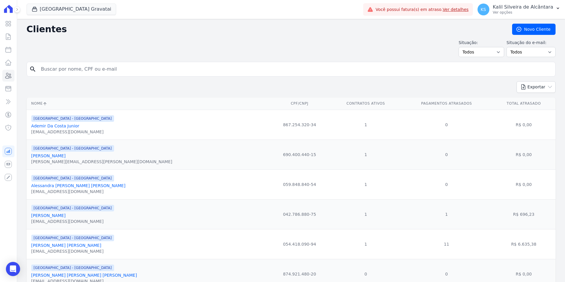
click at [73, 72] on input "search" at bounding box center [295, 69] width 515 height 12
type input "juan ja"
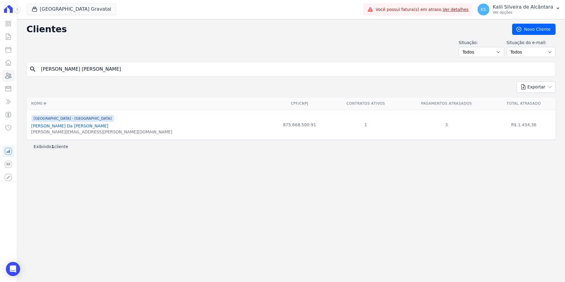
drag, startPoint x: 531, startPoint y: 125, endPoint x: 508, endPoint y: 128, distance: 23.3
click at [402, 128] on td "R$ 1.434,36" at bounding box center [524, 125] width 64 height 30
copy td "1.434,36"
drag, startPoint x: -16, startPoint y: 74, endPoint x: -19, endPoint y: 75, distance: 3.0
click at [0, 75] on html "Visão Geral Contratos [GEOGRAPHIC_DATA] Lotes Clientes Minha Carteira Transferê…" at bounding box center [282, 141] width 565 height 282
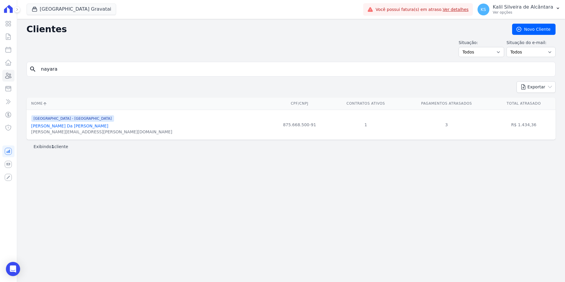
type input "nayara"
click at [66, 126] on link "Nayara Ramos Borges" at bounding box center [48, 126] width 34 height 5
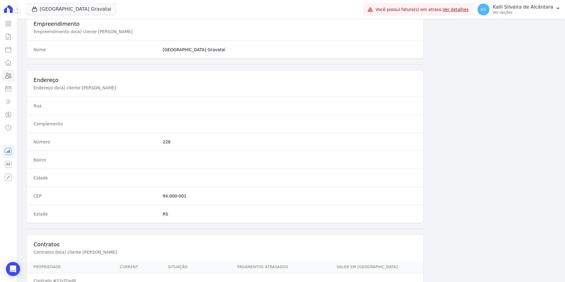
scroll to position [298, 0]
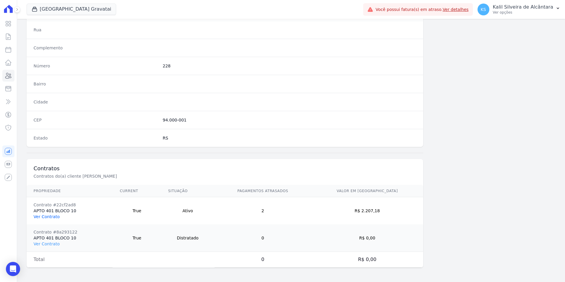
click at [50, 219] on link "Ver Contrato" at bounding box center [47, 216] width 26 height 5
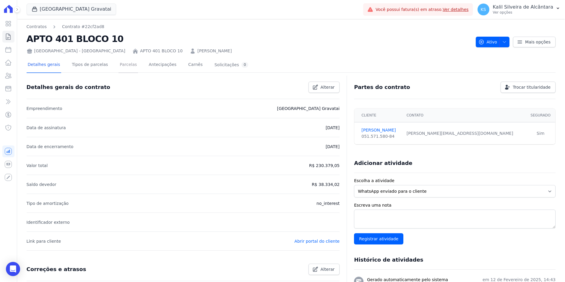
click at [118, 70] on link "Parcelas" at bounding box center [128, 65] width 20 height 16
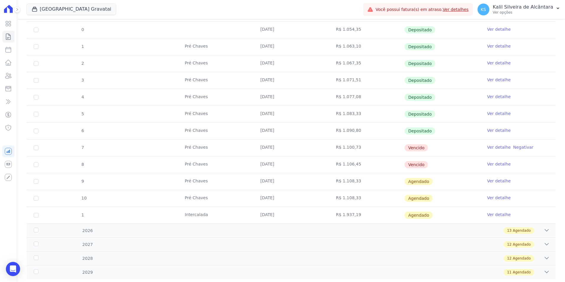
scroll to position [135, 0]
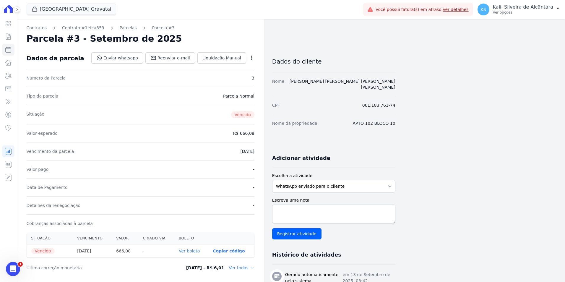
drag, startPoint x: 244, startPoint y: 133, endPoint x: 253, endPoint y: 134, distance: 8.9
click at [253, 134] on dd "R$ 666,08" at bounding box center [243, 133] width 21 height 6
drag, startPoint x: 253, startPoint y: 134, endPoint x: 243, endPoint y: 143, distance: 14.0
click at [243, 143] on div "Vencimento da parcela 10/09/2025" at bounding box center [141, 151] width 228 height 18
click at [120, 26] on link "Parcelas" at bounding box center [128, 28] width 17 height 6
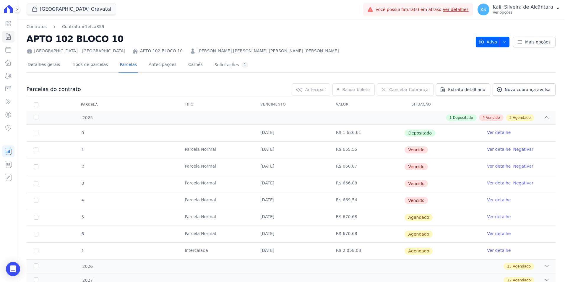
click at [197, 51] on link "FELIPE KLANH MUNIZ HEDLUND MARTINS" at bounding box center [268, 51] width 142 height 6
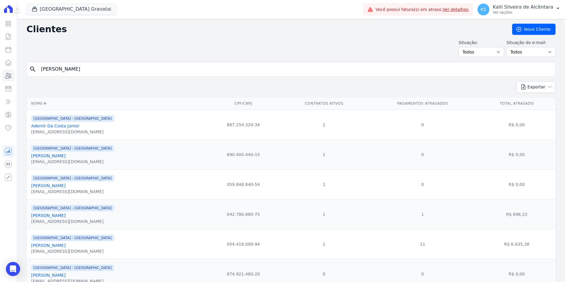
type input "[PERSON_NAME]"
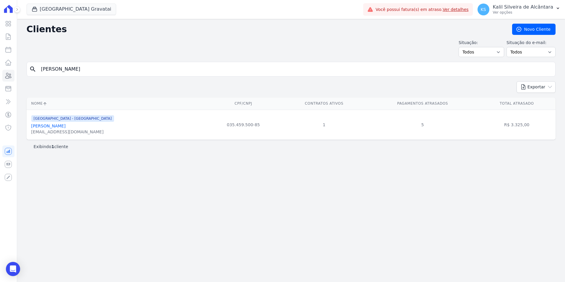
drag, startPoint x: 63, startPoint y: 71, endPoint x: -1, endPoint y: 80, distance: 65.0
click at [0, 80] on html "Visão Geral Contratos [GEOGRAPHIC_DATA] Lotes Clientes Minha Carteira Transferê…" at bounding box center [282, 141] width 565 height 282
paste input "Ritiele De Amorim De Azambuja"
type input "Ritiele De Amorim De Azambuja"
drag, startPoint x: 85, startPoint y: 76, endPoint x: -81, endPoint y: 95, distance: 166.3
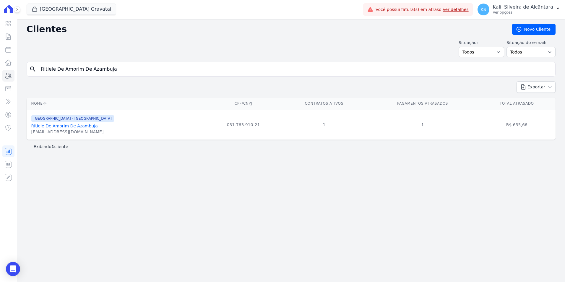
click at [0, 95] on html "Visão Geral Contratos [GEOGRAPHIC_DATA] Lotes Clientes Minha Carteira Transferê…" at bounding box center [282, 141] width 565 height 282
paste input "[PERSON_NAME]"
type input "[PERSON_NAME]"
